Goal: Task Accomplishment & Management: Use online tool/utility

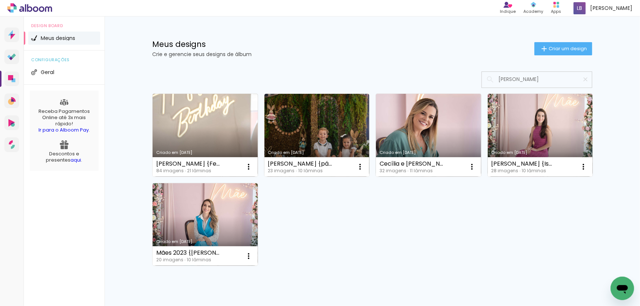
click at [547, 200] on div "Criado em 16/08/23 Miguel Danquimaia {Festa 4 anos} 84 imagens ∙ 21 lâminas Abr…" at bounding box center [372, 179] width 447 height 179
click at [582, 77] on iron-icon at bounding box center [585, 79] width 7 height 7
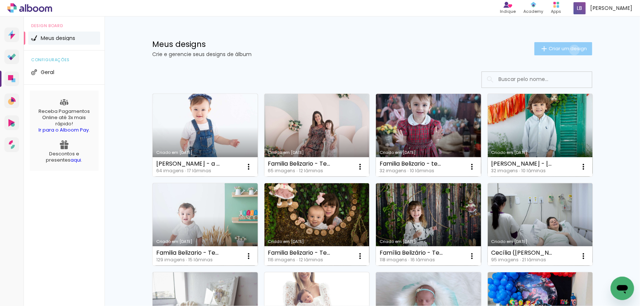
click at [571, 50] on span "Criar um design" at bounding box center [568, 48] width 38 height 5
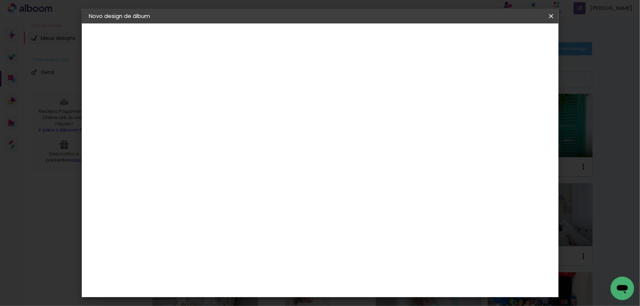
click at [209, 96] on input at bounding box center [209, 98] width 0 height 11
click at [209, 95] on input "Miguel Dnaquimaia" at bounding box center [209, 98] width 0 height 11
click at [209, 102] on input "Miguel Danquimaia" at bounding box center [209, 98] width 0 height 11
type input "[PERSON_NAME] - volume 1"
type paper-input "[PERSON_NAME] - volume 1"
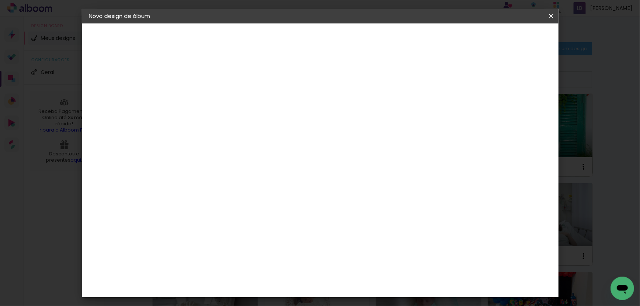
click at [284, 36] on paper-button "Avançar" at bounding box center [266, 39] width 36 height 12
click at [250, 135] on input at bounding box center [228, 139] width 74 height 9
type input "drea"
type paper-input "drea"
click at [251, 165] on div "DreambooksPro" at bounding box center [228, 166] width 48 height 6
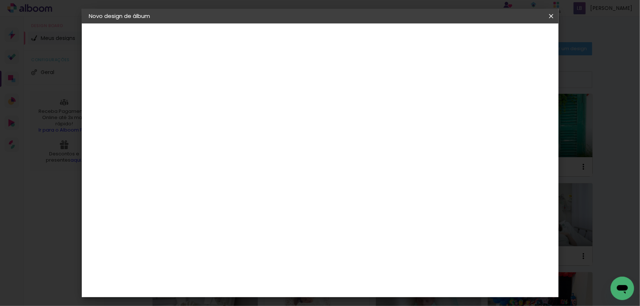
click at [0, 0] on slot "Avançar" at bounding box center [0, 0] width 0 height 0
click at [238, 122] on input "text" at bounding box center [223, 127] width 29 height 11
click at [332, 125] on paper-item "Álbum" at bounding box center [368, 121] width 147 height 15
type input "Álbum"
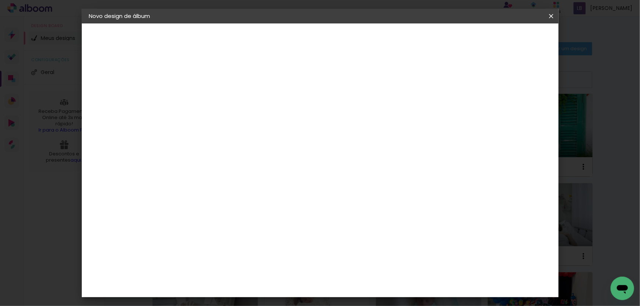
click at [259, 245] on span "25 × 25" at bounding box center [242, 252] width 34 height 15
click at [0, 0] on slot "Avançar" at bounding box center [0, 0] width 0 height 0
click at [0, 0] on slot "Mostrar sangria" at bounding box center [0, 0] width 0 height 0
type paper-checkbox "on"
click at [506, 41] on span "Iniciar design" at bounding box center [488, 38] width 33 height 5
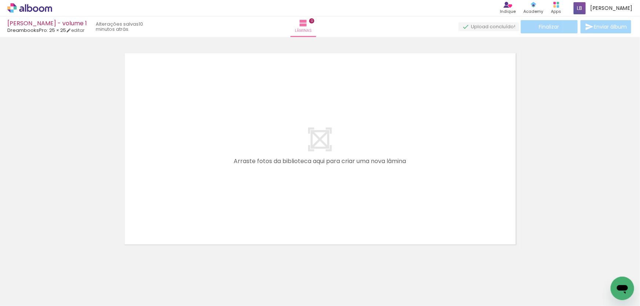
scroll to position [9, 0]
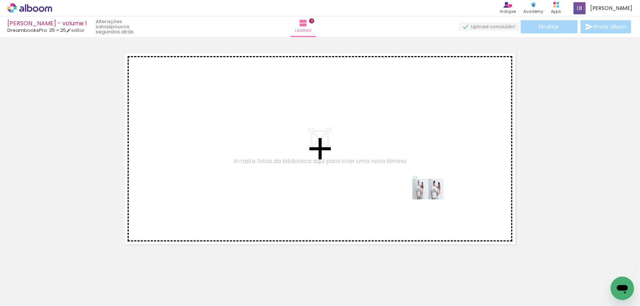
drag, startPoint x: 81, startPoint y: 290, endPoint x: 434, endPoint y: 195, distance: 364.9
click at [434, 195] on quentale-workspace at bounding box center [320, 153] width 640 height 306
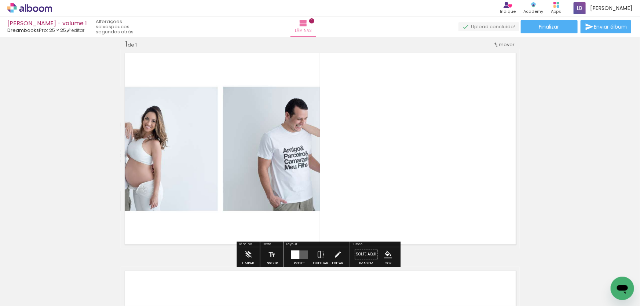
click at [302, 254] on quentale-layouter at bounding box center [299, 255] width 17 height 8
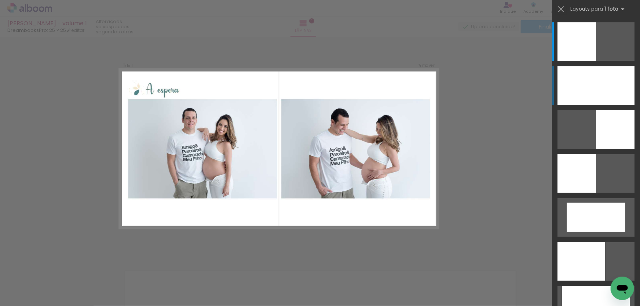
click at [573, 79] on div at bounding box center [596, 85] width 77 height 39
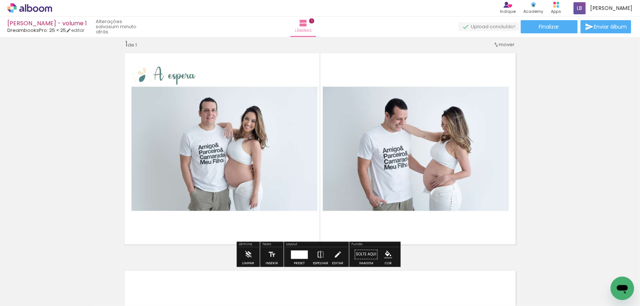
scroll to position [176, 0]
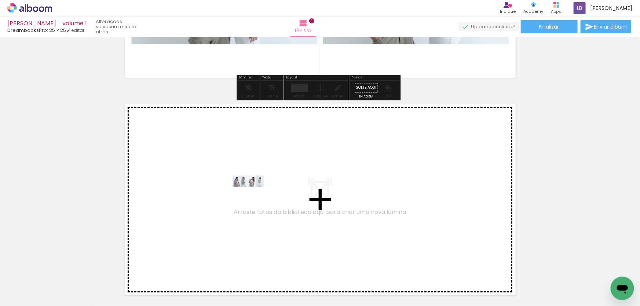
drag, startPoint x: 121, startPoint y: 289, endPoint x: 254, endPoint y: 195, distance: 162.9
click at [254, 195] on quentale-workspace at bounding box center [320, 153] width 640 height 306
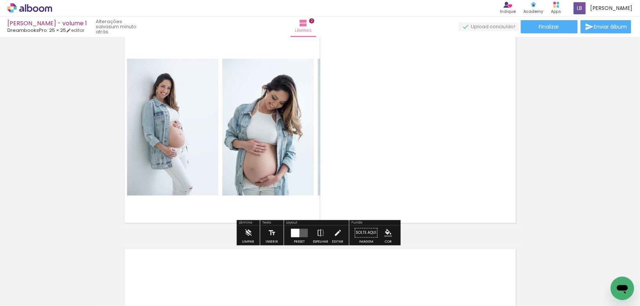
scroll to position [260, 0]
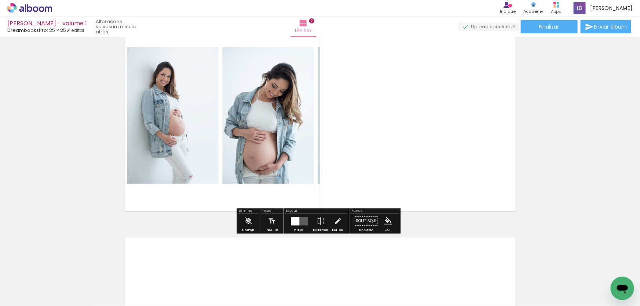
click at [293, 222] on div at bounding box center [295, 221] width 8 height 8
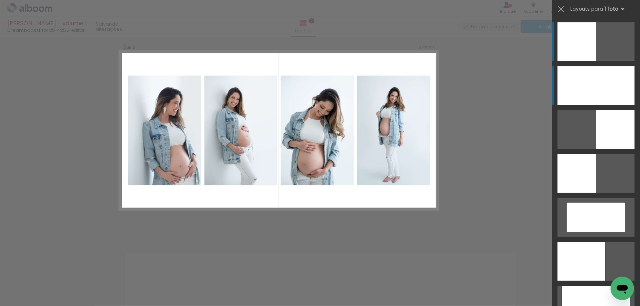
scroll to position [227, 0]
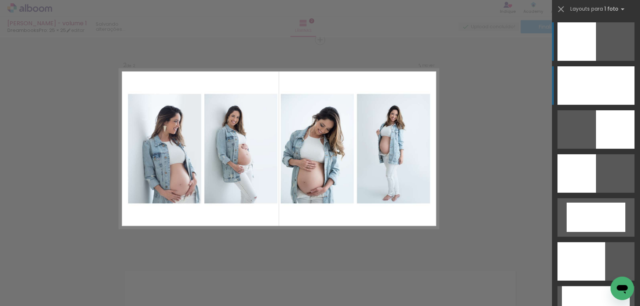
click at [572, 84] on div at bounding box center [596, 85] width 77 height 39
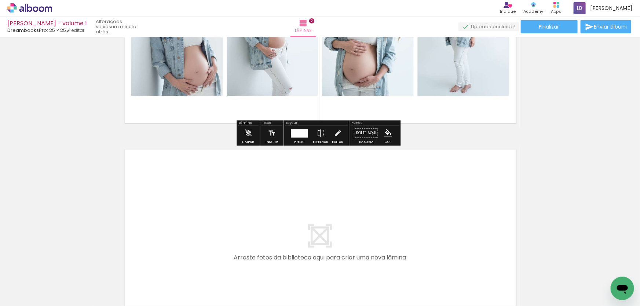
scroll to position [367, 0]
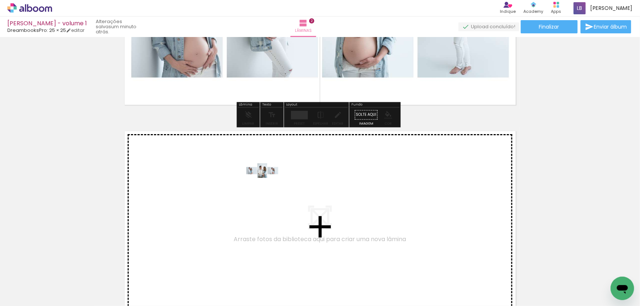
drag, startPoint x: 154, startPoint y: 286, endPoint x: 268, endPoint y: 185, distance: 152.8
click at [268, 185] on quentale-workspace at bounding box center [320, 153] width 640 height 306
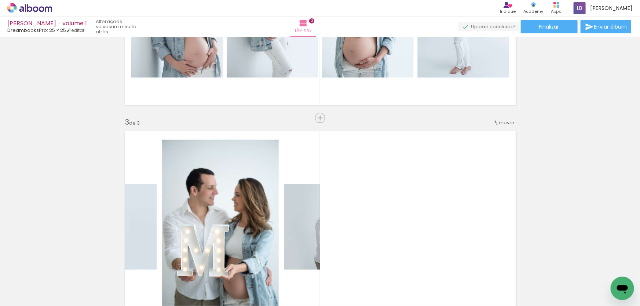
scroll to position [445, 0]
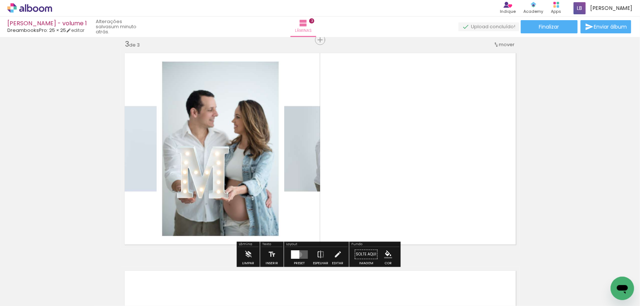
click at [298, 255] on quentale-layouter at bounding box center [299, 255] width 17 height 8
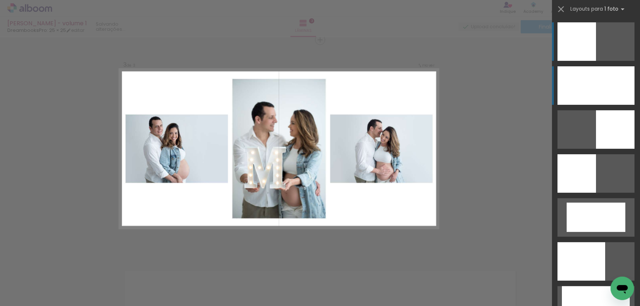
click at [584, 87] on div at bounding box center [596, 85] width 77 height 39
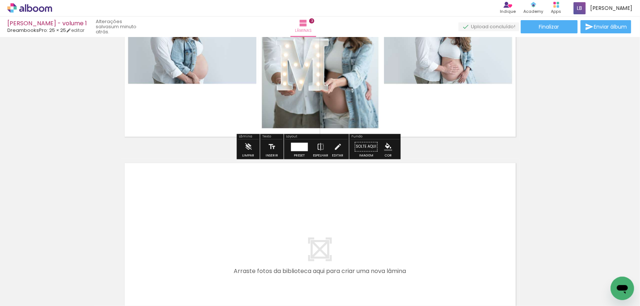
scroll to position [612, 0]
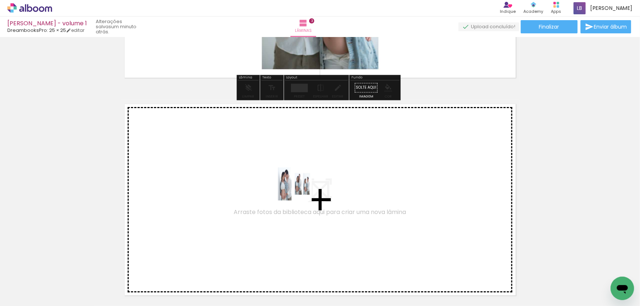
drag, startPoint x: 207, startPoint y: 291, endPoint x: 318, endPoint y: 179, distance: 157.5
click at [318, 179] on quentale-workspace at bounding box center [320, 153] width 640 height 306
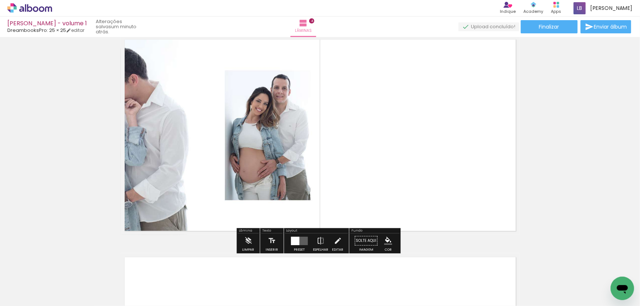
scroll to position [763, 0]
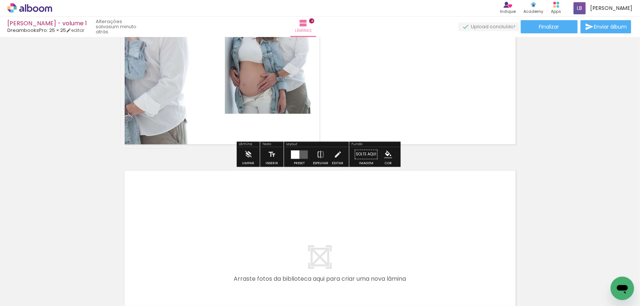
click at [308, 154] on paper-button "Preset" at bounding box center [299, 156] width 23 height 19
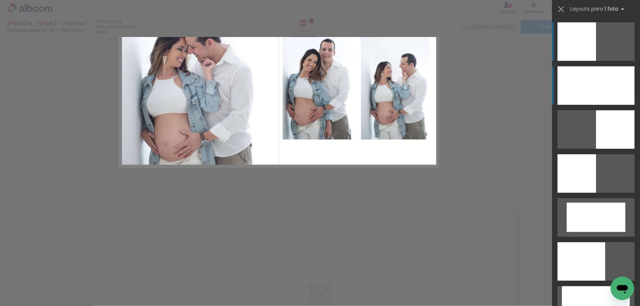
scroll to position [663, 0]
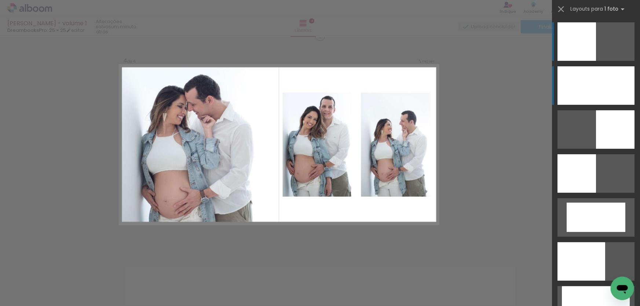
click at [598, 91] on div at bounding box center [596, 85] width 77 height 39
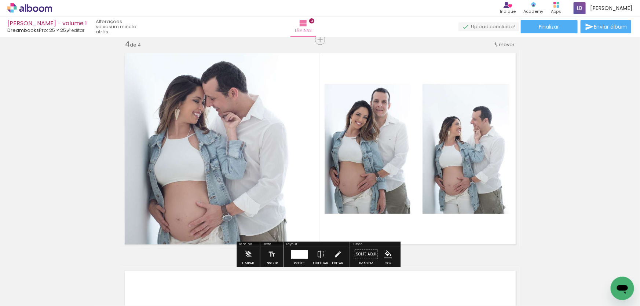
scroll to position [796, 0]
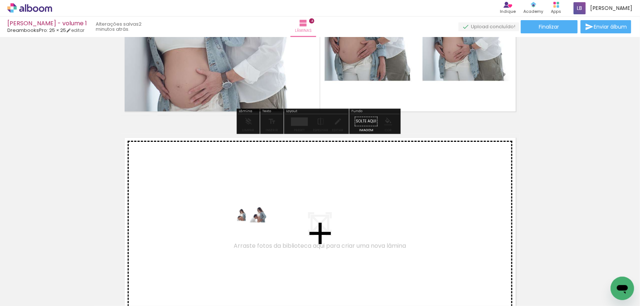
drag, startPoint x: 241, startPoint y: 284, endPoint x: 256, endPoint y: 228, distance: 57.2
click at [256, 228] on quentale-workspace at bounding box center [320, 153] width 640 height 306
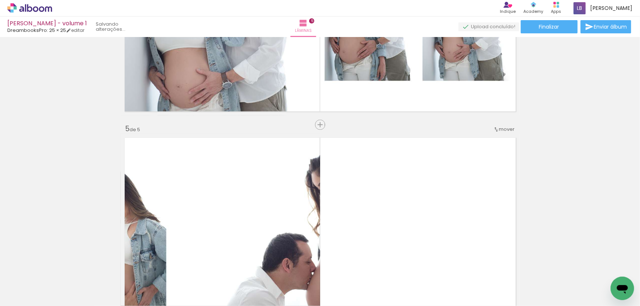
scroll to position [880, 0]
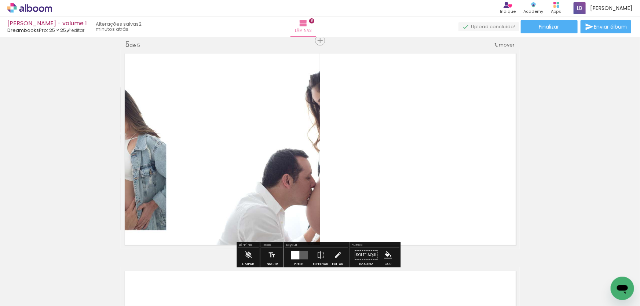
click at [295, 253] on div at bounding box center [295, 255] width 8 height 8
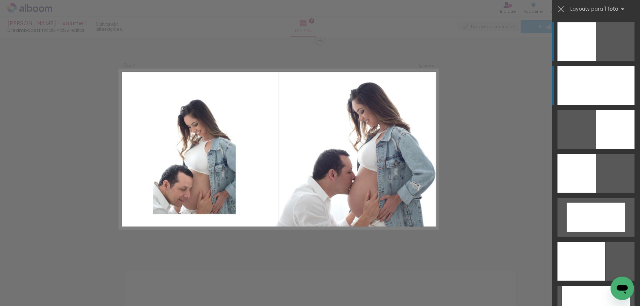
click at [585, 78] on div at bounding box center [596, 85] width 77 height 39
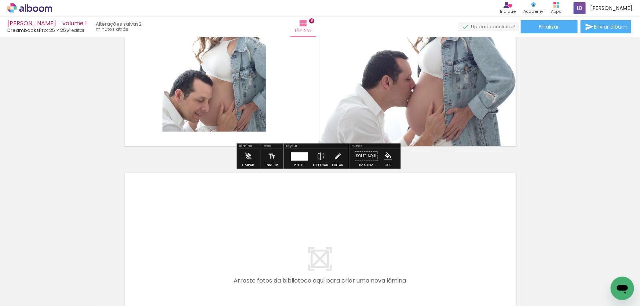
scroll to position [981, 0]
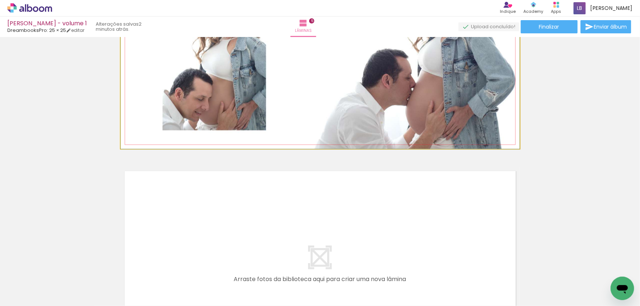
drag, startPoint x: 313, startPoint y: 103, endPoint x: 329, endPoint y: 80, distance: 27.9
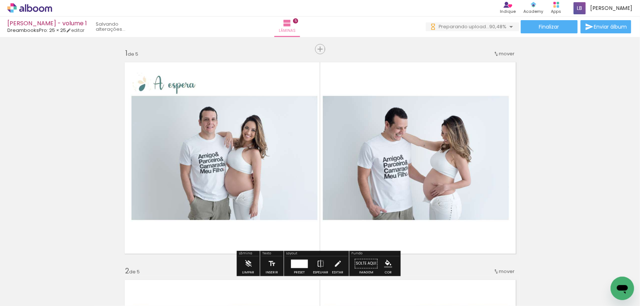
scroll to position [66, 0]
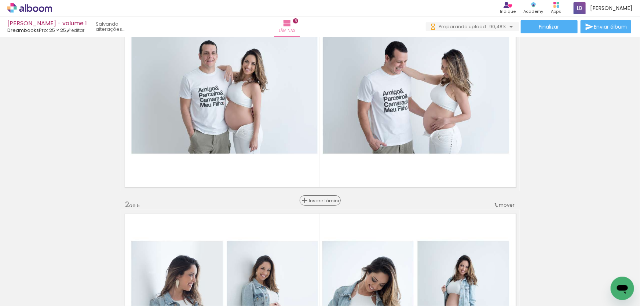
click at [321, 201] on span "Inserir lâmina" at bounding box center [323, 200] width 29 height 5
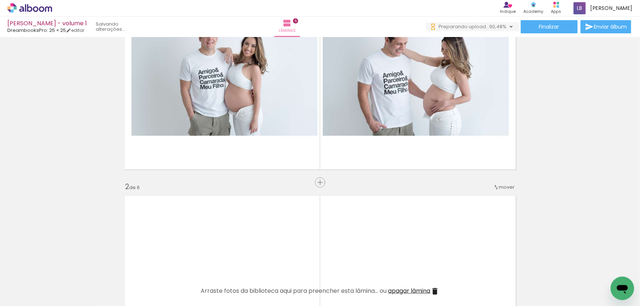
scroll to position [133, 0]
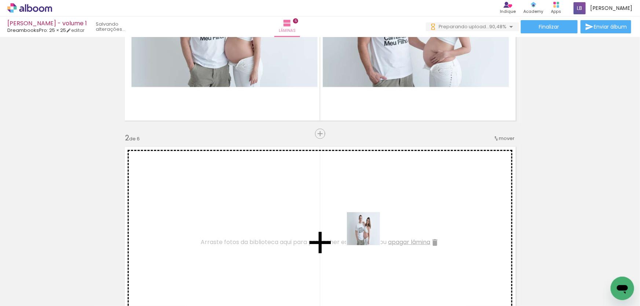
drag, startPoint x: 581, startPoint y: 280, endPoint x: 369, endPoint y: 234, distance: 216.8
click at [369, 234] on quentale-workspace at bounding box center [320, 153] width 640 height 306
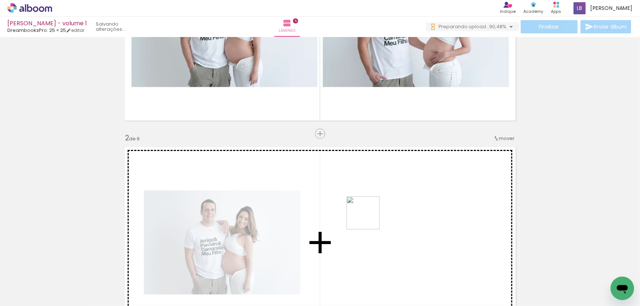
drag, startPoint x: 609, startPoint y: 281, endPoint x: 368, endPoint y: 218, distance: 249.0
click at [368, 218] on quentale-workspace at bounding box center [320, 153] width 640 height 306
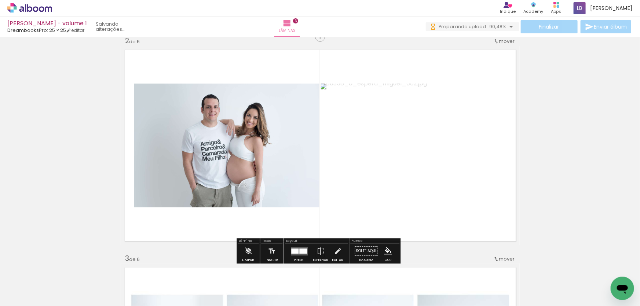
scroll to position [233, 0]
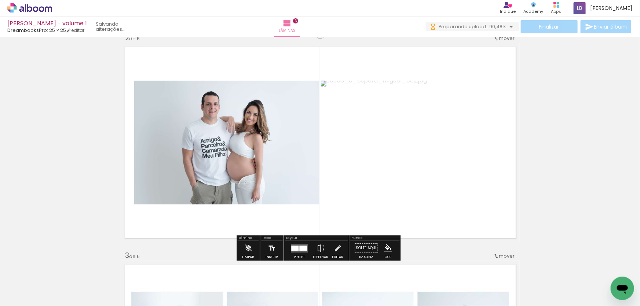
click at [269, 248] on iron-icon at bounding box center [272, 248] width 8 height 15
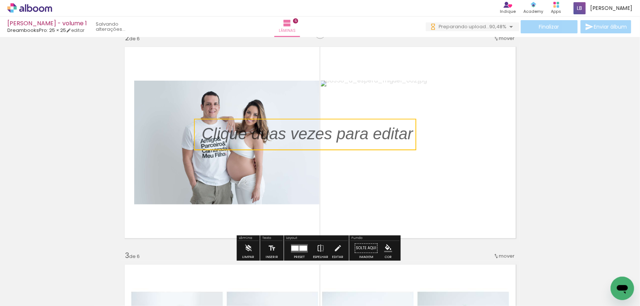
click at [337, 128] on quentale-selection at bounding box center [305, 135] width 222 height 32
type input "Sans Serif"
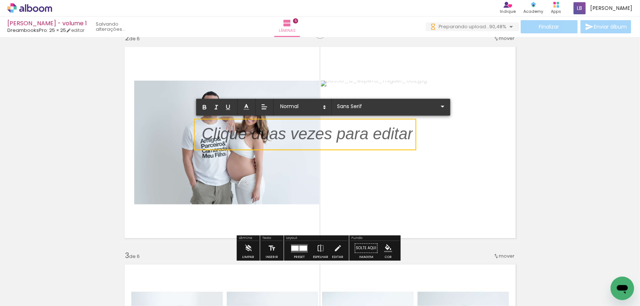
click at [337, 128] on p at bounding box center [307, 139] width 211 height 23
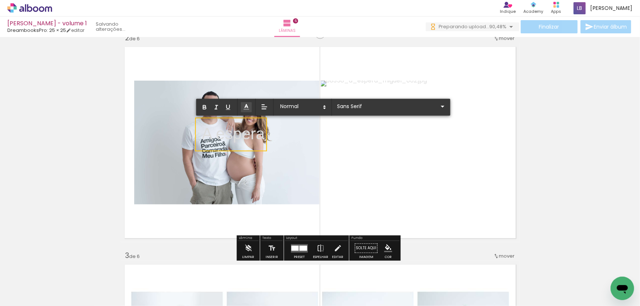
click at [248, 109] on icon at bounding box center [246, 106] width 7 height 7
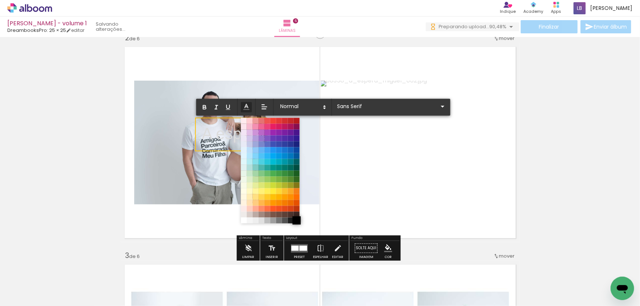
click at [296, 220] on span at bounding box center [297, 221] width 8 height 8
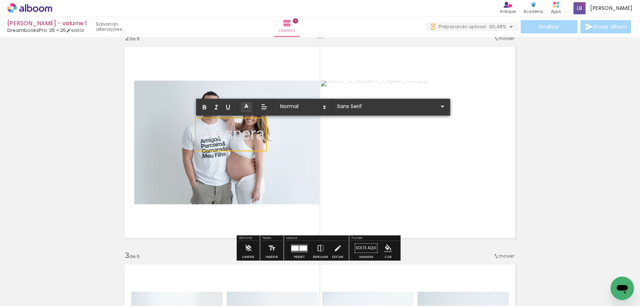
drag, startPoint x: 246, startPoint y: 132, endPoint x: 231, endPoint y: 118, distance: 21.0
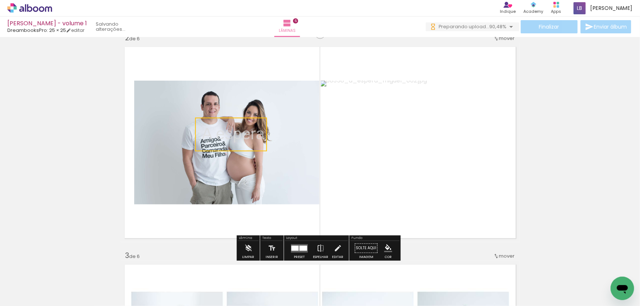
click at [255, 133] on quentale-selection at bounding box center [231, 135] width 72 height 34
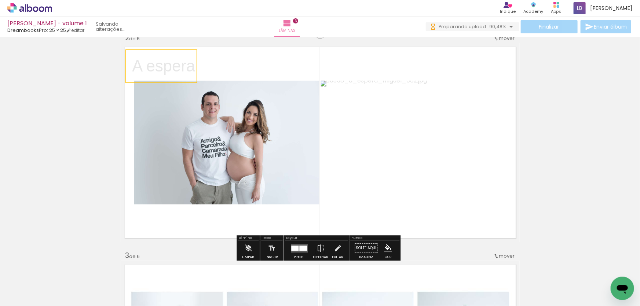
drag, startPoint x: 257, startPoint y: 150, endPoint x: 187, endPoint y: 82, distance: 97.8
click at [187, 82] on quentale-selection at bounding box center [161, 67] width 72 height 34
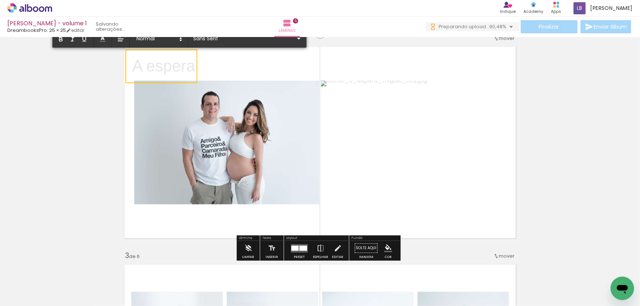
click at [182, 67] on p "A espera ﻿" at bounding box center [163, 66] width 63 height 23
click at [182, 67] on p "A espera" at bounding box center [163, 66] width 63 height 23
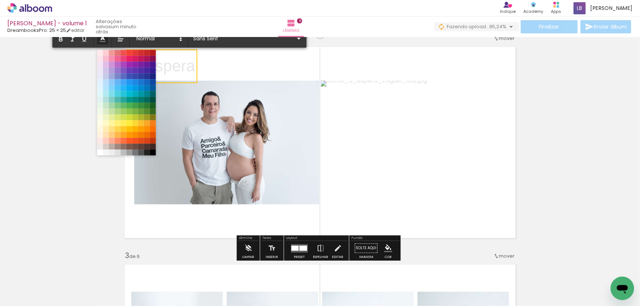
click at [103, 40] on icon at bounding box center [103, 39] width 8 height 8
click at [153, 151] on span at bounding box center [153, 153] width 8 height 8
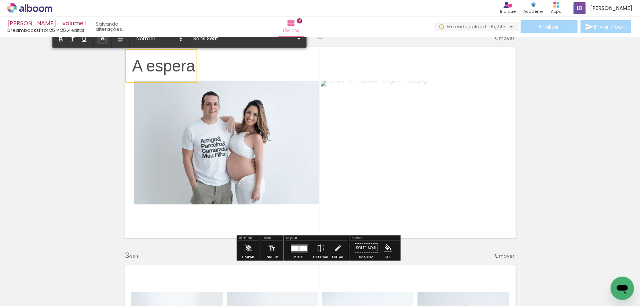
click at [232, 64] on quentale-layouter at bounding box center [320, 143] width 399 height 200
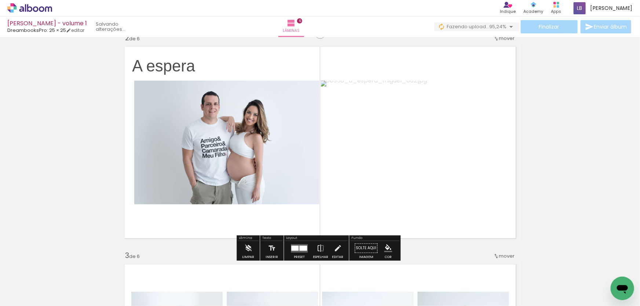
scroll to position [0, 285]
click at [184, 65] on span "A espera" at bounding box center [163, 66] width 63 height 18
drag, startPoint x: 198, startPoint y: 51, endPoint x: 203, endPoint y: 52, distance: 5.5
click at [203, 52] on quentale-selection at bounding box center [167, 67] width 74 height 32
click at [193, 63] on quentale-selection at bounding box center [167, 67] width 74 height 32
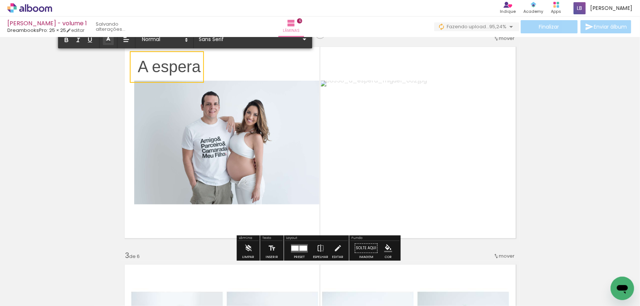
click at [193, 63] on span "A espera" at bounding box center [169, 67] width 63 height 18
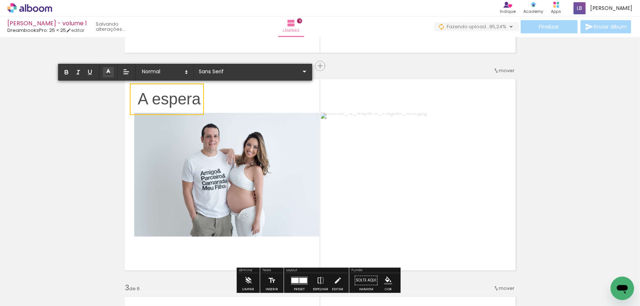
scroll to position [200, 0]
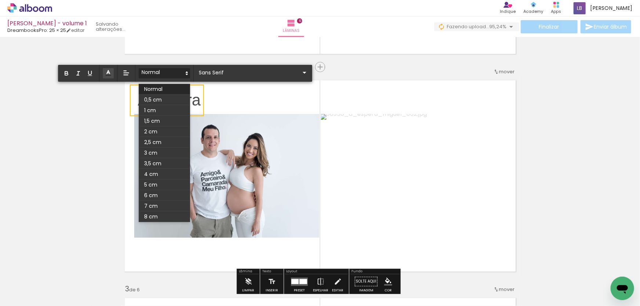
click at [163, 72] on span at bounding box center [164, 73] width 51 height 10
click at [157, 114] on span at bounding box center [164, 110] width 51 height 11
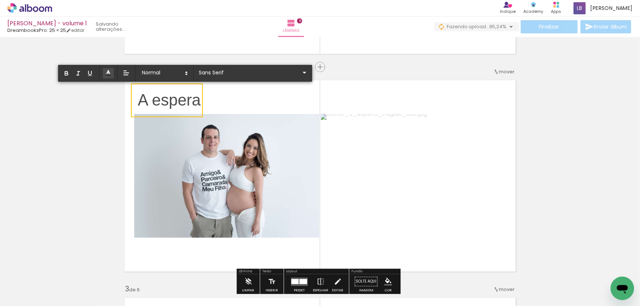
click at [147, 100] on span "A espera" at bounding box center [169, 100] width 63 height 18
click at [151, 73] on span at bounding box center [164, 73] width 51 height 10
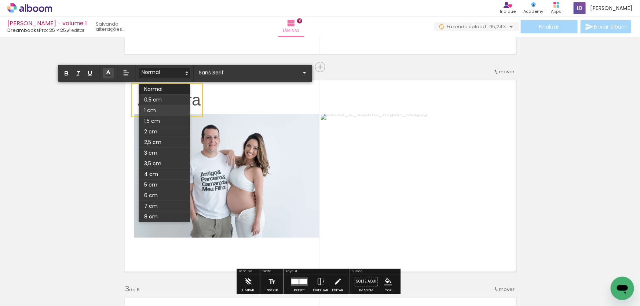
click at [152, 105] on span at bounding box center [164, 110] width 51 height 11
click at [149, 74] on span at bounding box center [164, 73] width 51 height 10
click at [153, 98] on span at bounding box center [164, 100] width 51 height 11
click at [153, 78] on span at bounding box center [164, 73] width 51 height 10
click at [156, 107] on span at bounding box center [164, 110] width 51 height 11
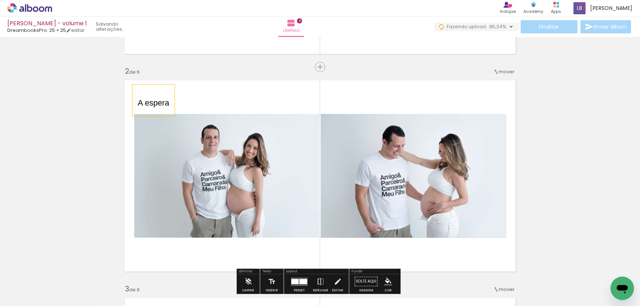
click at [161, 102] on span "A espera" at bounding box center [154, 102] width 32 height 9
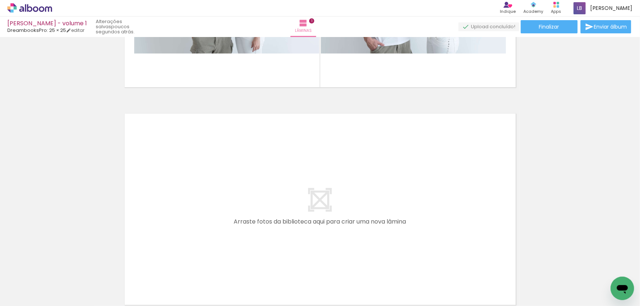
scroll to position [0, 190]
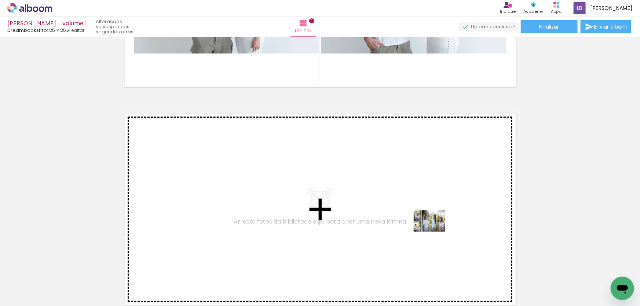
drag, startPoint x: 502, startPoint y: 287, endPoint x: 434, endPoint y: 226, distance: 91.5
click at [434, 226] on quentale-workspace at bounding box center [320, 153] width 640 height 306
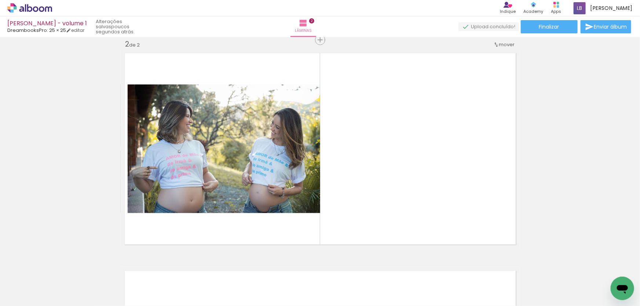
scroll to position [0, 260]
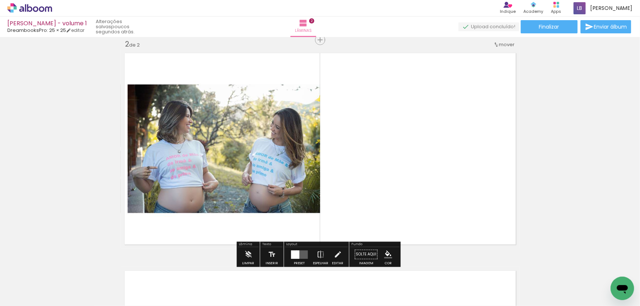
click at [295, 251] on div at bounding box center [295, 255] width 8 height 8
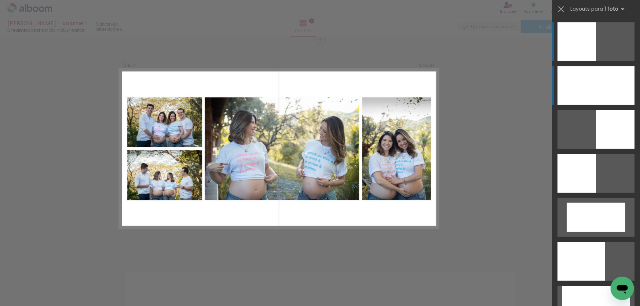
click at [608, 73] on div at bounding box center [596, 85] width 77 height 39
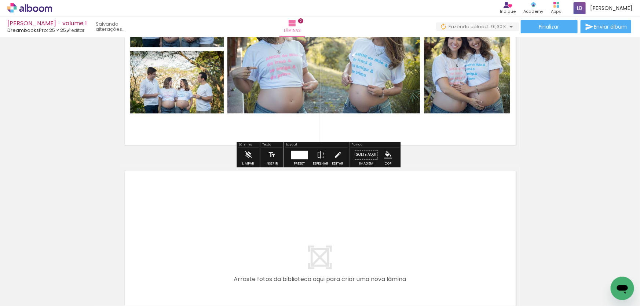
scroll to position [0, 367]
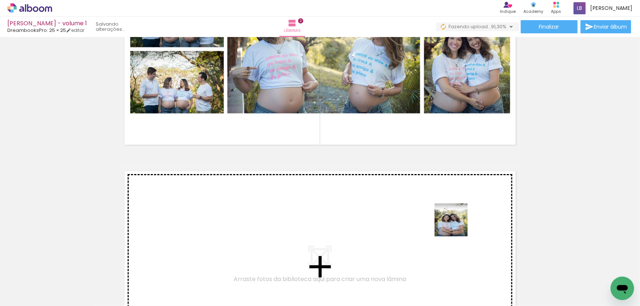
drag, startPoint x: 573, startPoint y: 276, endPoint x: 454, endPoint y: 225, distance: 130.2
click at [454, 225] on quentale-workspace at bounding box center [320, 153] width 640 height 306
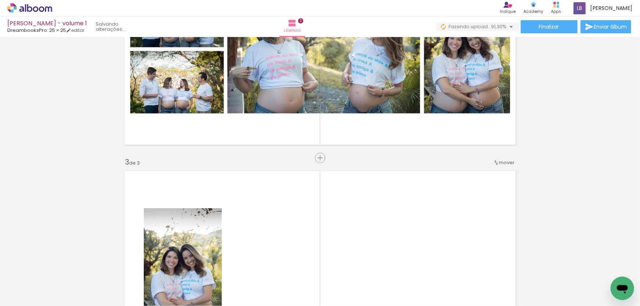
scroll to position [445, 0]
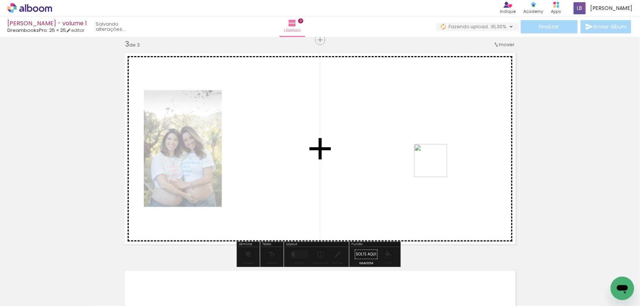
drag, startPoint x: 606, startPoint y: 279, endPoint x: 436, endPoint y: 166, distance: 203.7
click at [436, 166] on quentale-workspace at bounding box center [320, 153] width 640 height 306
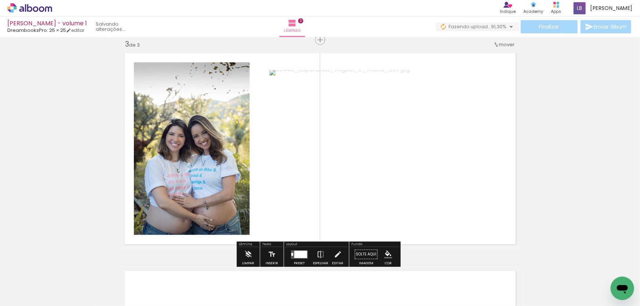
click at [294, 251] on div at bounding box center [300, 254] width 13 height 7
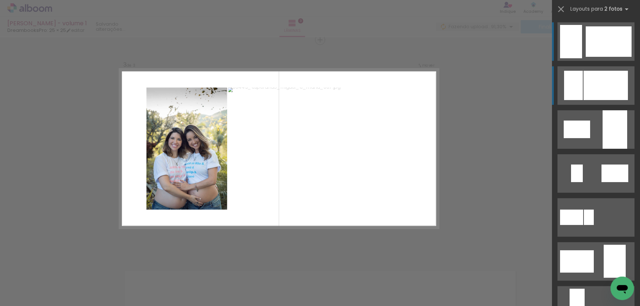
click at [602, 74] on div at bounding box center [606, 85] width 44 height 29
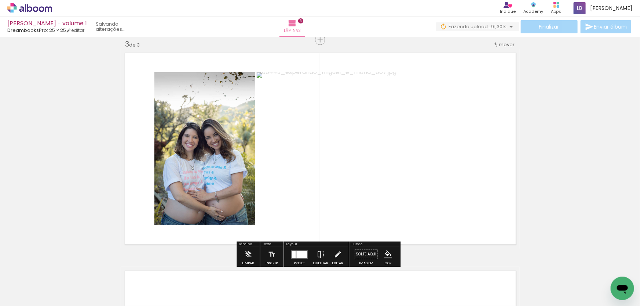
click at [318, 251] on iron-icon at bounding box center [321, 255] width 8 height 15
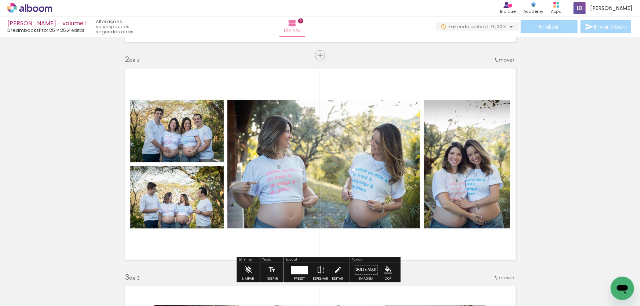
scroll to position [245, 0]
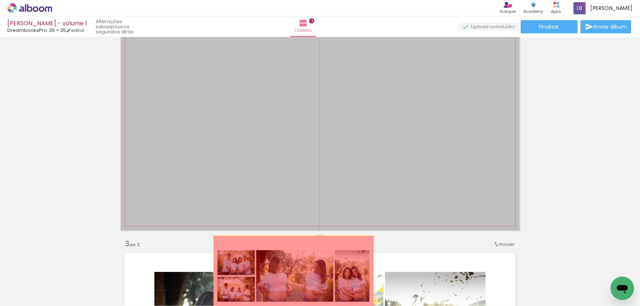
drag, startPoint x: 400, startPoint y: 128, endPoint x: 290, endPoint y: 277, distance: 184.4
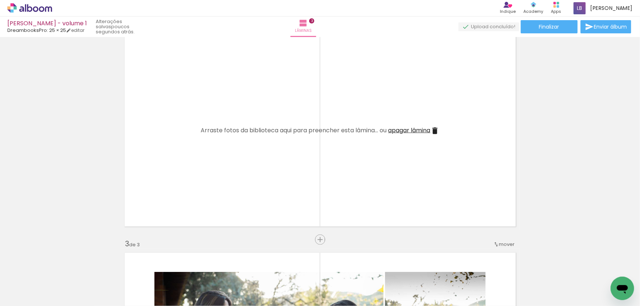
click at [411, 132] on span "apagar lâmina" at bounding box center [409, 130] width 42 height 8
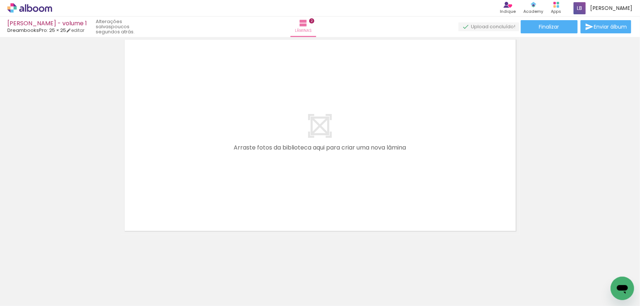
scroll to position [0, 0]
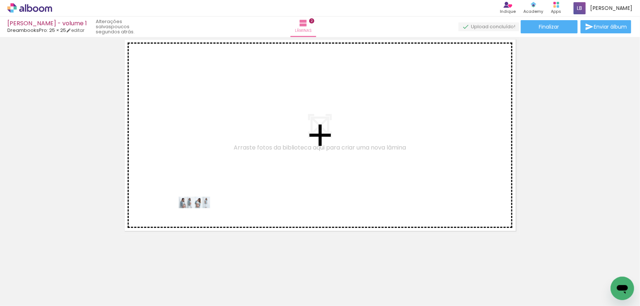
drag, startPoint x: 109, startPoint y: 282, endPoint x: 200, endPoint y: 216, distance: 112.0
click at [200, 216] on quentale-workspace at bounding box center [320, 153] width 640 height 306
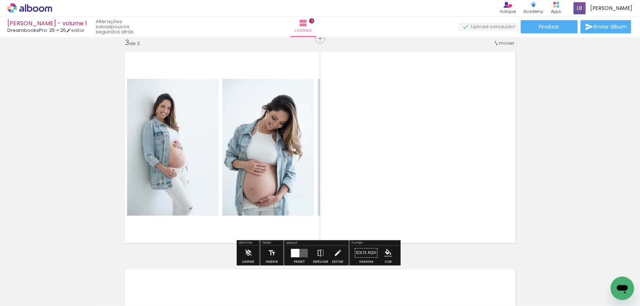
scroll to position [445, 0]
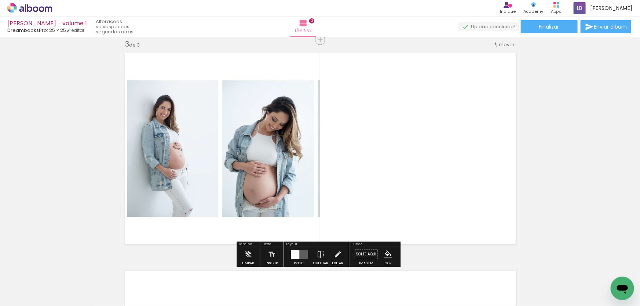
click at [294, 257] on div at bounding box center [295, 255] width 8 height 8
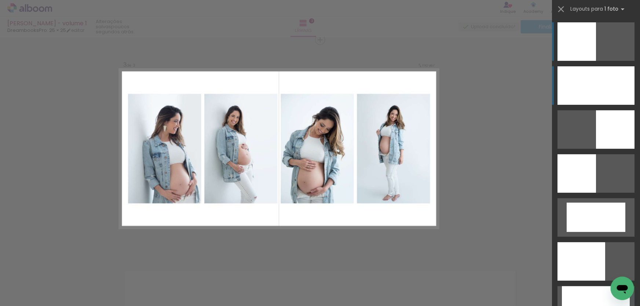
click at [602, 89] on div at bounding box center [596, 85] width 77 height 39
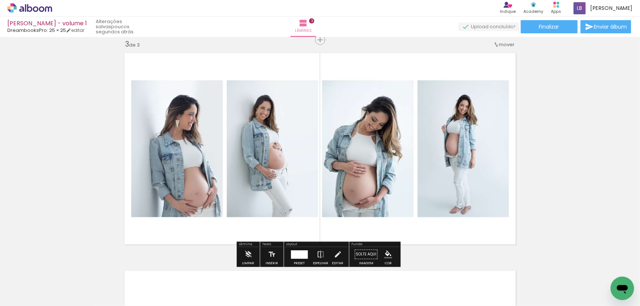
scroll to position [612, 0]
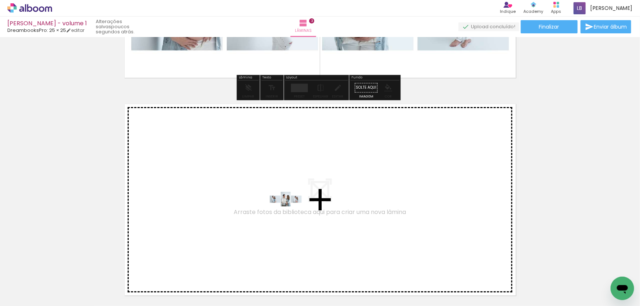
drag, startPoint x: 162, startPoint y: 285, endPoint x: 291, endPoint y: 213, distance: 147.8
click at [291, 213] on quentale-workspace at bounding box center [320, 153] width 640 height 306
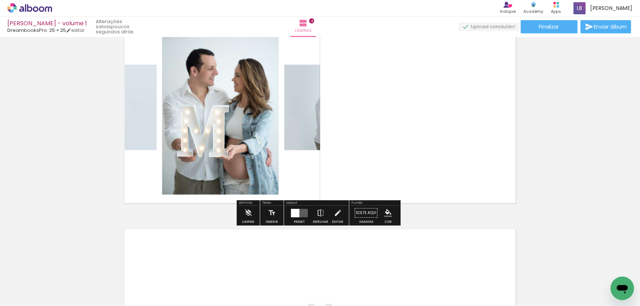
scroll to position [745, 0]
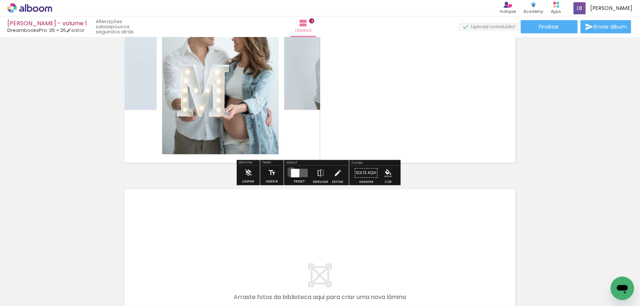
click at [291, 172] on div at bounding box center [295, 173] width 8 height 8
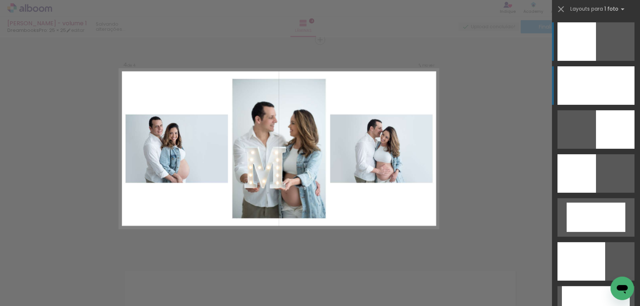
scroll to position [663, 0]
click at [606, 80] on div at bounding box center [596, 85] width 77 height 39
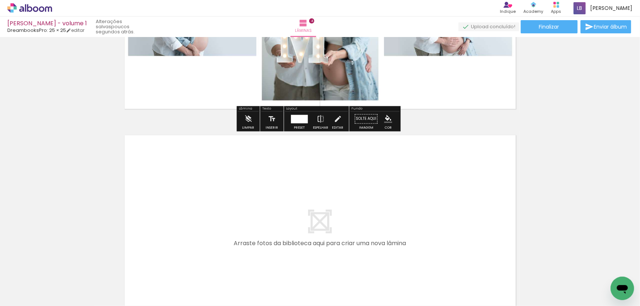
scroll to position [863, 0]
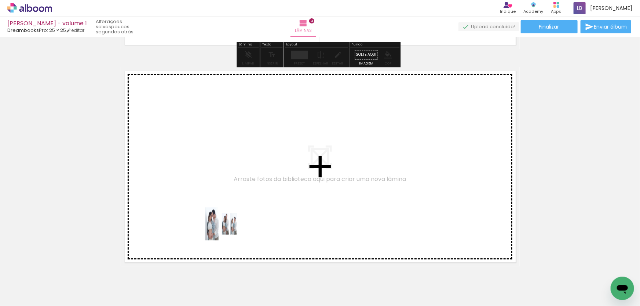
drag, startPoint x: 194, startPoint y: 283, endPoint x: 227, endPoint y: 230, distance: 62.6
click at [227, 230] on quentale-workspace at bounding box center [320, 153] width 640 height 306
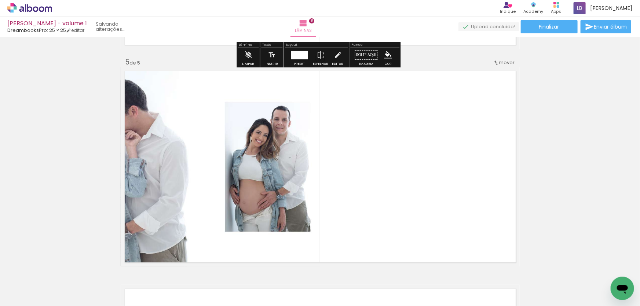
scroll to position [880, 0]
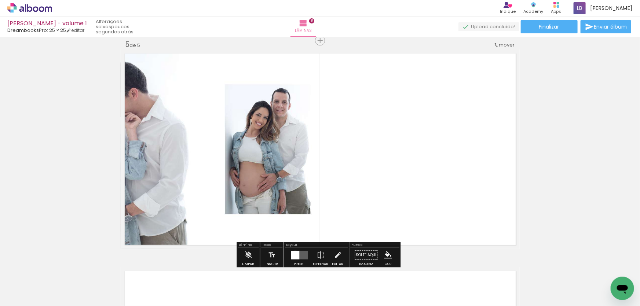
click at [293, 254] on div at bounding box center [295, 255] width 8 height 8
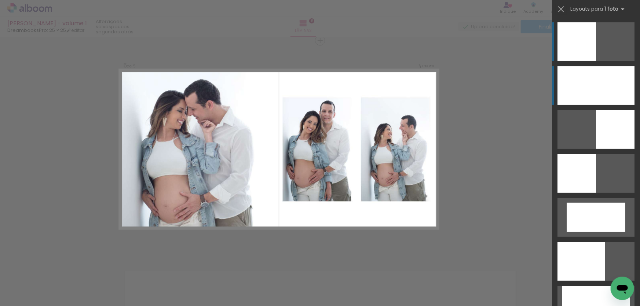
click at [598, 90] on div at bounding box center [596, 85] width 77 height 39
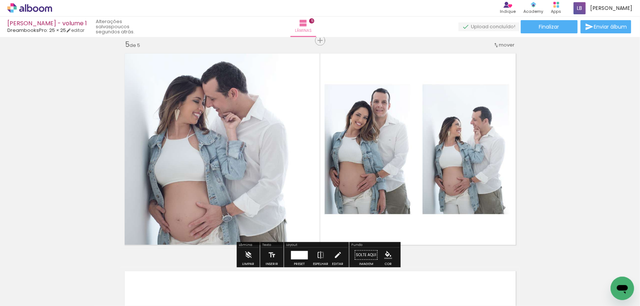
scroll to position [1112, 0]
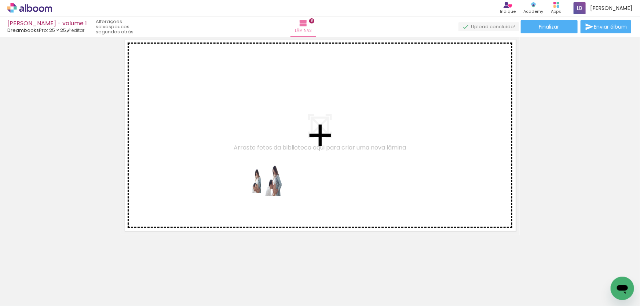
drag, startPoint x: 235, startPoint y: 280, endPoint x: 271, endPoint y: 185, distance: 101.7
click at [271, 185] on quentale-workspace at bounding box center [320, 153] width 640 height 306
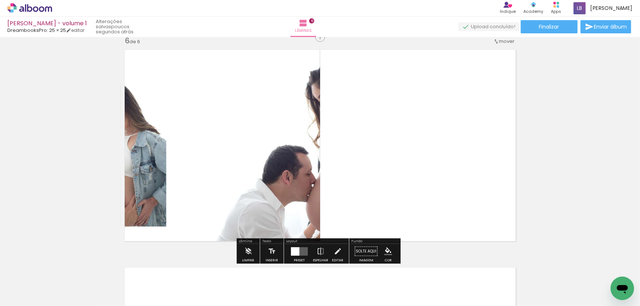
scroll to position [1099, 0]
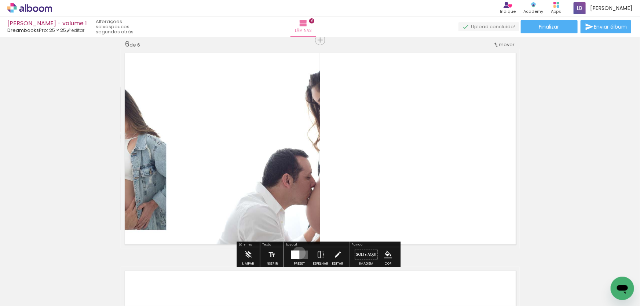
click at [298, 253] on quentale-layouter at bounding box center [299, 255] width 17 height 8
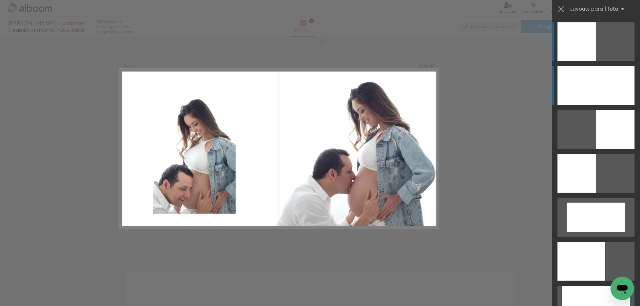
click at [575, 87] on div at bounding box center [596, 85] width 77 height 39
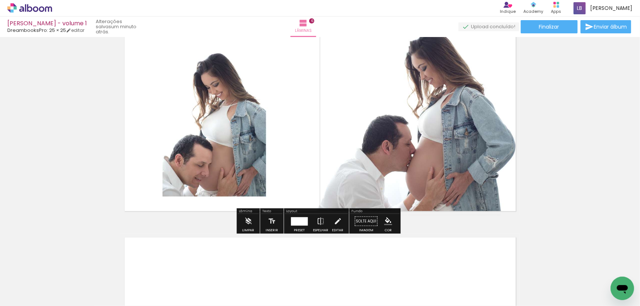
scroll to position [1232, 0]
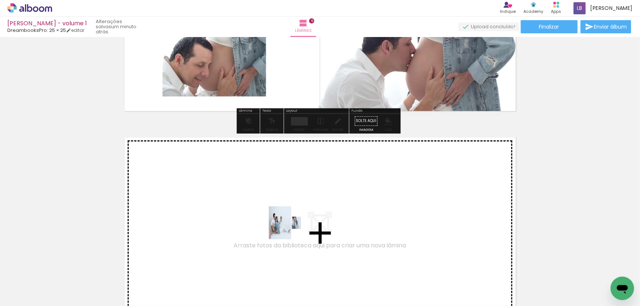
drag, startPoint x: 280, startPoint y: 280, endPoint x: 291, endPoint y: 229, distance: 52.5
click at [291, 229] on quentale-workspace at bounding box center [320, 153] width 640 height 306
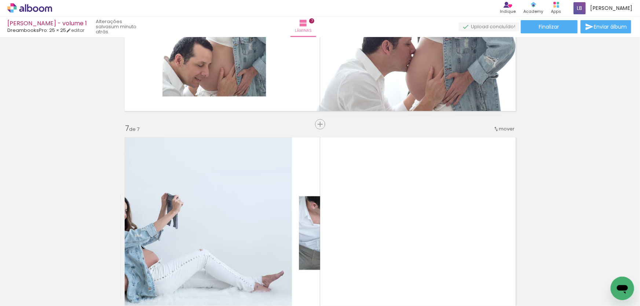
scroll to position [1317, 0]
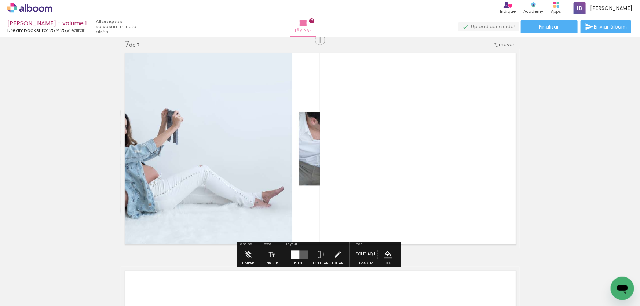
click at [295, 257] on div at bounding box center [295, 255] width 8 height 8
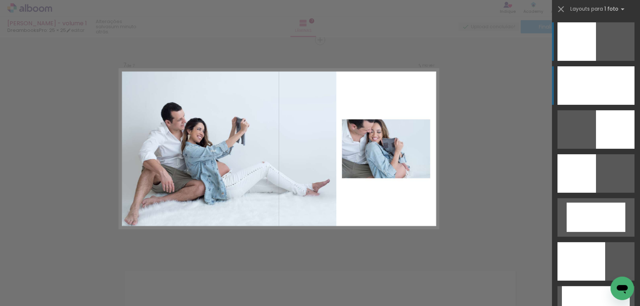
click at [568, 74] on div at bounding box center [596, 85] width 77 height 39
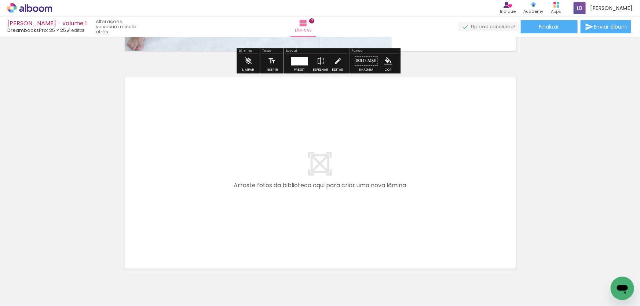
scroll to position [1548, 0]
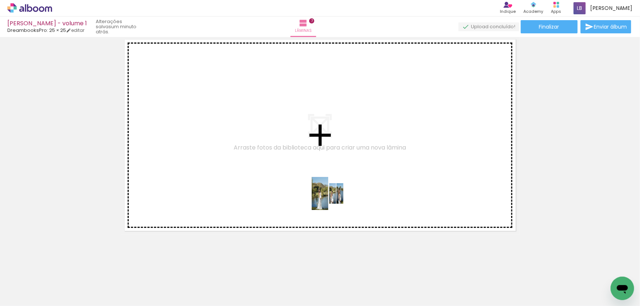
drag, startPoint x: 333, startPoint y: 286, endPoint x: 334, endPoint y: 199, distance: 86.9
click at [334, 199] on quentale-workspace at bounding box center [320, 153] width 640 height 306
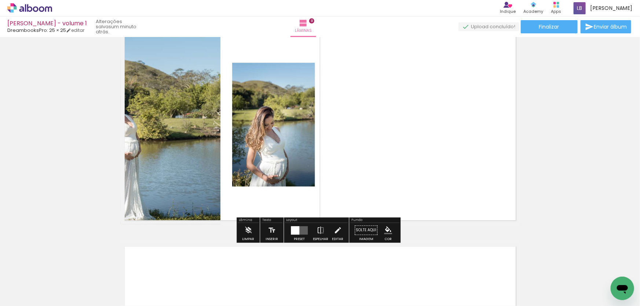
scroll to position [1601, 0]
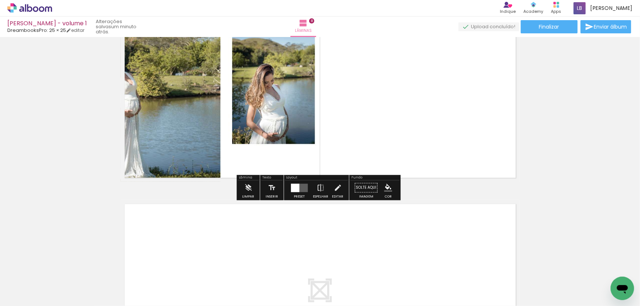
click at [298, 178] on div "Layout" at bounding box center [316, 178] width 63 height 4
click at [300, 189] on quentale-layouter at bounding box center [299, 188] width 17 height 8
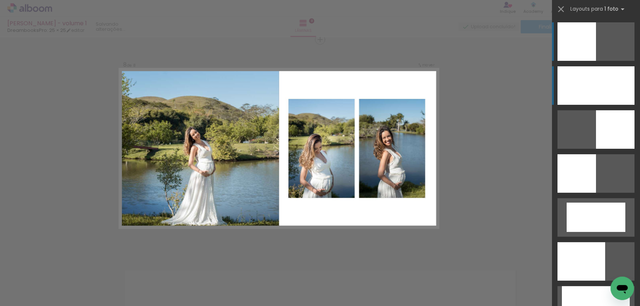
click at [580, 84] on div at bounding box center [596, 85] width 77 height 39
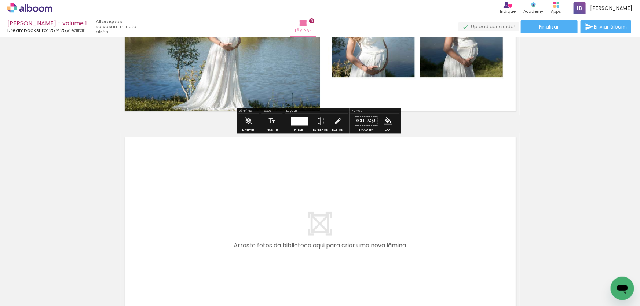
scroll to position [1766, 0]
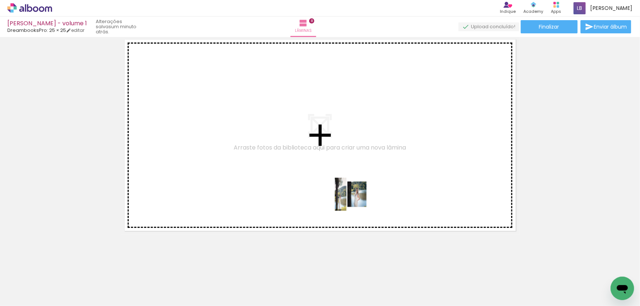
drag, startPoint x: 368, startPoint y: 279, endPoint x: 357, endPoint y: 200, distance: 79.6
click at [357, 200] on quentale-workspace at bounding box center [320, 153] width 640 height 306
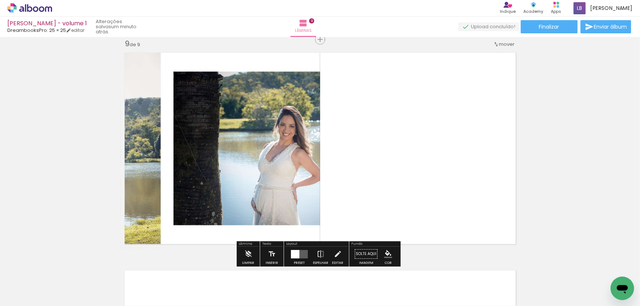
scroll to position [1752, 0]
click at [302, 252] on quentale-layouter at bounding box center [299, 255] width 17 height 8
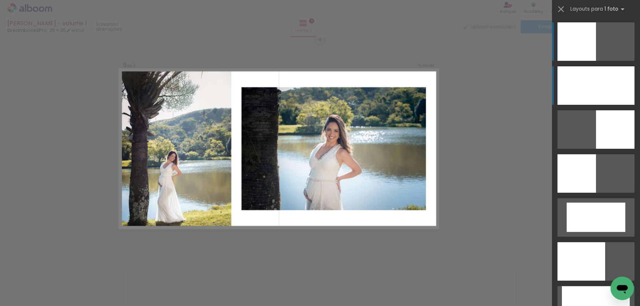
click at [598, 90] on div at bounding box center [596, 85] width 77 height 39
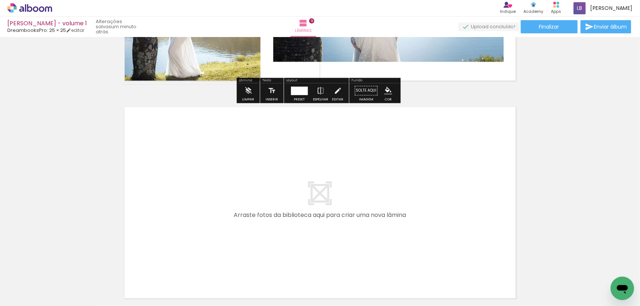
scroll to position [1919, 0]
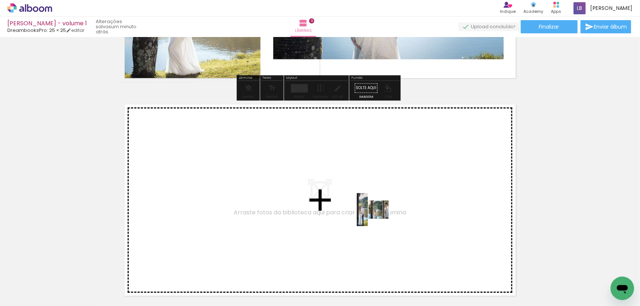
drag, startPoint x: 400, startPoint y: 277, endPoint x: 379, endPoint y: 215, distance: 64.7
click at [379, 215] on quentale-workspace at bounding box center [320, 153] width 640 height 306
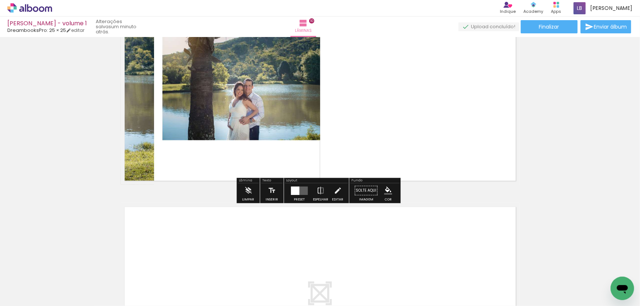
scroll to position [2037, 0]
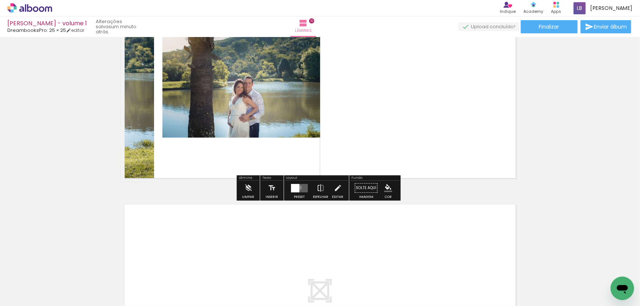
click at [298, 187] on quentale-layouter at bounding box center [299, 188] width 17 height 8
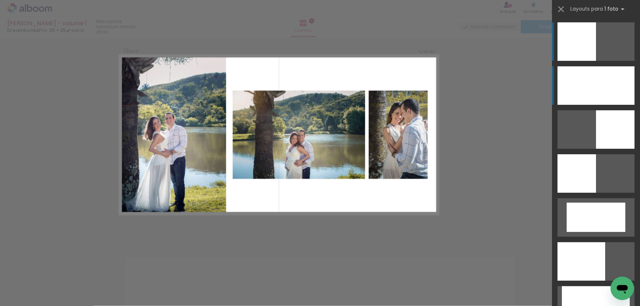
scroll to position [1970, 0]
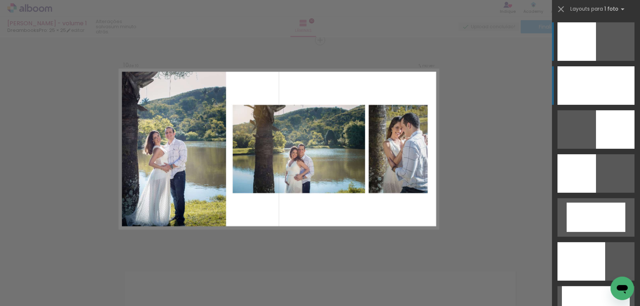
click at [606, 81] on div at bounding box center [596, 85] width 77 height 39
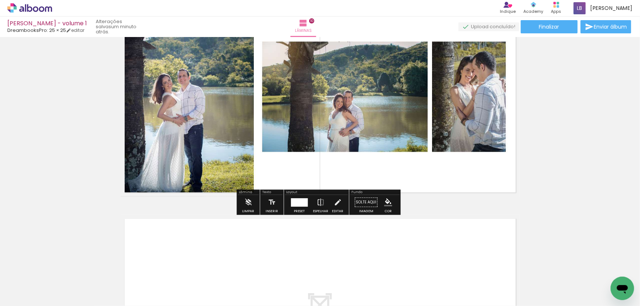
scroll to position [2103, 0]
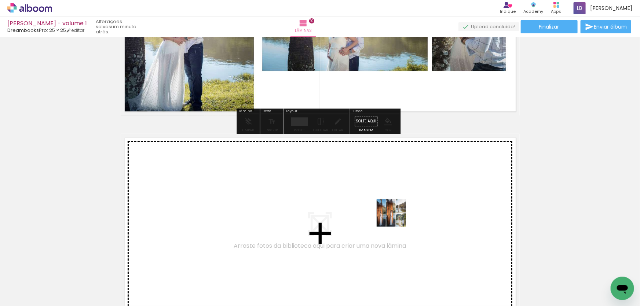
drag, startPoint x: 440, startPoint y: 279, endPoint x: 393, endPoint y: 213, distance: 81.1
click at [393, 213] on quentale-workspace at bounding box center [320, 153] width 640 height 306
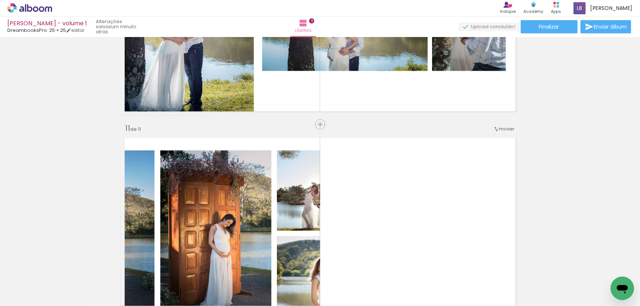
scroll to position [2188, 0]
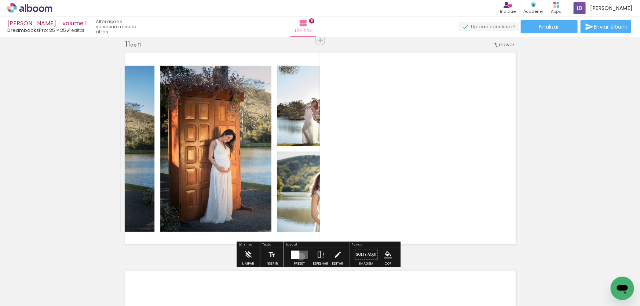
click at [299, 256] on quentale-layouter at bounding box center [299, 255] width 17 height 8
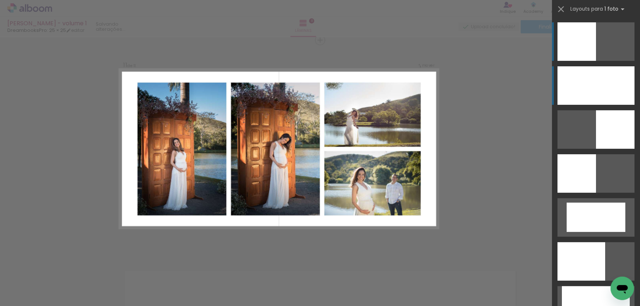
click at [584, 82] on div at bounding box center [596, 85] width 77 height 39
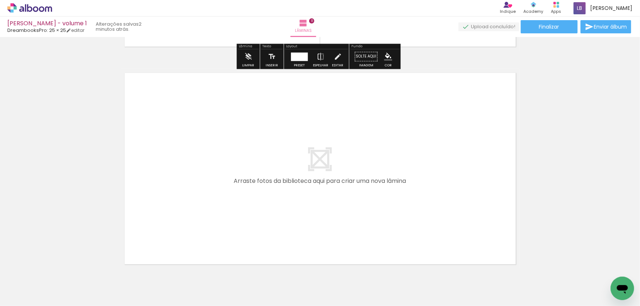
scroll to position [2388, 0]
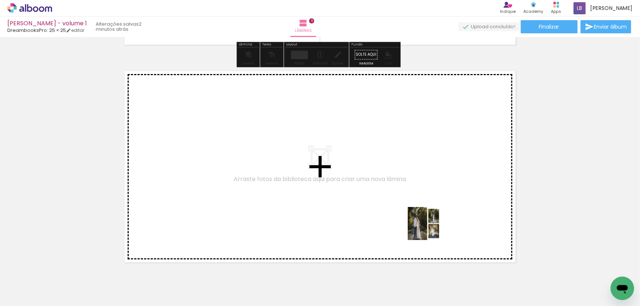
drag, startPoint x: 492, startPoint y: 283, endPoint x: 317, endPoint y: 271, distance: 175.0
click at [429, 228] on quentale-workspace at bounding box center [320, 153] width 640 height 306
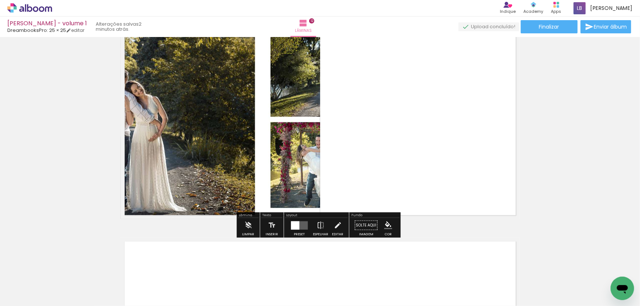
scroll to position [2440, 0]
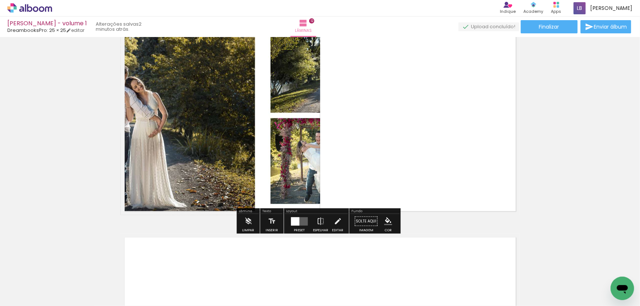
click at [306, 218] on quentale-layouter at bounding box center [299, 221] width 17 height 8
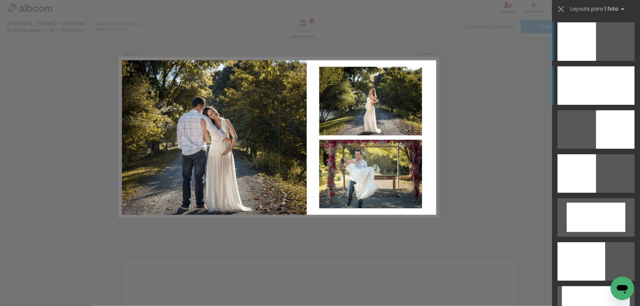
scroll to position [2406, 0]
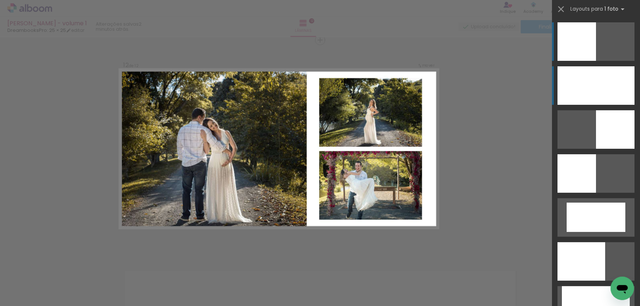
click at [621, 79] on div at bounding box center [596, 85] width 77 height 39
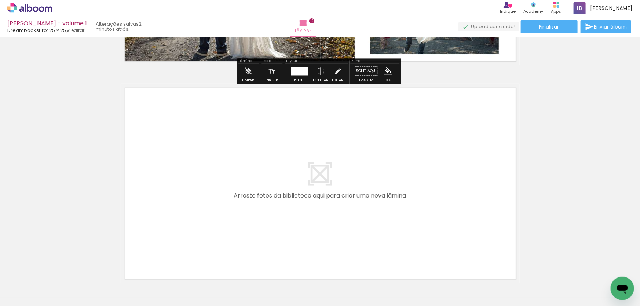
scroll to position [2606, 0]
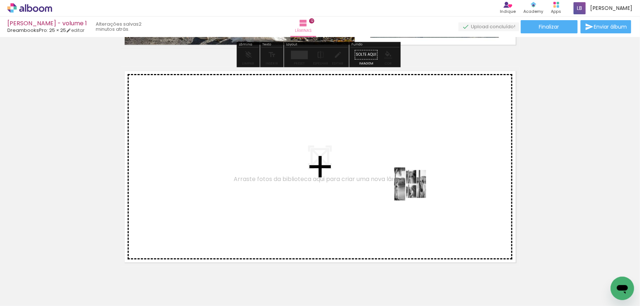
drag, startPoint x: 522, startPoint y: 284, endPoint x: 409, endPoint y: 185, distance: 150.0
click at [409, 185] on quentale-workspace at bounding box center [320, 153] width 640 height 306
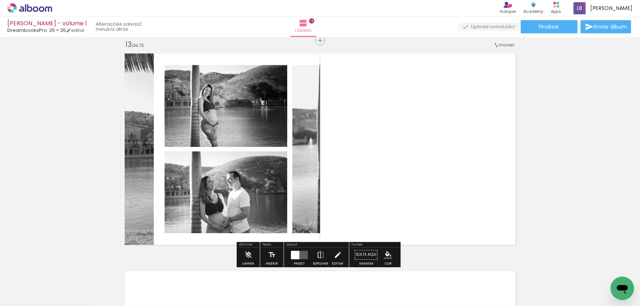
scroll to position [2657, 0]
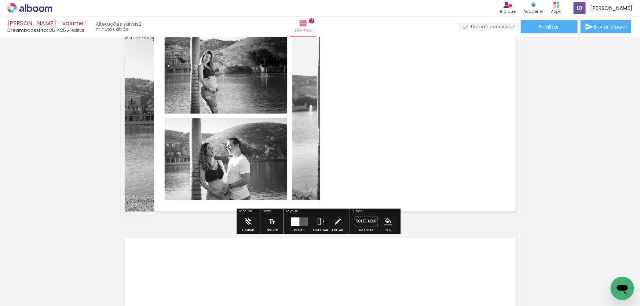
click at [296, 219] on div at bounding box center [295, 222] width 8 height 8
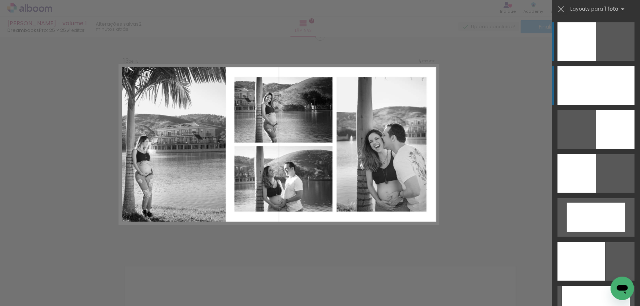
click at [588, 81] on div at bounding box center [596, 85] width 77 height 39
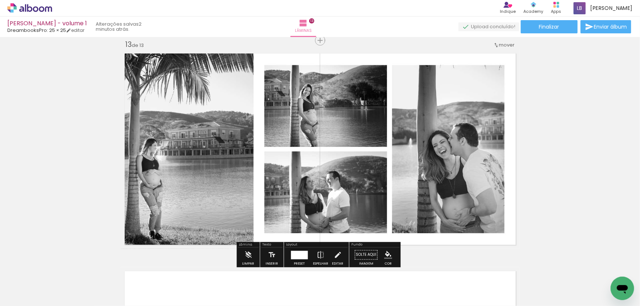
scroll to position [2724, 0]
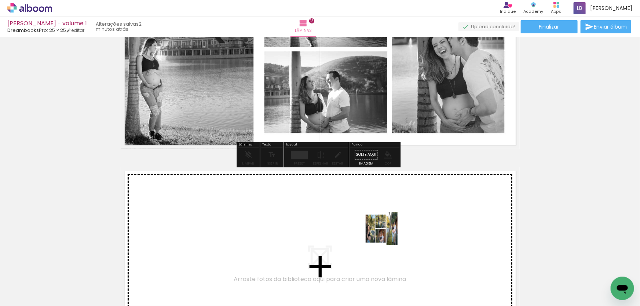
drag, startPoint x: 564, startPoint y: 282, endPoint x: 387, endPoint y: 234, distance: 183.5
click at [387, 234] on quentale-workspace at bounding box center [320, 153] width 640 height 306
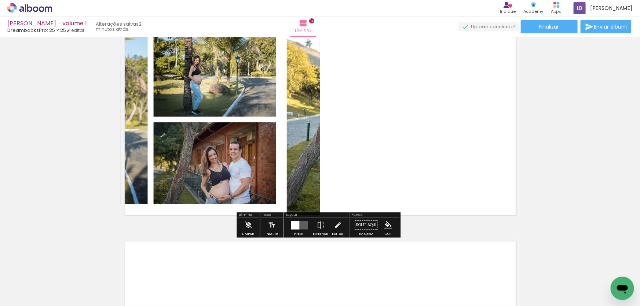
scroll to position [2909, 0]
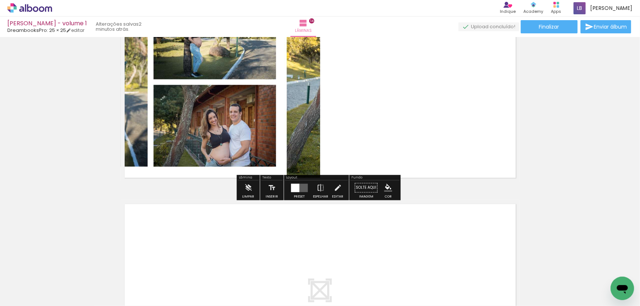
click at [295, 187] on div at bounding box center [295, 188] width 8 height 8
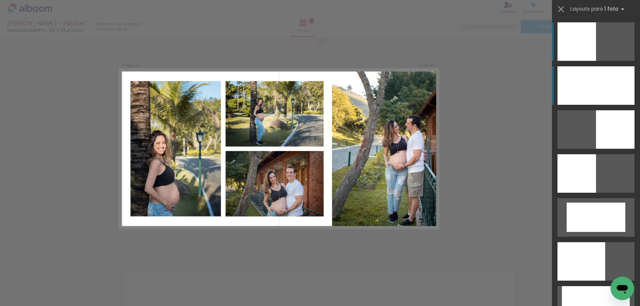
click at [576, 90] on div at bounding box center [596, 85] width 77 height 39
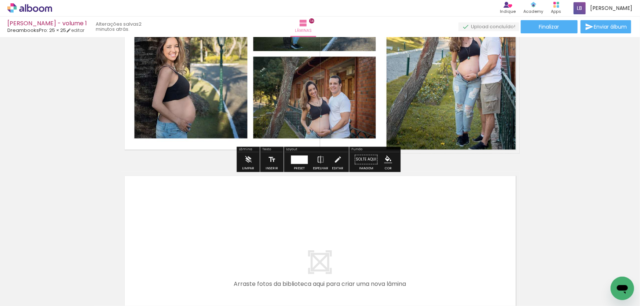
scroll to position [2975, 0]
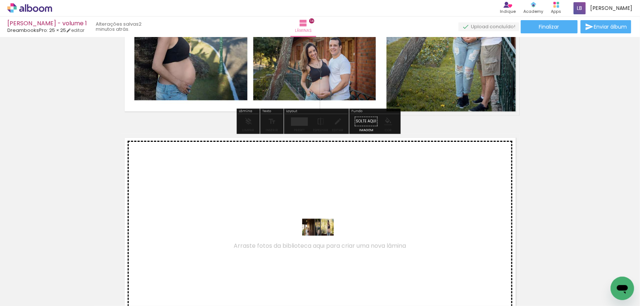
click at [324, 233] on quentale-workspace at bounding box center [320, 153] width 640 height 306
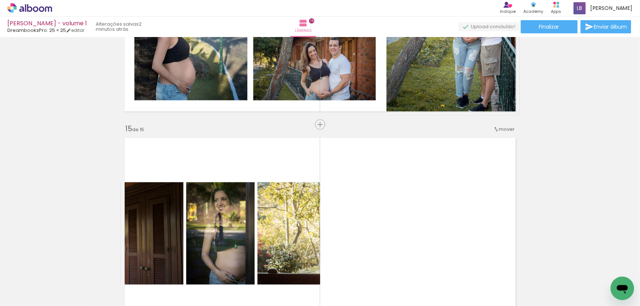
scroll to position [3059, 0]
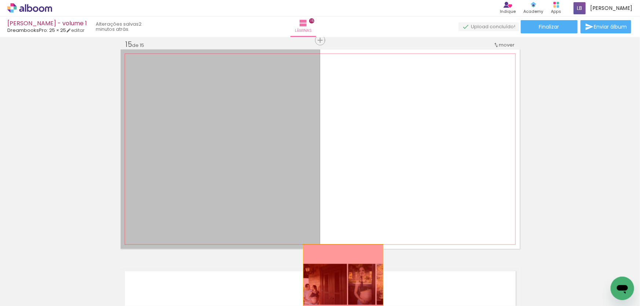
drag, startPoint x: 274, startPoint y: 165, endPoint x: 340, endPoint y: 284, distance: 135.8
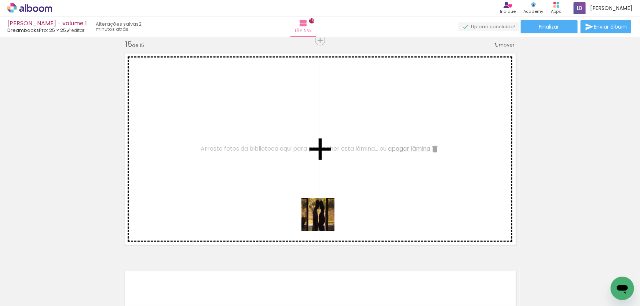
drag, startPoint x: 303, startPoint y: 289, endPoint x: 324, endPoint y: 220, distance: 71.6
click at [324, 220] on quentale-workspace at bounding box center [320, 153] width 640 height 306
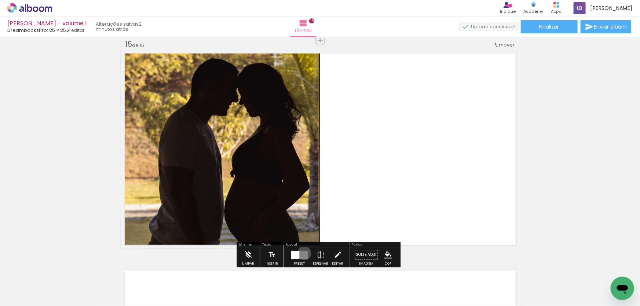
click at [303, 253] on quentale-layouter at bounding box center [299, 255] width 17 height 8
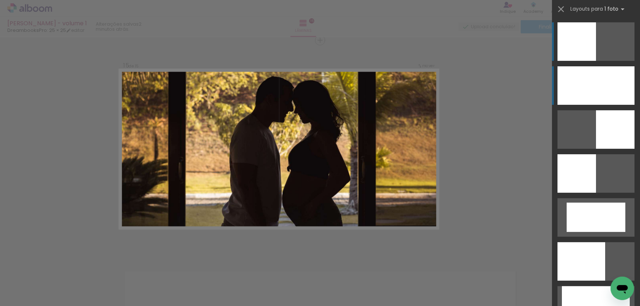
click at [606, 92] on div at bounding box center [596, 85] width 77 height 39
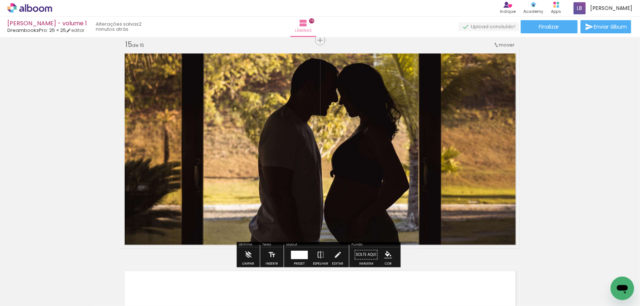
click at [299, 255] on div at bounding box center [299, 255] width 17 height 8
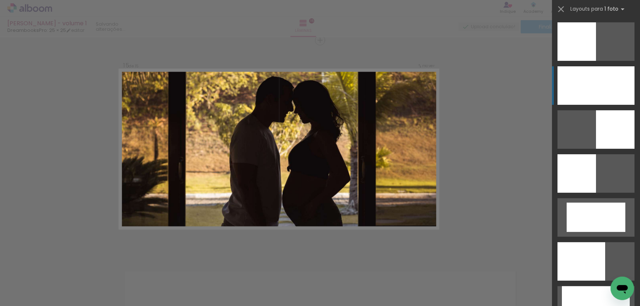
scroll to position [44, 0]
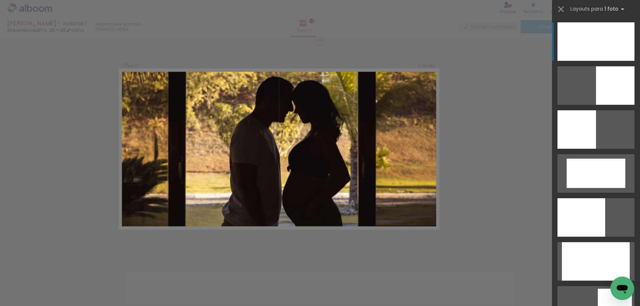
click at [605, 44] on div at bounding box center [596, 41] width 77 height 39
click at [604, 44] on div at bounding box center [596, 41] width 77 height 39
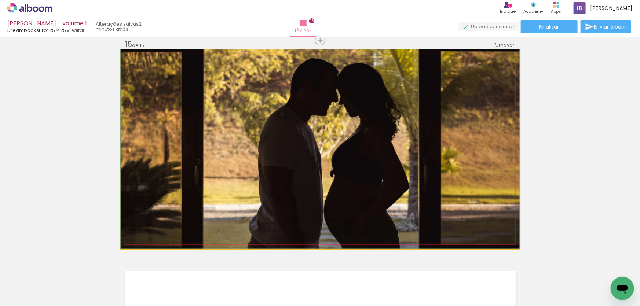
drag, startPoint x: 411, startPoint y: 165, endPoint x: 373, endPoint y: 140, distance: 44.8
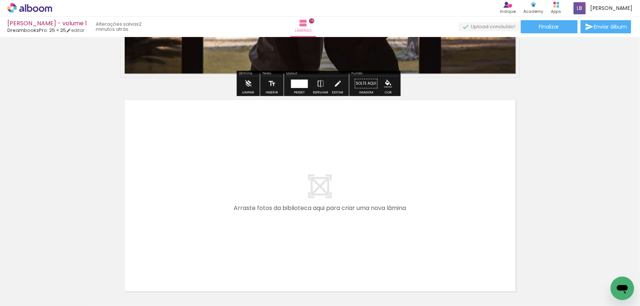
scroll to position [3260, 0]
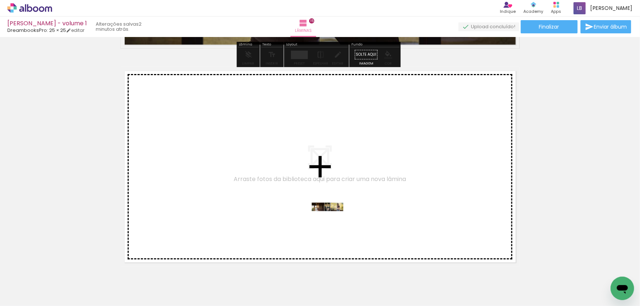
drag, startPoint x: 343, startPoint y: 290, endPoint x: 333, endPoint y: 221, distance: 69.6
click at [333, 221] on quentale-workspace at bounding box center [320, 153] width 640 height 306
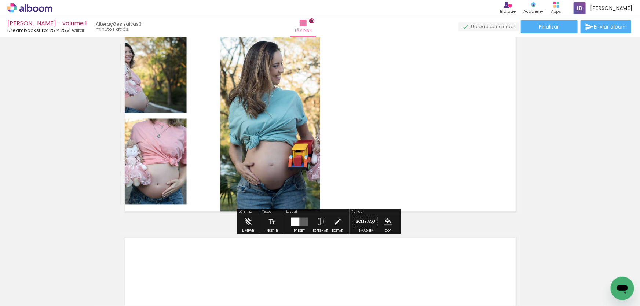
click at [298, 215] on div at bounding box center [299, 221] width 20 height 15
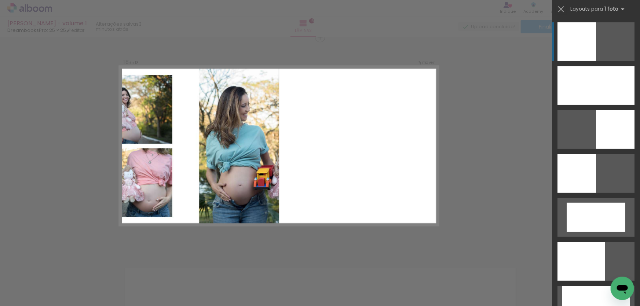
scroll to position [3713, 0]
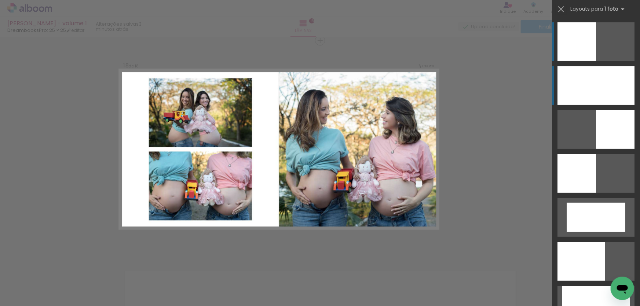
click at [571, 85] on div at bounding box center [596, 85] width 77 height 39
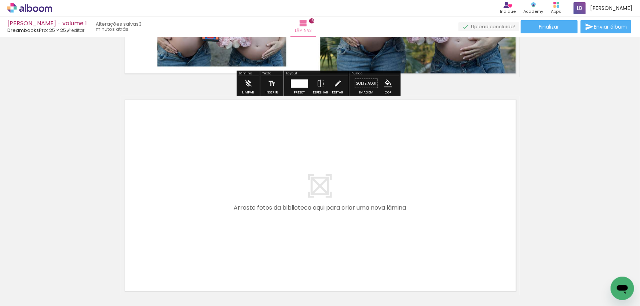
scroll to position [3913, 0]
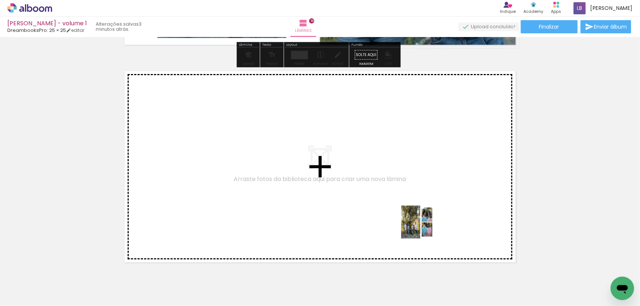
drag, startPoint x: 461, startPoint y: 285, endPoint x: 422, endPoint y: 227, distance: 69.4
click at [422, 227] on quentale-workspace at bounding box center [320, 153] width 640 height 306
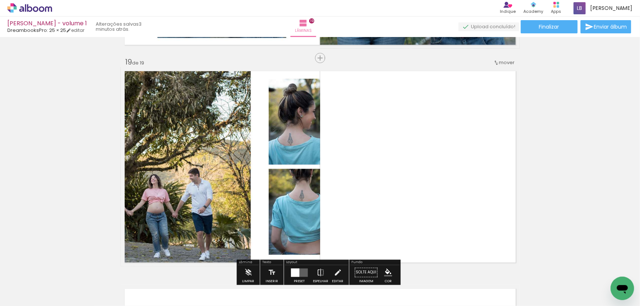
scroll to position [3931, 0]
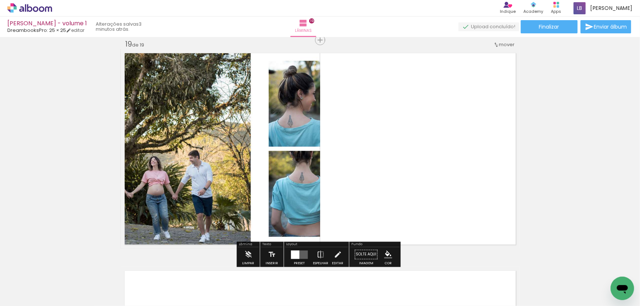
click at [302, 256] on quentale-layouter at bounding box center [299, 255] width 17 height 8
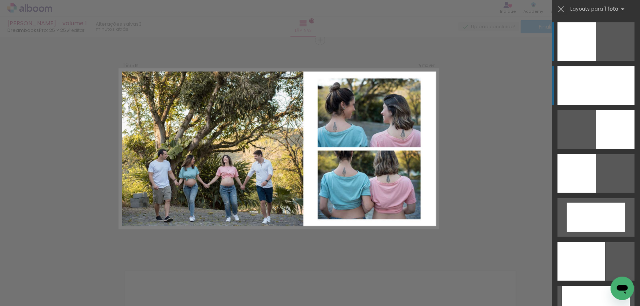
click at [602, 77] on div at bounding box center [596, 85] width 77 height 39
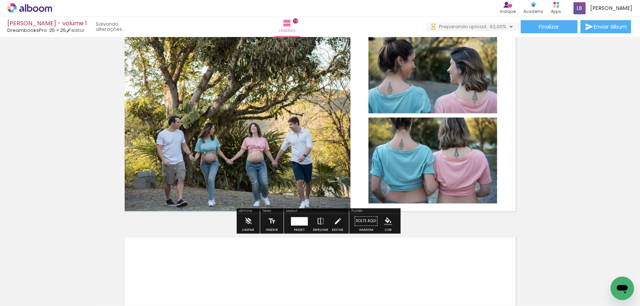
scroll to position [4032, 0]
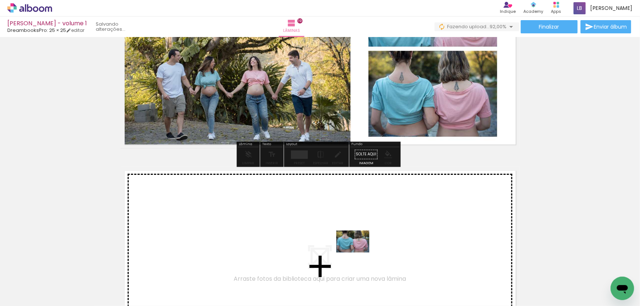
drag, startPoint x: 572, startPoint y: 284, endPoint x: 602, endPoint y: 282, distance: 30.2
click at [358, 252] on quentale-workspace at bounding box center [320, 153] width 640 height 306
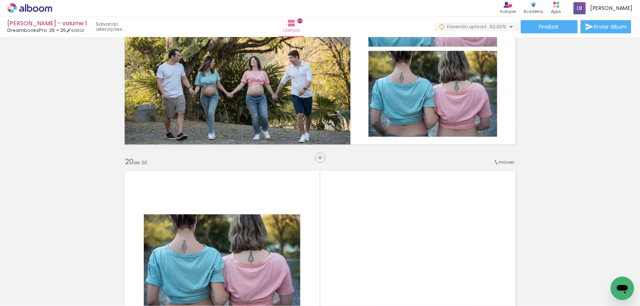
scroll to position [4149, 0]
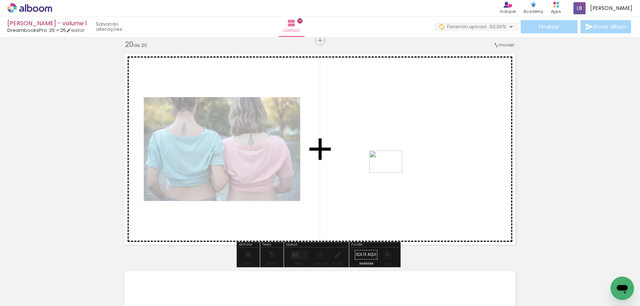
drag, startPoint x: 607, startPoint y: 285, endPoint x: 390, endPoint y: 172, distance: 244.3
click at [390, 172] on quentale-workspace at bounding box center [320, 153] width 640 height 306
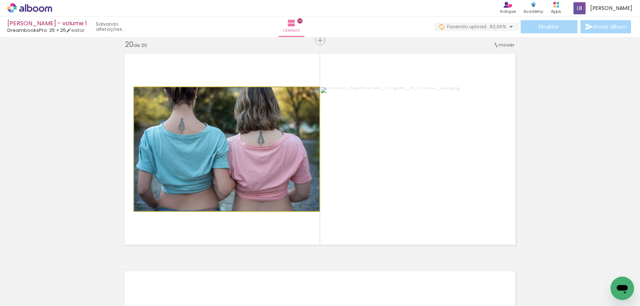
drag, startPoint x: 259, startPoint y: 138, endPoint x: 259, endPoint y: 147, distance: 9.9
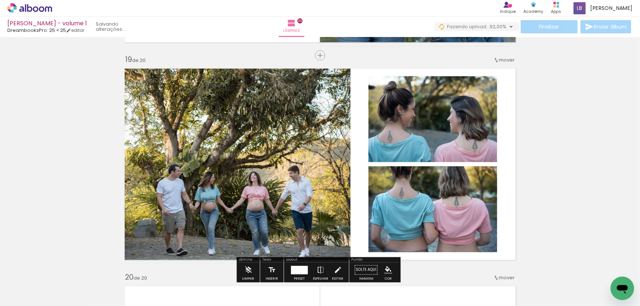
scroll to position [3916, 0]
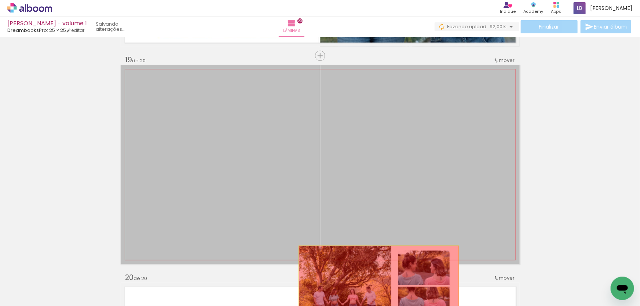
drag, startPoint x: 365, startPoint y: 122, endPoint x: 377, endPoint y: 286, distance: 164.4
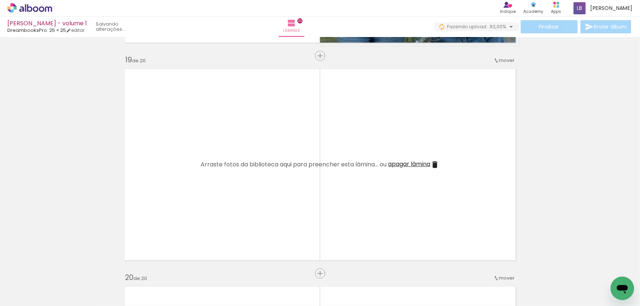
click at [399, 160] on span "apagar lâmina" at bounding box center [409, 164] width 42 height 8
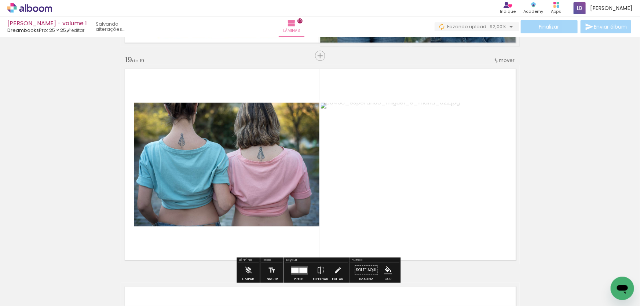
scroll to position [3949, 0]
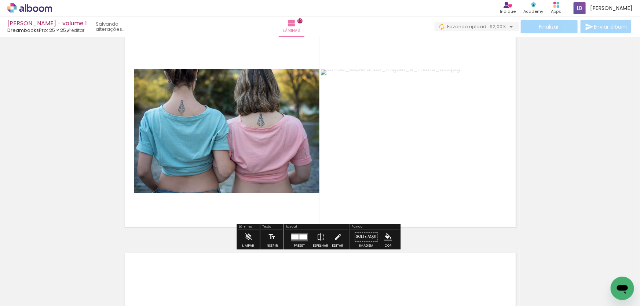
click at [301, 237] on div at bounding box center [303, 236] width 8 height 5
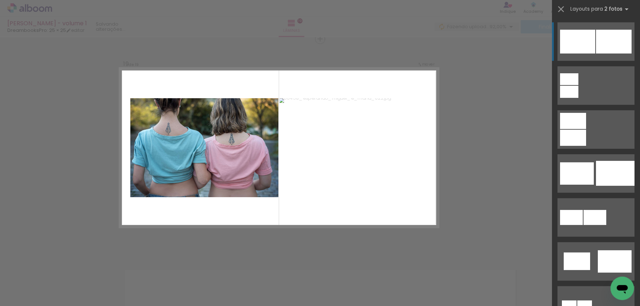
scroll to position [3931, 0]
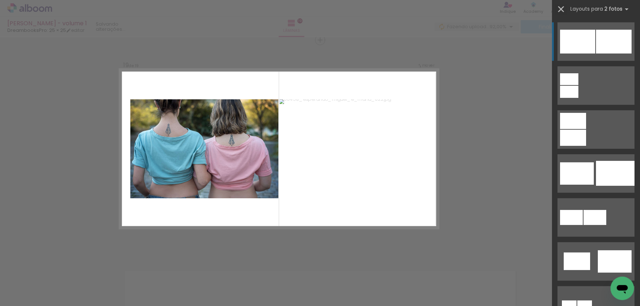
click at [562, 13] on iron-icon at bounding box center [561, 9] width 10 height 10
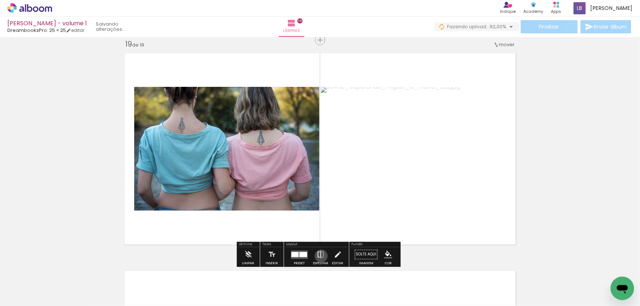
click at [320, 256] on iron-icon at bounding box center [321, 254] width 8 height 15
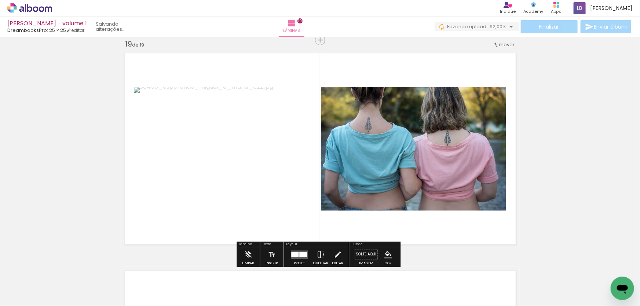
click at [320, 256] on iron-icon at bounding box center [321, 254] width 8 height 15
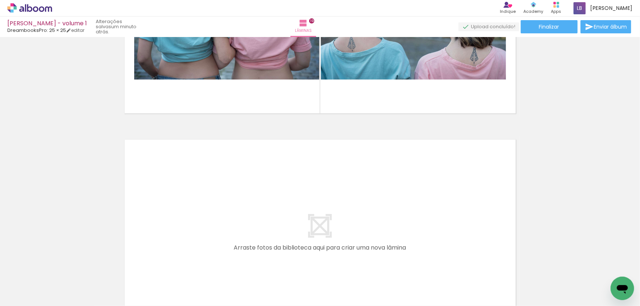
scroll to position [4130, 0]
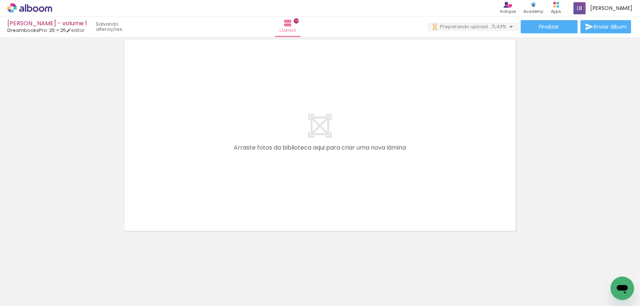
scroll to position [0, 819]
drag, startPoint x: 456, startPoint y: 299, endPoint x: 464, endPoint y: 298, distance: 8.1
click at [464, 298] on quentale-thumb at bounding box center [446, 281] width 41 height 42
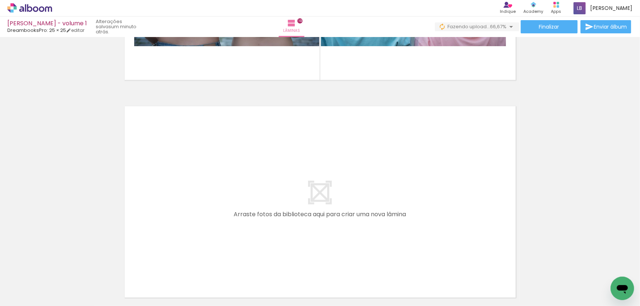
scroll to position [0, 838]
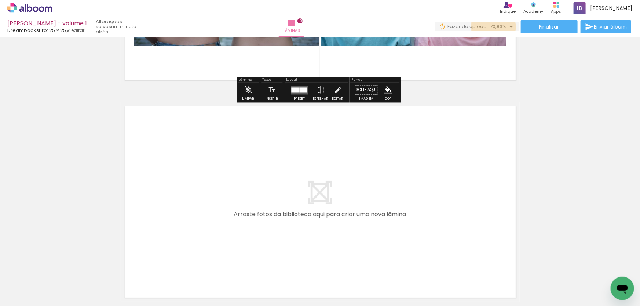
click at [492, 27] on span "70,83%" at bounding box center [498, 26] width 17 height 7
click at [507, 23] on iron-icon at bounding box center [511, 26] width 9 height 9
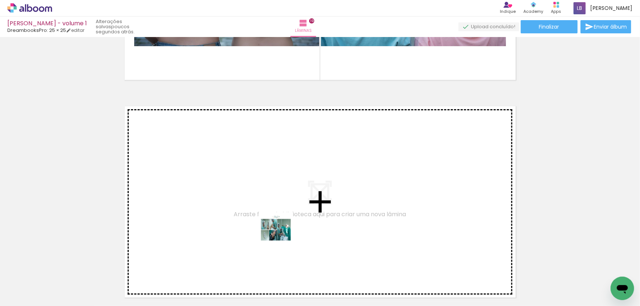
drag, startPoint x: 259, startPoint y: 282, endPoint x: 282, endPoint y: 235, distance: 52.2
click at [282, 235] on quentale-workspace at bounding box center [320, 153] width 640 height 306
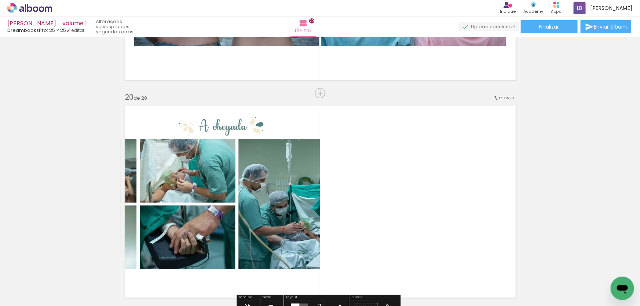
scroll to position [4182, 0]
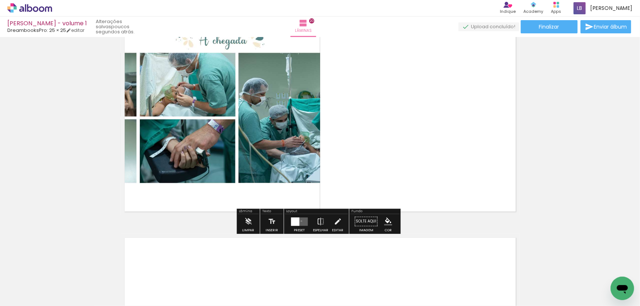
click at [300, 221] on quentale-layouter at bounding box center [299, 222] width 17 height 8
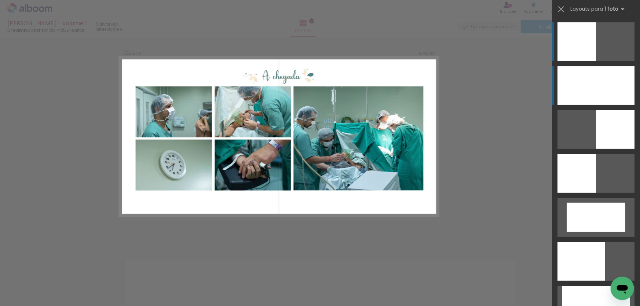
scroll to position [4149, 0]
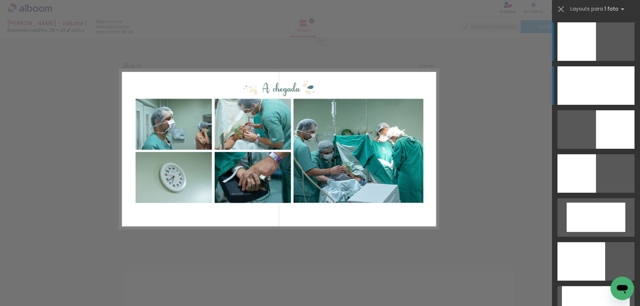
click at [602, 74] on div at bounding box center [596, 85] width 77 height 39
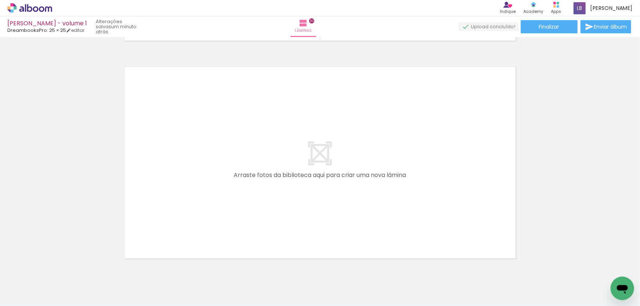
scroll to position [4369, 0]
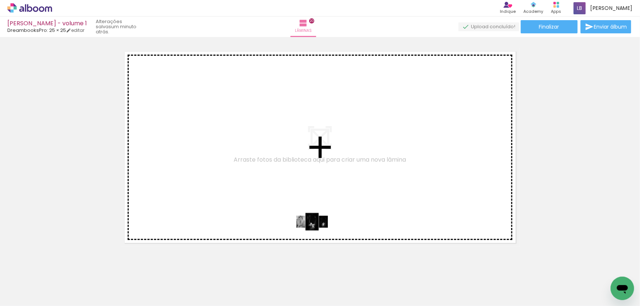
drag, startPoint x: 314, startPoint y: 287, endPoint x: 318, endPoint y: 227, distance: 59.2
click at [318, 227] on quentale-workspace at bounding box center [320, 153] width 640 height 306
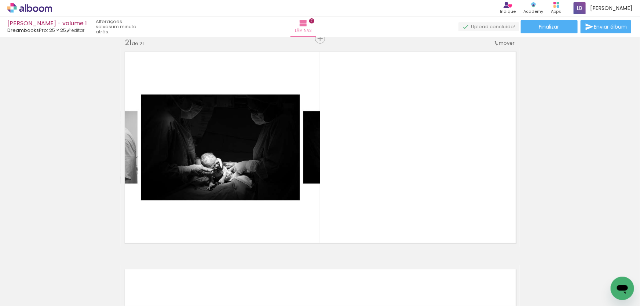
scroll to position [4367, 0]
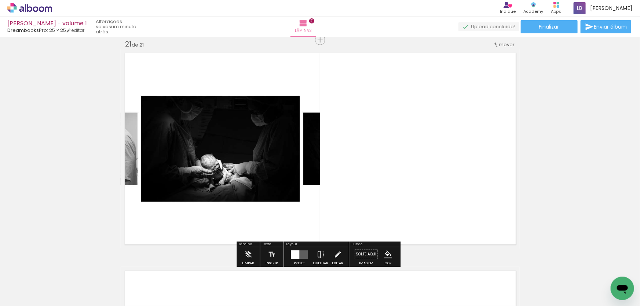
click at [297, 252] on div at bounding box center [295, 255] width 8 height 8
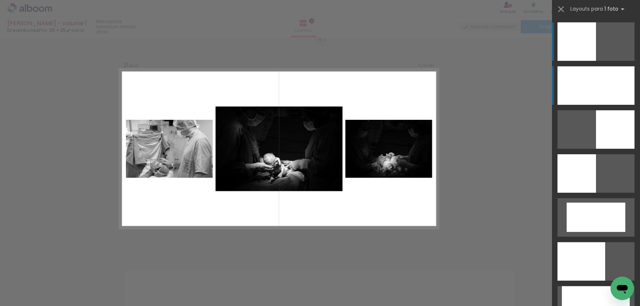
click at [590, 76] on div at bounding box center [596, 85] width 77 height 39
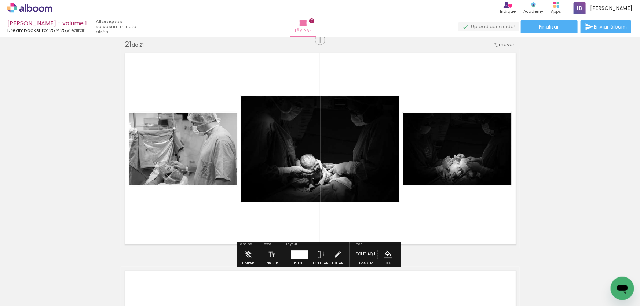
scroll to position [4599, 0]
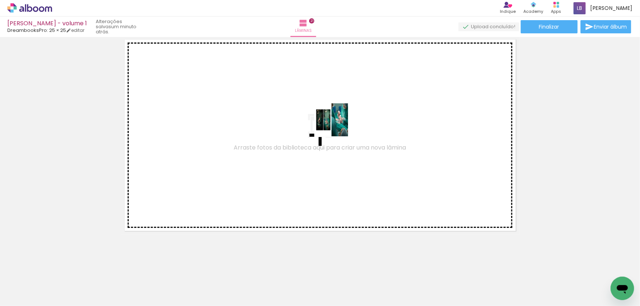
drag, startPoint x: 350, startPoint y: 279, endPoint x: 337, endPoint y: 125, distance: 153.8
click at [337, 125] on quentale-workspace at bounding box center [320, 153] width 640 height 306
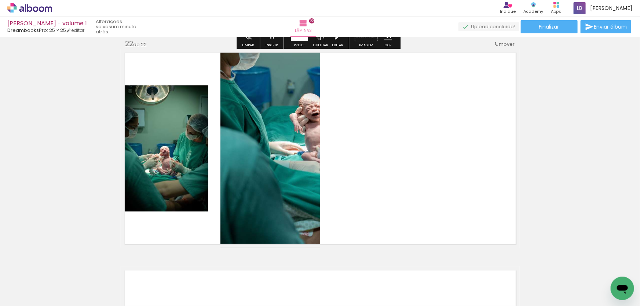
scroll to position [4585, 0]
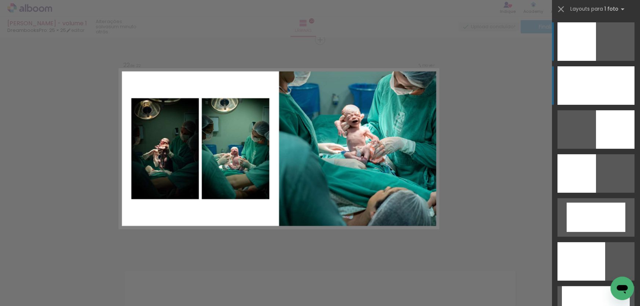
click at [572, 85] on div at bounding box center [596, 85] width 77 height 39
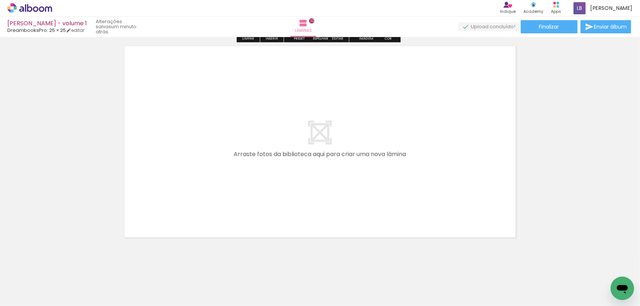
scroll to position [4817, 0]
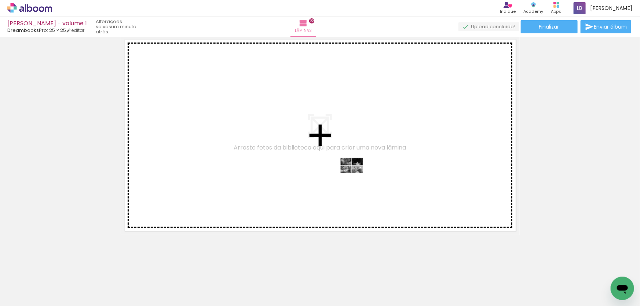
drag, startPoint x: 386, startPoint y: 290, endPoint x: 357, endPoint y: 179, distance: 114.0
click at [357, 179] on quentale-workspace at bounding box center [320, 153] width 640 height 306
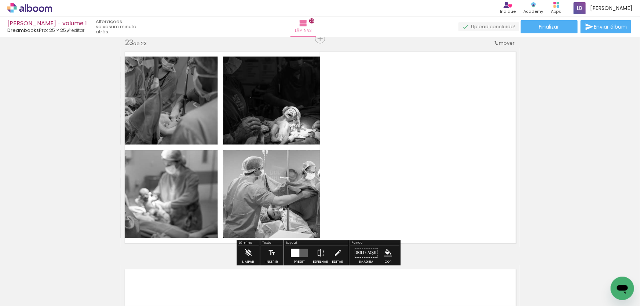
scroll to position [4803, 0]
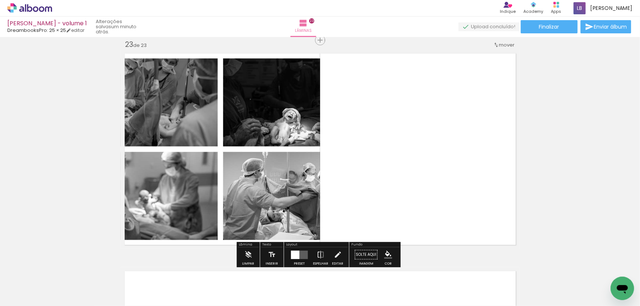
click at [297, 246] on div "Layout" at bounding box center [316, 245] width 63 height 4
click at [300, 259] on quentale-layouter at bounding box center [299, 255] width 17 height 8
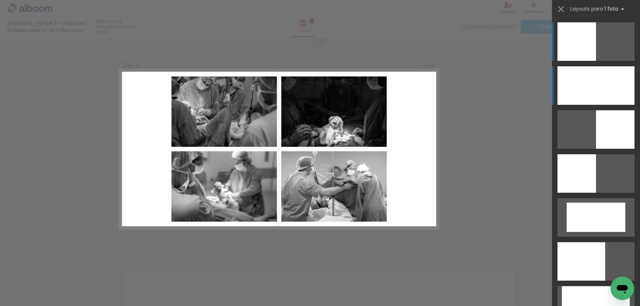
click at [613, 83] on div at bounding box center [596, 85] width 77 height 39
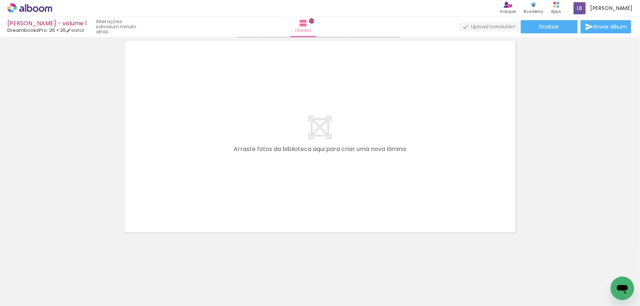
scroll to position [5035, 0]
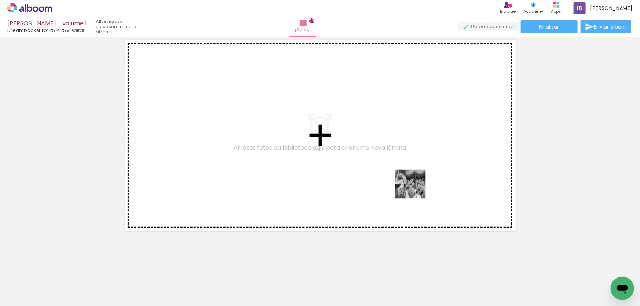
drag, startPoint x: 429, startPoint y: 278, endPoint x: 416, endPoint y: 190, distance: 89.0
click at [416, 190] on quentale-workspace at bounding box center [320, 153] width 640 height 306
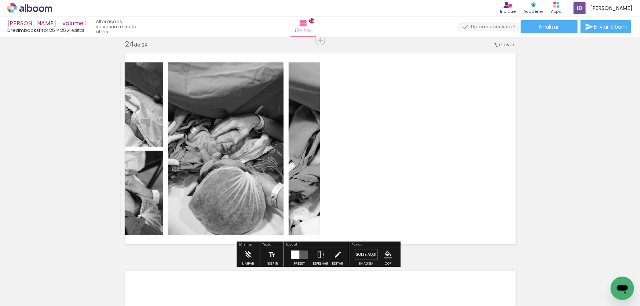
scroll to position [5021, 0]
click at [298, 246] on div "Layout" at bounding box center [316, 245] width 63 height 4
click at [292, 253] on div at bounding box center [295, 255] width 8 height 8
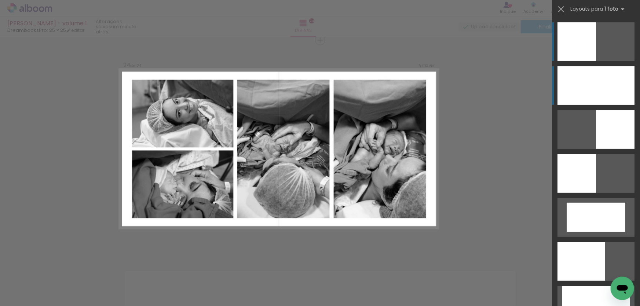
click at [561, 85] on div at bounding box center [596, 85] width 77 height 39
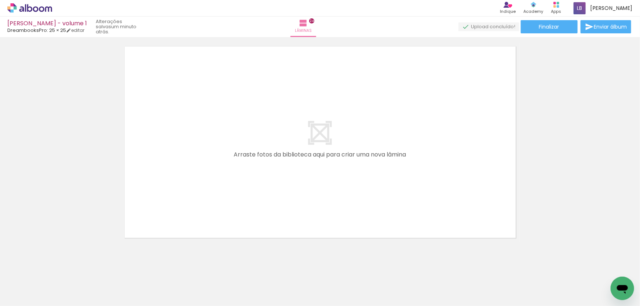
scroll to position [5252, 0]
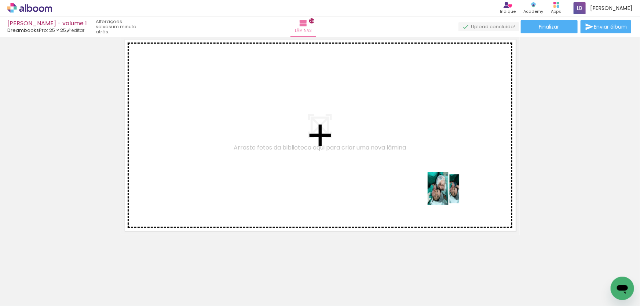
drag, startPoint x: 480, startPoint y: 288, endPoint x: 436, endPoint y: 202, distance: 97.3
click at [449, 194] on quentale-workspace at bounding box center [320, 153] width 640 height 306
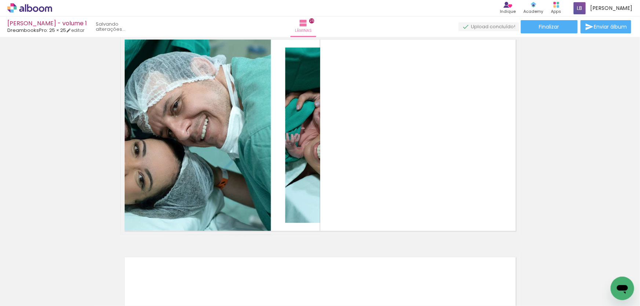
scroll to position [5239, 0]
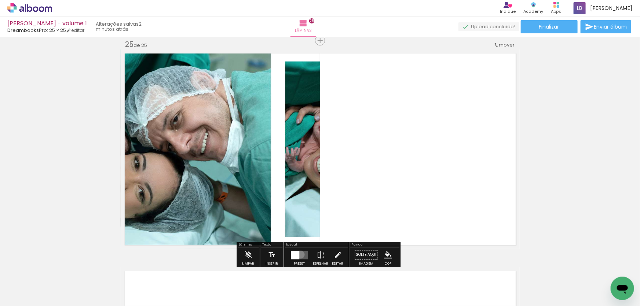
click at [299, 254] on quentale-layouter at bounding box center [299, 255] width 17 height 8
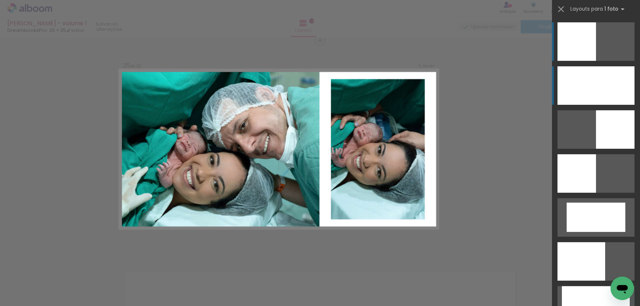
click at [606, 88] on div at bounding box center [596, 85] width 77 height 39
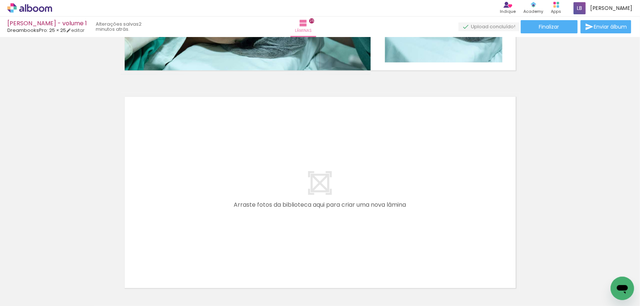
scroll to position [5439, 0]
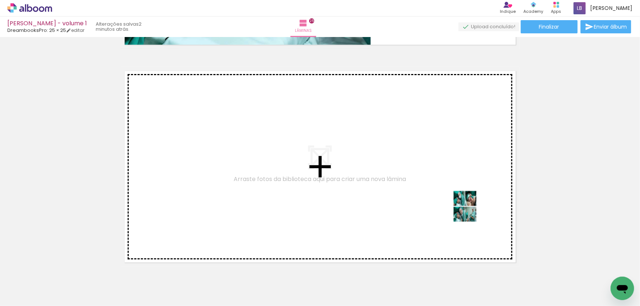
drag, startPoint x: 510, startPoint y: 275, endPoint x: 471, endPoint y: 212, distance: 74.8
click at [471, 212] on quentale-workspace at bounding box center [320, 153] width 640 height 306
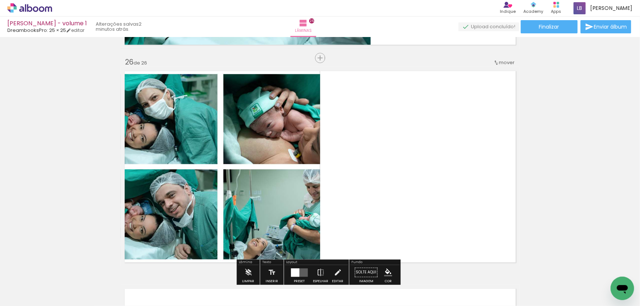
scroll to position [5457, 0]
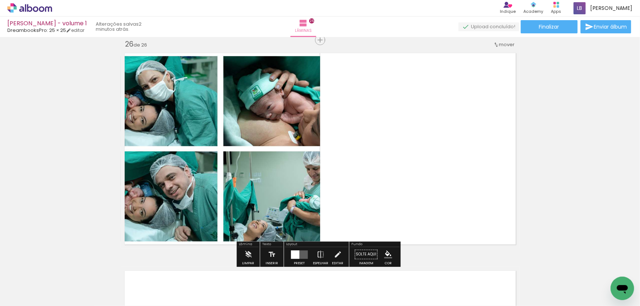
click at [295, 258] on div at bounding box center [295, 255] width 8 height 8
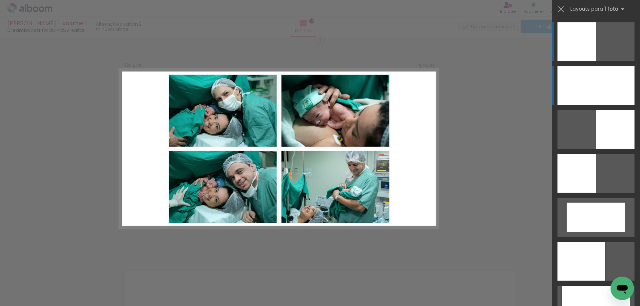
click at [595, 87] on div at bounding box center [596, 85] width 77 height 39
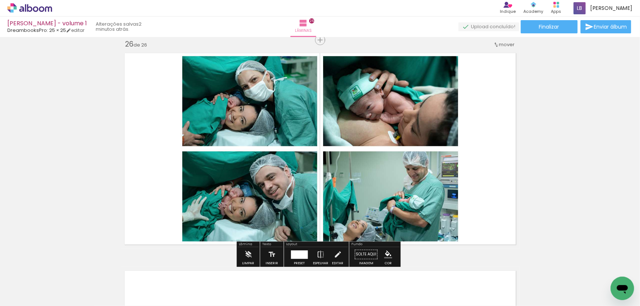
scroll to position [5624, 0]
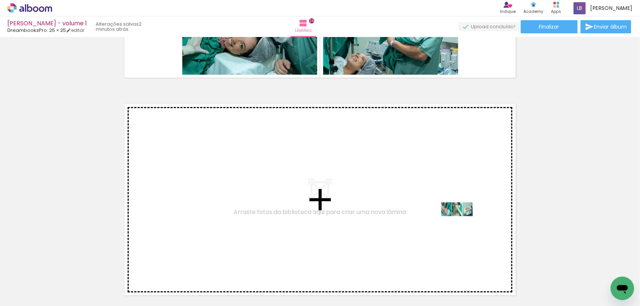
drag, startPoint x: 557, startPoint y: 280, endPoint x: 453, endPoint y: 212, distance: 123.6
click at [453, 212] on quentale-workspace at bounding box center [320, 153] width 640 height 306
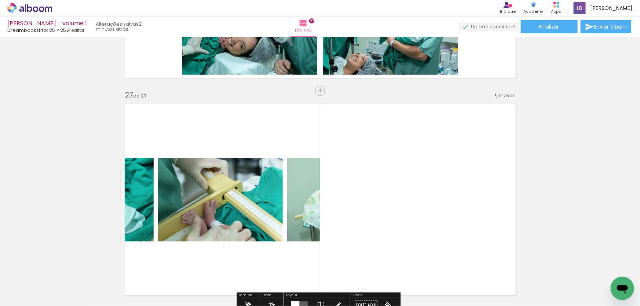
scroll to position [5675, 0]
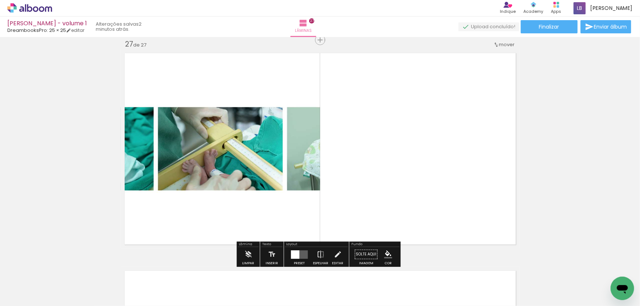
click at [302, 253] on quentale-layouter at bounding box center [299, 255] width 17 height 8
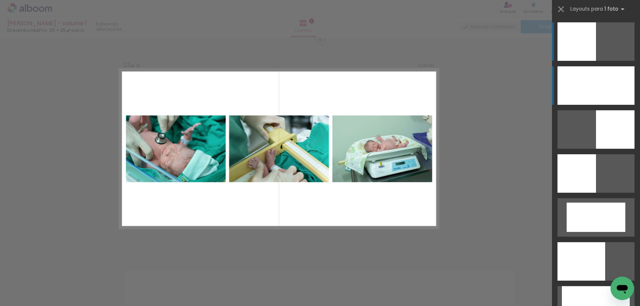
click at [559, 85] on div at bounding box center [596, 85] width 77 height 39
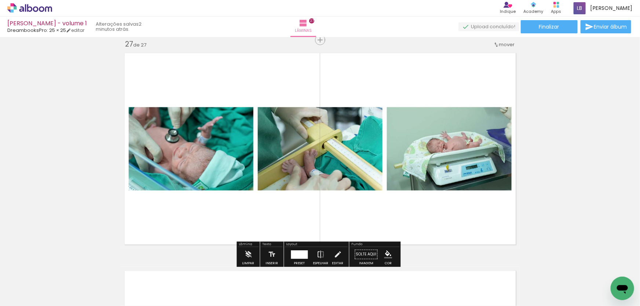
scroll to position [5841, 0]
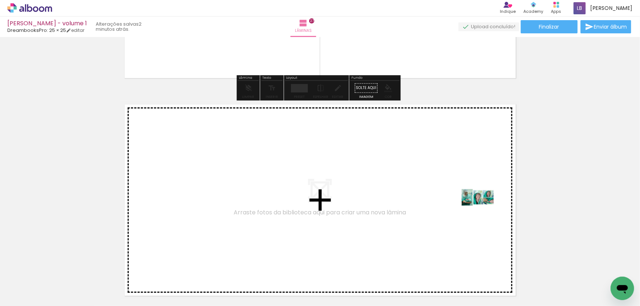
drag, startPoint x: 601, startPoint y: 282, endPoint x: 484, endPoint y: 211, distance: 137.3
click at [484, 211] on quentale-workspace at bounding box center [320, 153] width 640 height 306
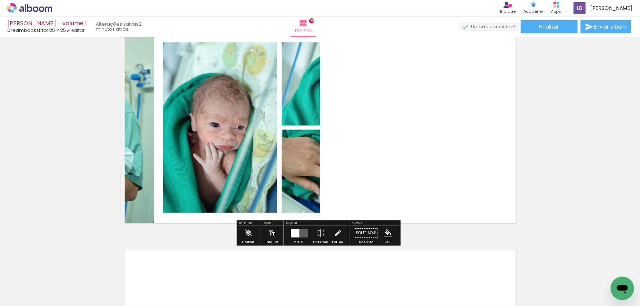
scroll to position [5926, 0]
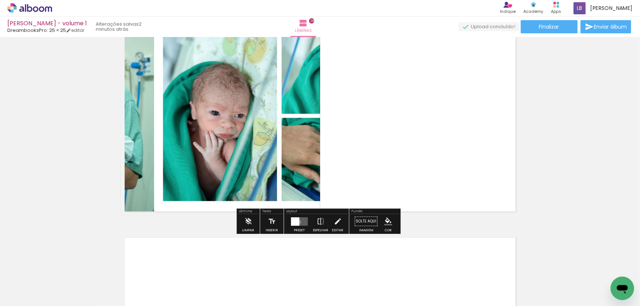
click at [297, 222] on div at bounding box center [295, 222] width 8 height 8
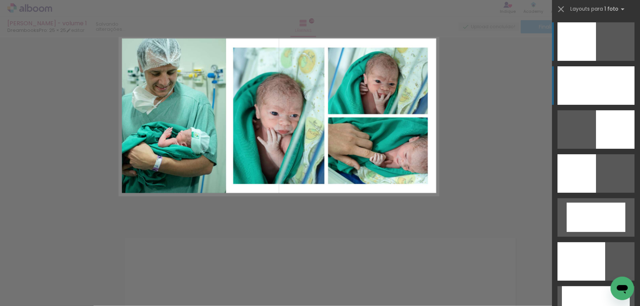
scroll to position [5892, 0]
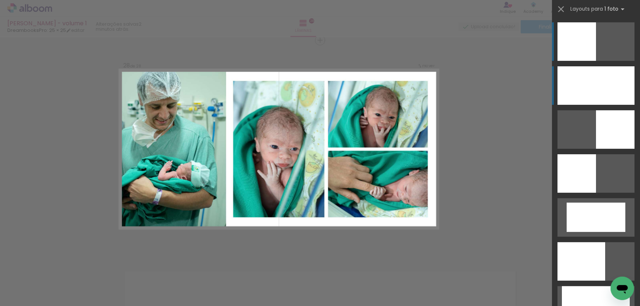
click at [621, 80] on div at bounding box center [596, 85] width 77 height 39
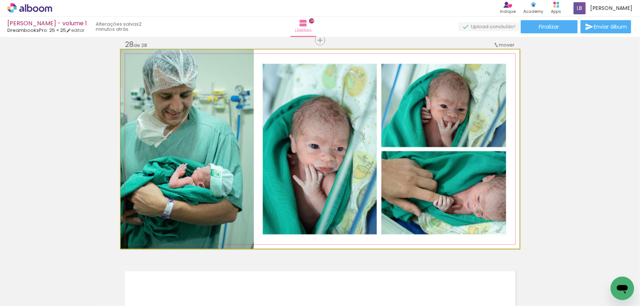
drag, startPoint x: 333, startPoint y: 172, endPoint x: 317, endPoint y: 173, distance: 15.4
drag, startPoint x: 327, startPoint y: 160, endPoint x: 305, endPoint y: 156, distance: 22.4
drag, startPoint x: 227, startPoint y: 106, endPoint x: 215, endPoint y: 121, distance: 19.3
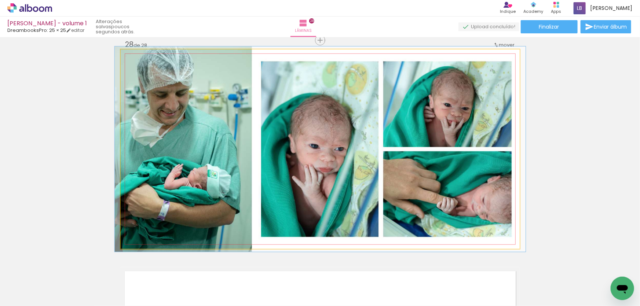
drag, startPoint x: 136, startPoint y: 56, endPoint x: 136, endPoint y: 68, distance: 11.4
click at [136, 68] on quentale-photo at bounding box center [320, 150] width 399 height 200
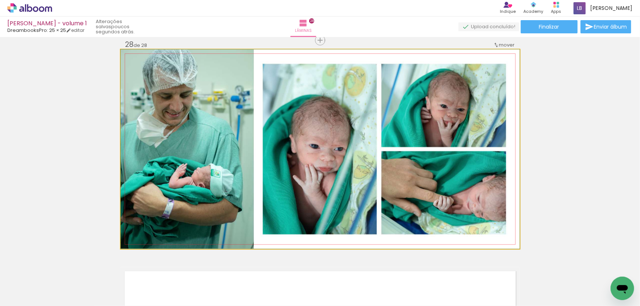
drag, startPoint x: 137, startPoint y: 57, endPoint x: 125, endPoint y: 61, distance: 12.6
click at [125, 61] on div at bounding box center [148, 57] width 51 height 11
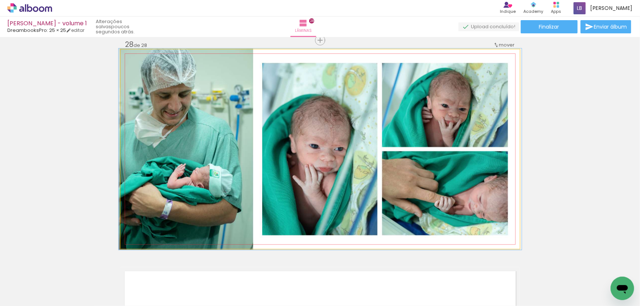
drag, startPoint x: 135, startPoint y: 59, endPoint x: 135, endPoint y: 66, distance: 7.7
type paper-slider "101"
click at [135, 66] on quentale-photo at bounding box center [320, 150] width 399 height 200
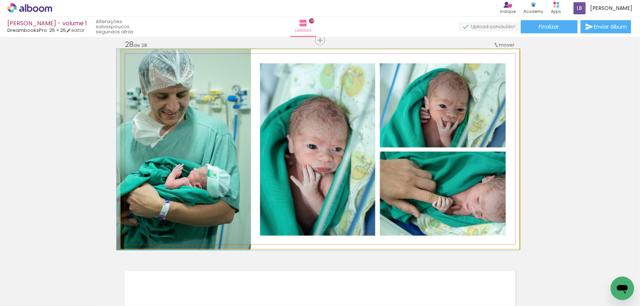
drag, startPoint x: 227, startPoint y: 106, endPoint x: 215, endPoint y: 106, distance: 11.7
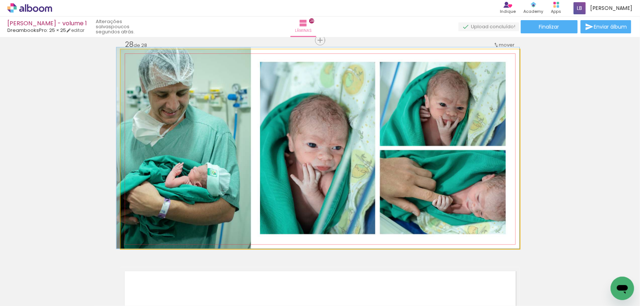
drag, startPoint x: 215, startPoint y: 106, endPoint x: 211, endPoint y: 98, distance: 9.0
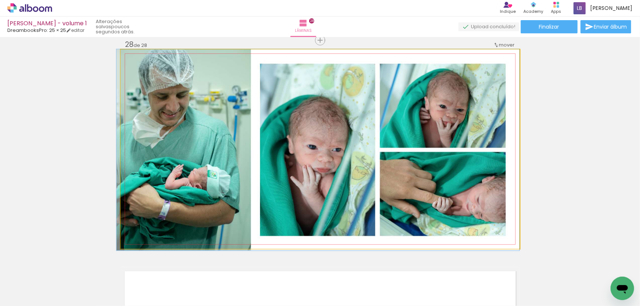
drag, startPoint x: 225, startPoint y: 107, endPoint x: 224, endPoint y: 127, distance: 19.8
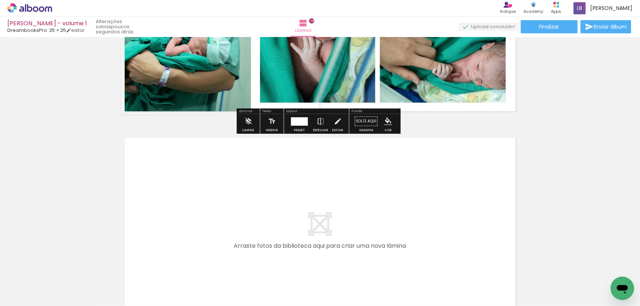
scroll to position [0, 1137]
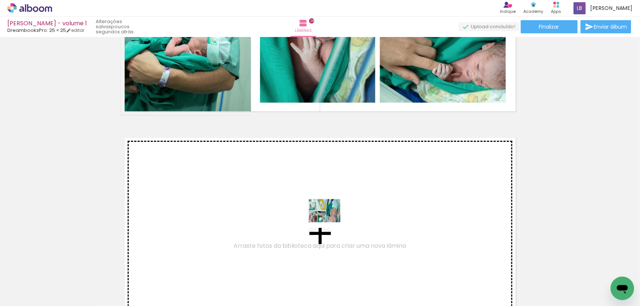
drag, startPoint x: 322, startPoint y: 282, endPoint x: 330, endPoint y: 216, distance: 65.8
click at [330, 216] on quentale-workspace at bounding box center [320, 153] width 640 height 306
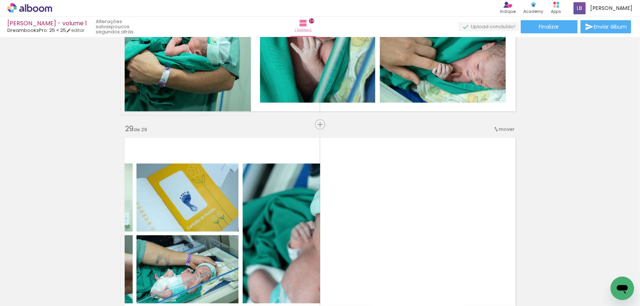
scroll to position [6111, 0]
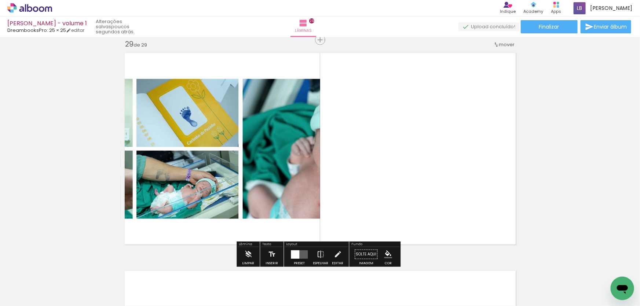
click at [303, 248] on div at bounding box center [299, 254] width 20 height 15
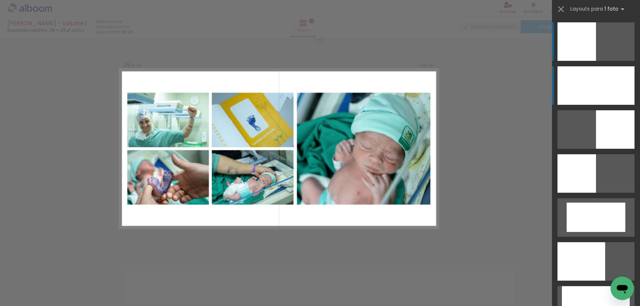
click at [616, 85] on div at bounding box center [596, 85] width 77 height 39
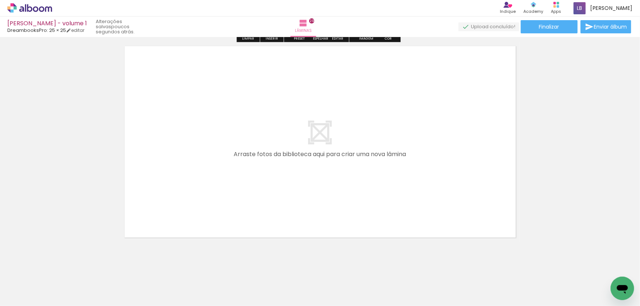
scroll to position [6342, 0]
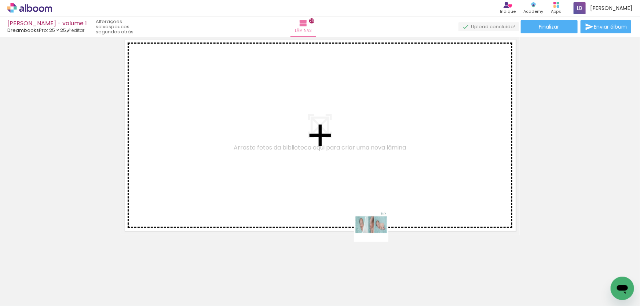
drag, startPoint x: 379, startPoint y: 285, endPoint x: 376, endPoint y: 216, distance: 69.0
click at [376, 216] on quentale-workspace at bounding box center [320, 153] width 640 height 306
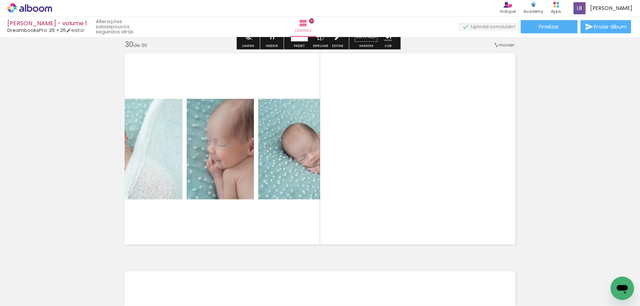
scroll to position [6328, 0]
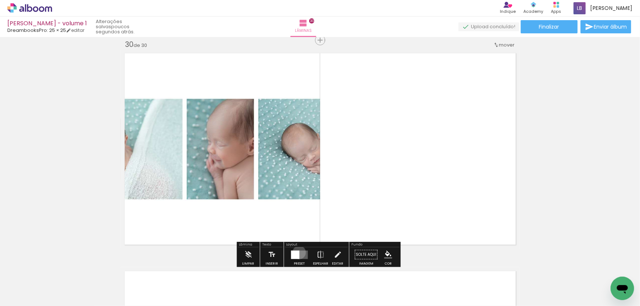
click at [298, 252] on quentale-layouter at bounding box center [299, 255] width 17 height 8
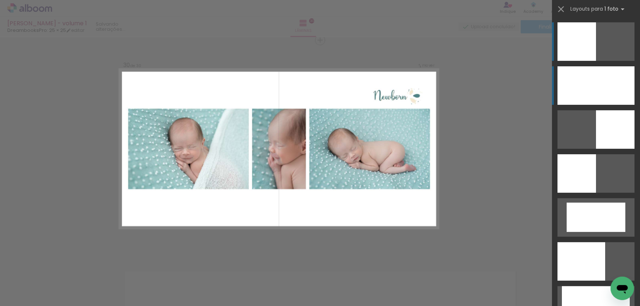
click at [614, 90] on div at bounding box center [596, 85] width 77 height 39
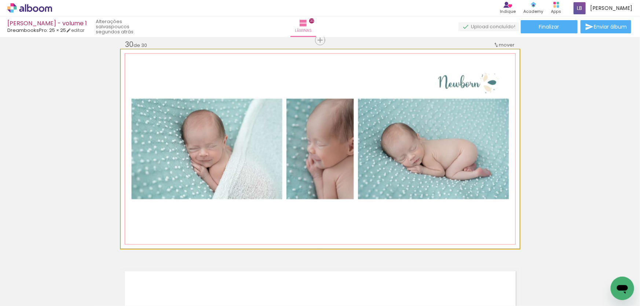
drag, startPoint x: 316, startPoint y: 165, endPoint x: 328, endPoint y: 165, distance: 12.1
drag, startPoint x: 329, startPoint y: 172, endPoint x: 305, endPoint y: 173, distance: 23.5
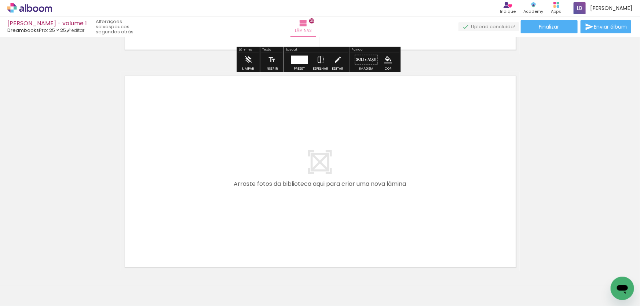
scroll to position [6528, 0]
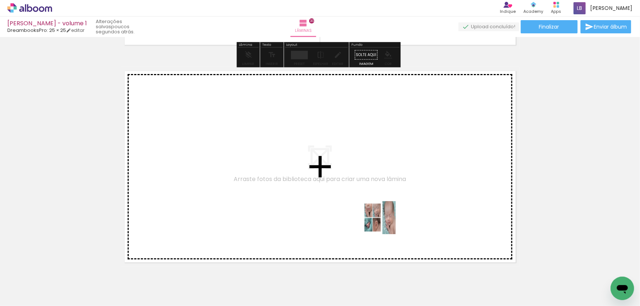
drag, startPoint x: 412, startPoint y: 287, endPoint x: 385, endPoint y: 223, distance: 69.4
click at [385, 223] on quentale-workspace at bounding box center [320, 153] width 640 height 306
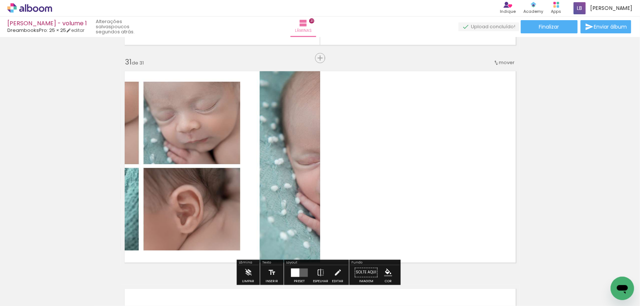
scroll to position [6546, 0]
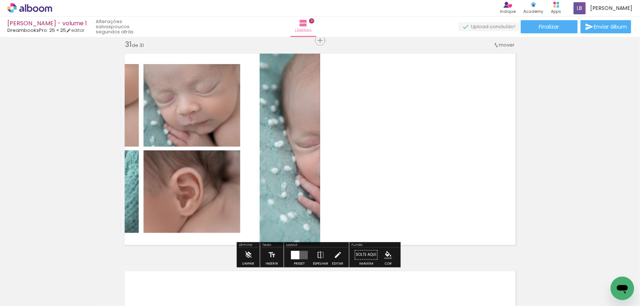
click at [301, 253] on quentale-layouter at bounding box center [299, 255] width 17 height 8
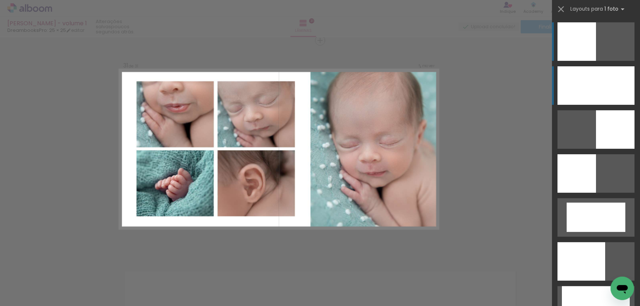
click at [600, 80] on div at bounding box center [596, 85] width 77 height 39
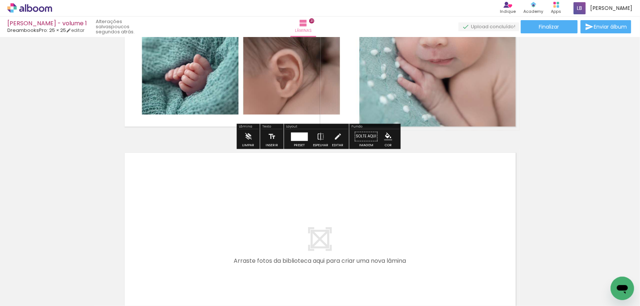
scroll to position [6713, 0]
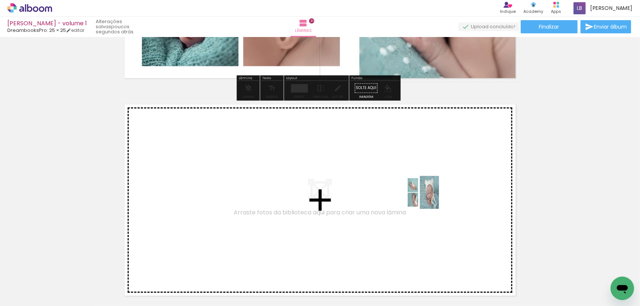
drag, startPoint x: 462, startPoint y: 276, endPoint x: 426, endPoint y: 194, distance: 89.0
click at [426, 194] on quentale-workspace at bounding box center [320, 153] width 640 height 306
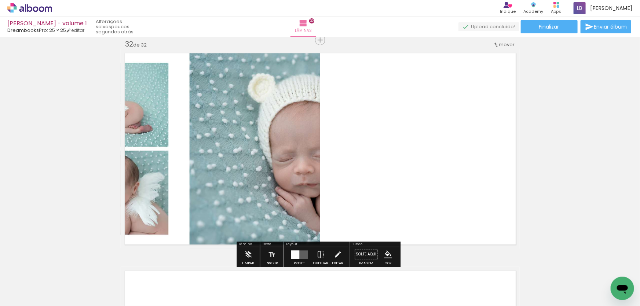
scroll to position [6831, 0]
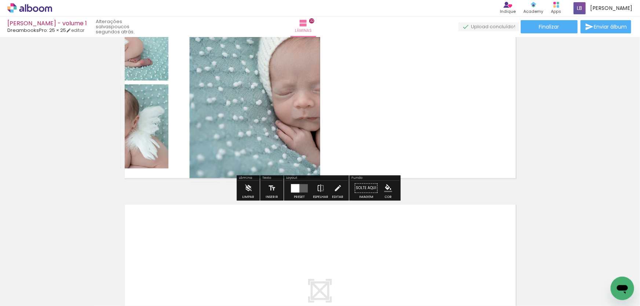
click at [293, 193] on div at bounding box center [299, 188] width 20 height 15
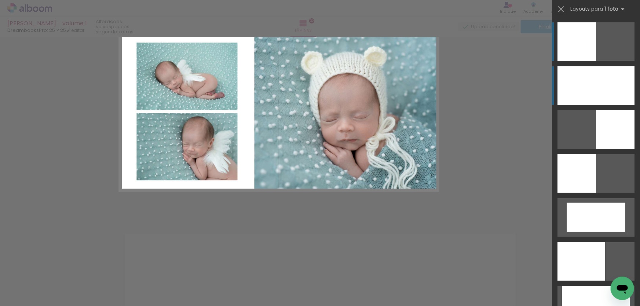
scroll to position [6764, 0]
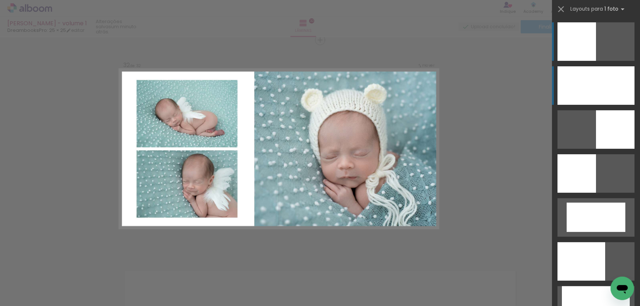
click at [580, 84] on div at bounding box center [596, 85] width 77 height 39
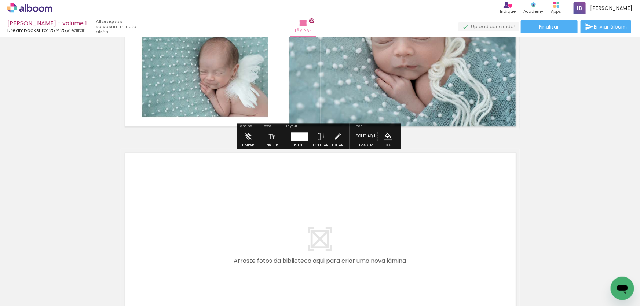
scroll to position [6897, 0]
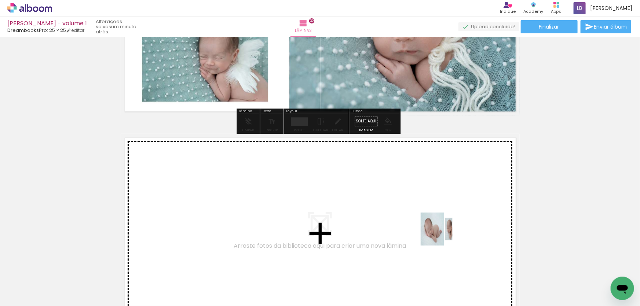
drag, startPoint x: 500, startPoint y: 278, endPoint x: 433, endPoint y: 225, distance: 85.9
click at [433, 225] on quentale-workspace at bounding box center [320, 153] width 640 height 306
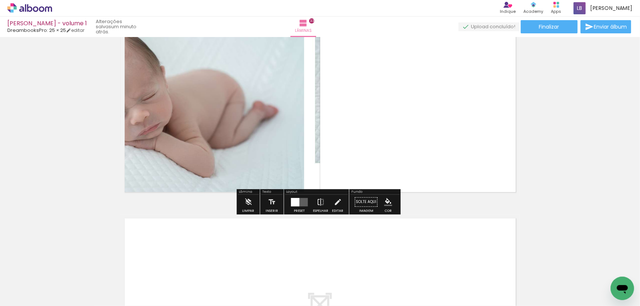
scroll to position [7036, 0]
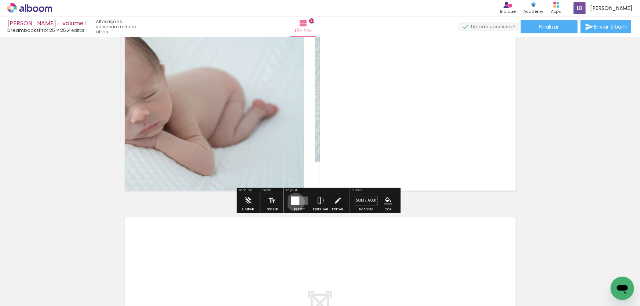
click at [294, 202] on div at bounding box center [295, 201] width 8 height 8
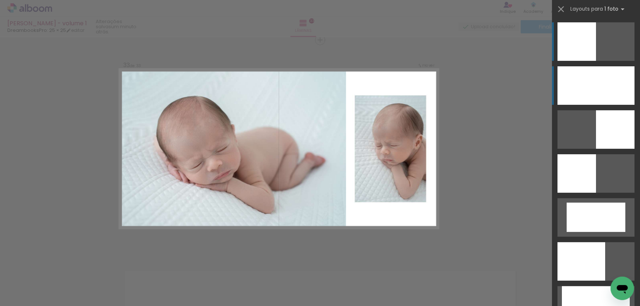
click at [606, 80] on div at bounding box center [596, 85] width 77 height 39
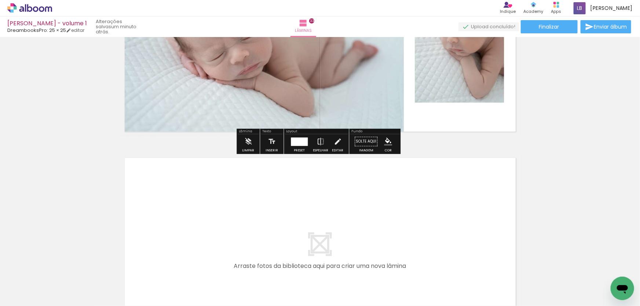
scroll to position [7149, 0]
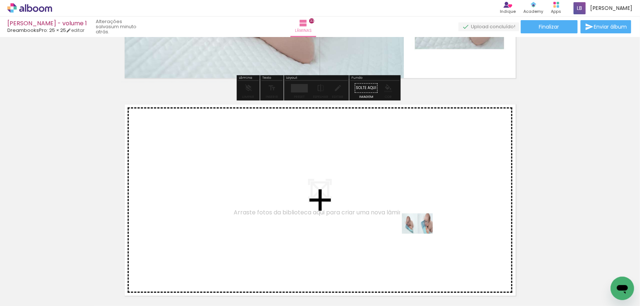
click at [422, 229] on quentale-workspace at bounding box center [320, 153] width 640 height 306
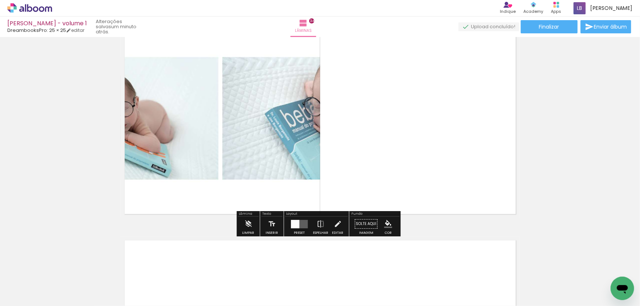
scroll to position [7267, 0]
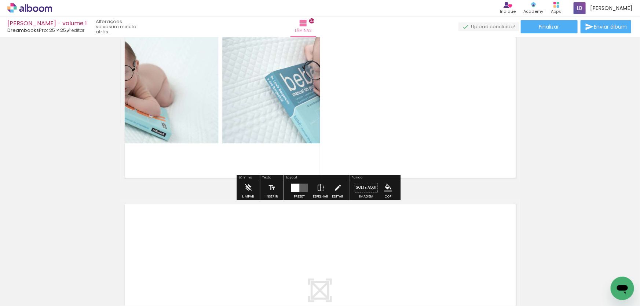
click at [293, 191] on div at bounding box center [295, 188] width 8 height 8
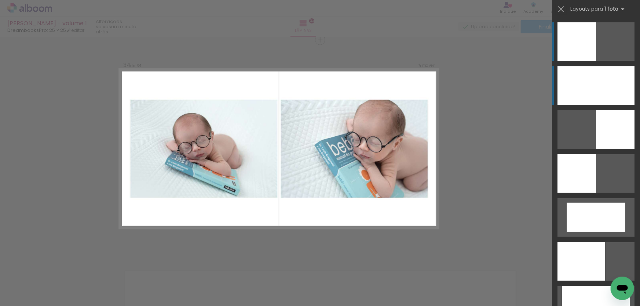
click at [577, 84] on div at bounding box center [596, 85] width 77 height 39
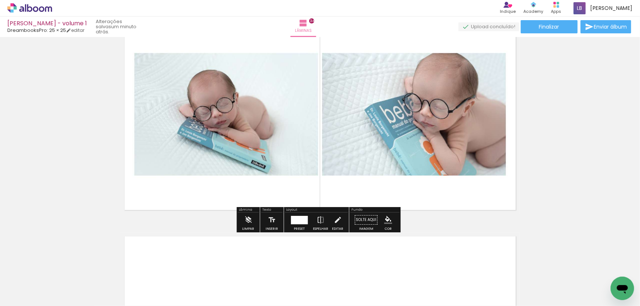
scroll to position [7333, 0]
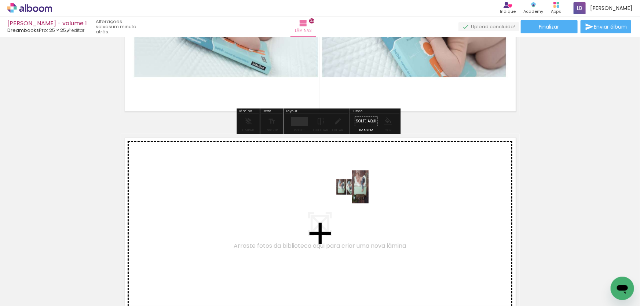
drag, startPoint x: 574, startPoint y: 286, endPoint x: 338, endPoint y: 188, distance: 255.7
click at [338, 188] on quentale-workspace at bounding box center [320, 153] width 640 height 306
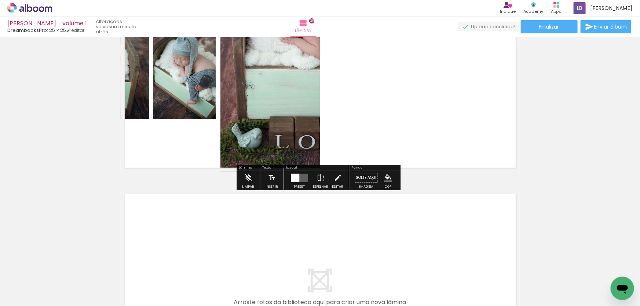
scroll to position [7551, 0]
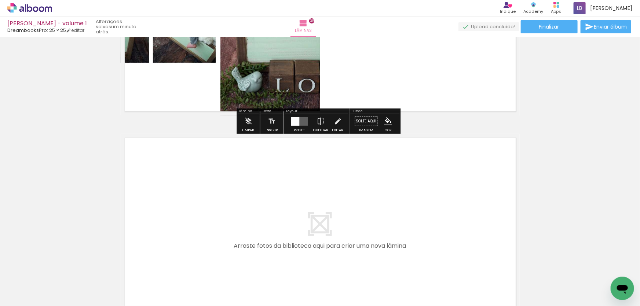
click at [296, 127] on div at bounding box center [299, 121] width 20 height 15
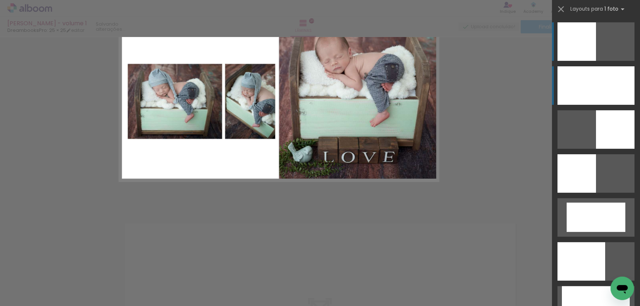
click at [571, 84] on div at bounding box center [596, 85] width 77 height 39
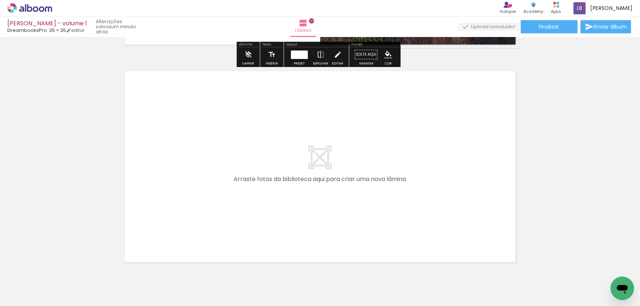
scroll to position [0, 1348]
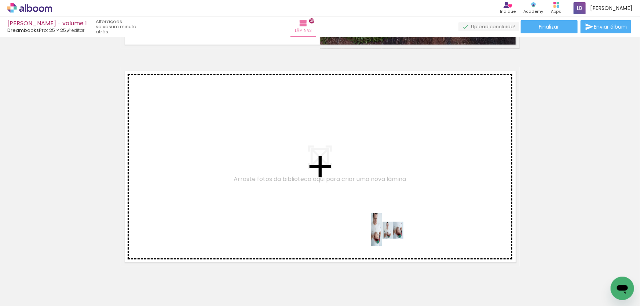
drag, startPoint x: 412, startPoint y: 283, endPoint x: 393, endPoint y: 235, distance: 51.6
click at [393, 235] on quentale-workspace at bounding box center [320, 153] width 640 height 306
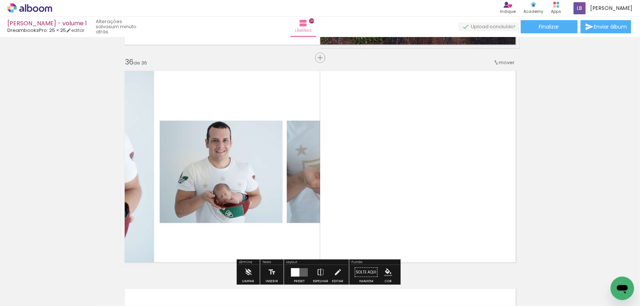
scroll to position [7635, 0]
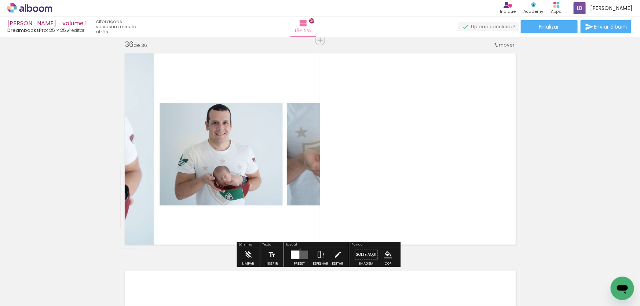
click at [299, 249] on div at bounding box center [299, 255] width 20 height 15
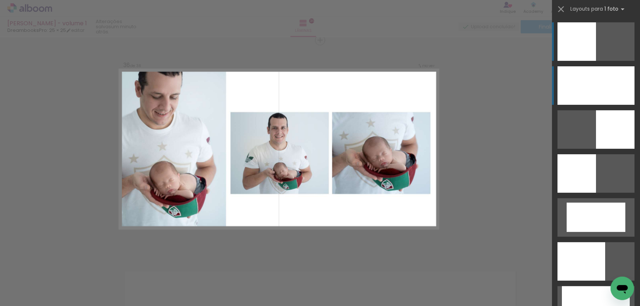
click at [580, 82] on div at bounding box center [596, 85] width 77 height 39
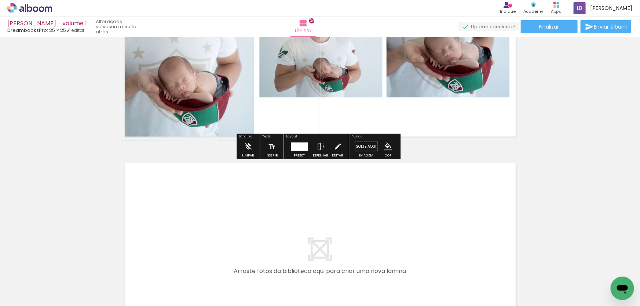
scroll to position [7836, 0]
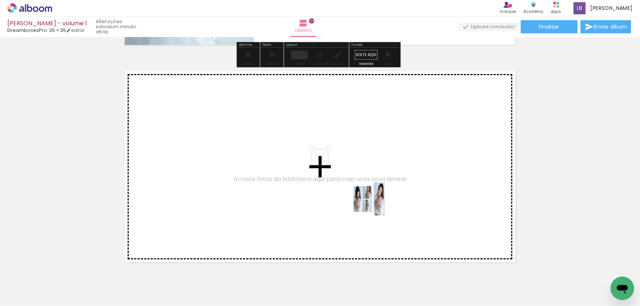
drag, startPoint x: 455, startPoint y: 287, endPoint x: 374, endPoint y: 205, distance: 115.7
click at [374, 205] on quentale-workspace at bounding box center [320, 153] width 640 height 306
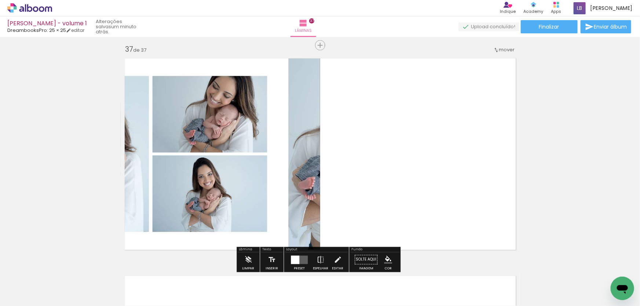
scroll to position [7869, 0]
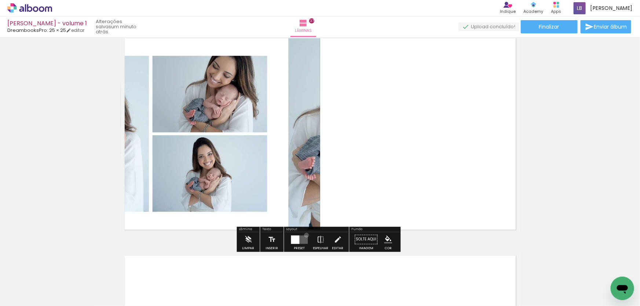
click at [305, 236] on quentale-layouter at bounding box center [299, 240] width 17 height 8
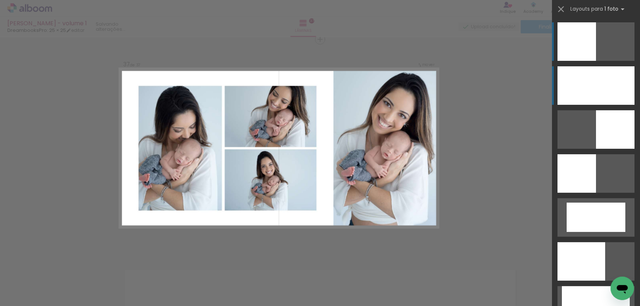
click at [581, 93] on div at bounding box center [596, 85] width 77 height 39
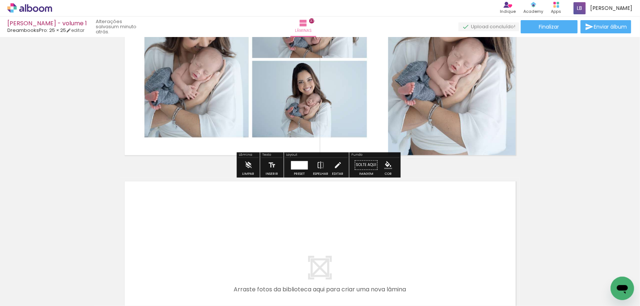
scroll to position [7987, 0]
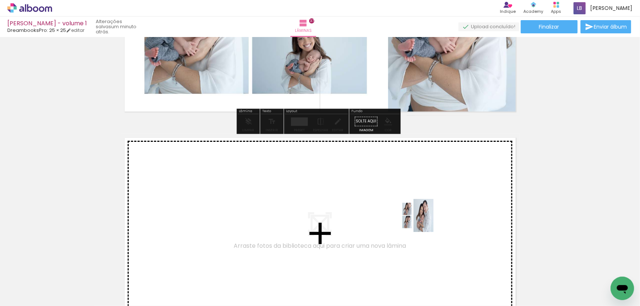
drag, startPoint x: 499, startPoint y: 283, endPoint x: 423, endPoint y: 221, distance: 97.8
click at [423, 221] on quentale-workspace at bounding box center [320, 153] width 640 height 306
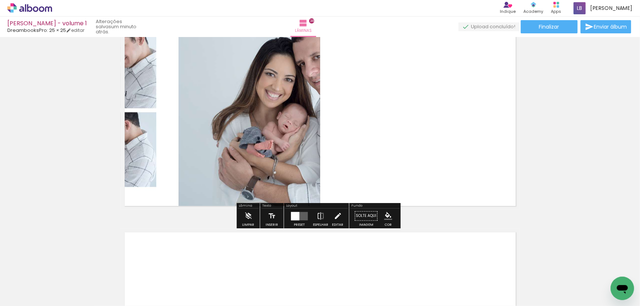
scroll to position [8121, 0]
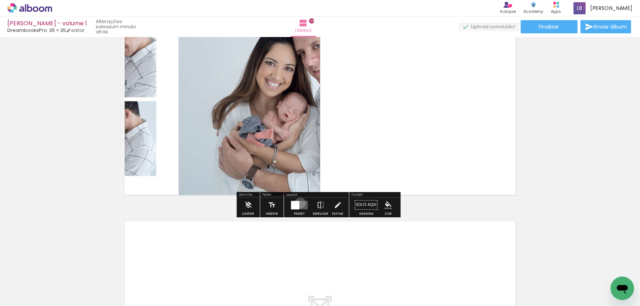
click at [299, 203] on quentale-layouter at bounding box center [299, 205] width 17 height 8
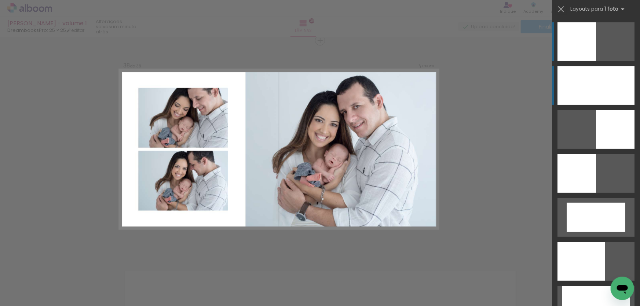
click at [586, 91] on div at bounding box center [596, 85] width 77 height 39
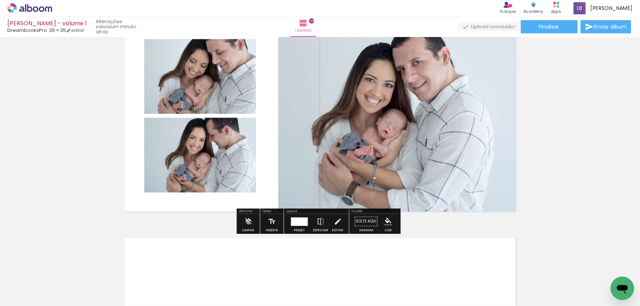
scroll to position [8303, 0]
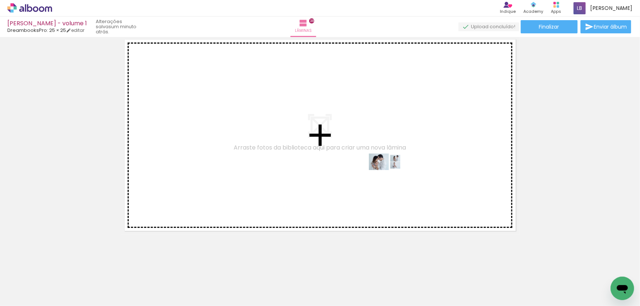
drag, startPoint x: 417, startPoint y: 193, endPoint x: 391, endPoint y: 176, distance: 31.2
click at [391, 176] on quentale-workspace at bounding box center [320, 153] width 640 height 306
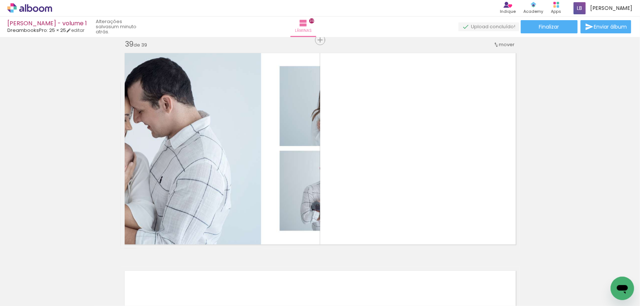
scroll to position [8290, 0]
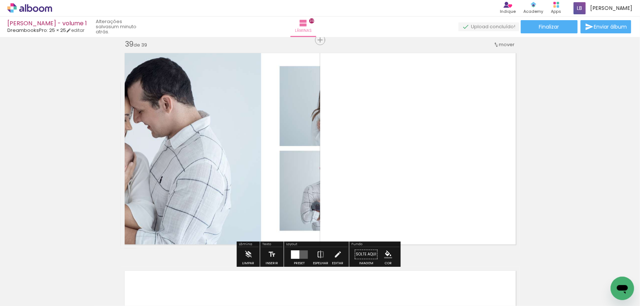
click at [301, 255] on quentale-layouter at bounding box center [299, 255] width 17 height 8
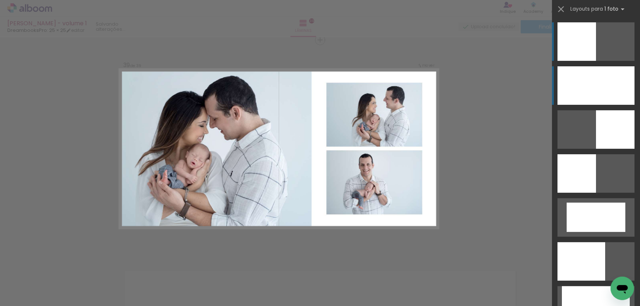
click at [614, 82] on div at bounding box center [596, 85] width 77 height 39
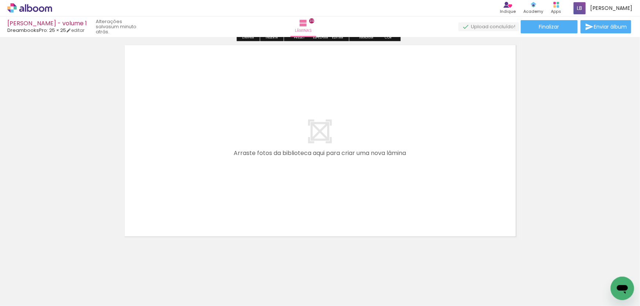
scroll to position [8521, 0]
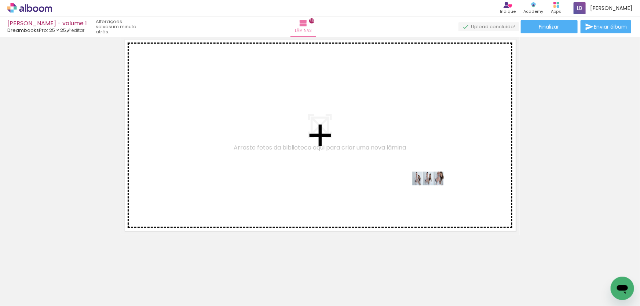
drag, startPoint x: 578, startPoint y: 284, endPoint x: 434, endPoint y: 184, distance: 175.6
click at [434, 184] on quentale-workspace at bounding box center [320, 153] width 640 height 306
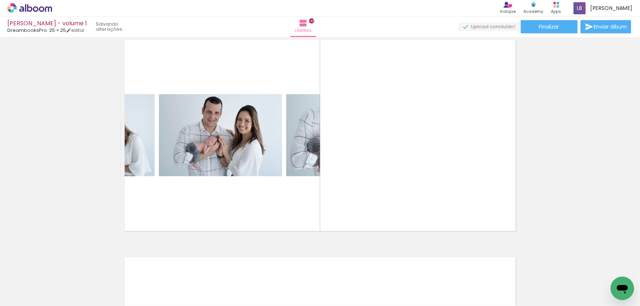
scroll to position [8507, 0]
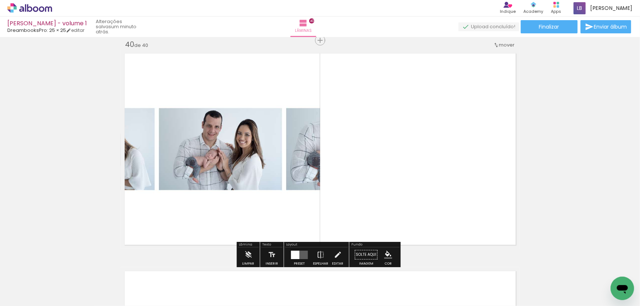
click at [303, 251] on quentale-layouter at bounding box center [299, 255] width 17 height 8
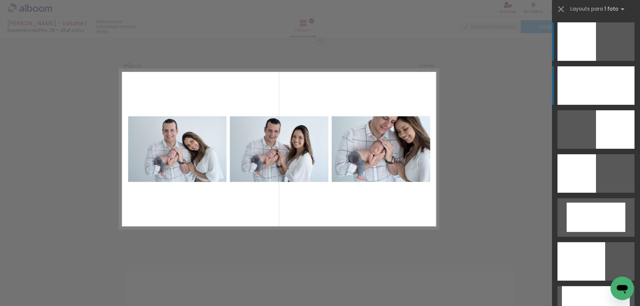
click at [583, 94] on div at bounding box center [596, 85] width 77 height 39
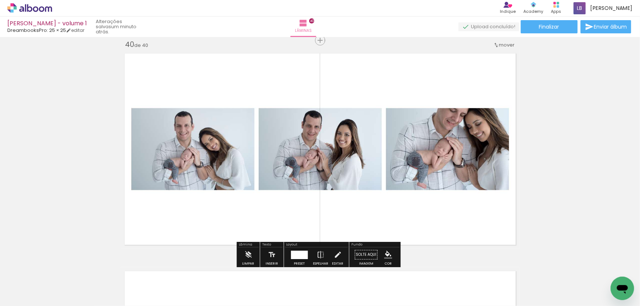
scroll to position [8674, 0]
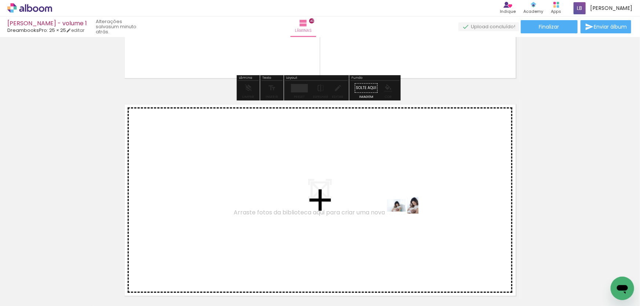
drag, startPoint x: 491, startPoint y: 235, endPoint x: 408, endPoint y: 219, distance: 85.1
click at [408, 219] on quentale-workspace at bounding box center [320, 153] width 640 height 306
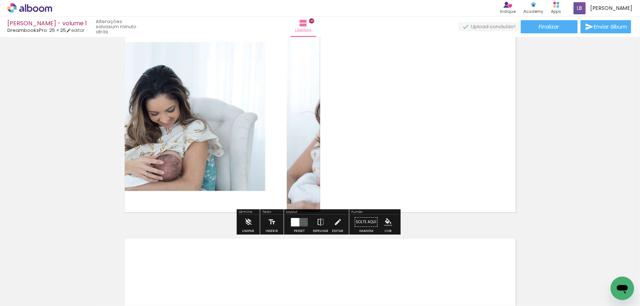
scroll to position [8792, 0]
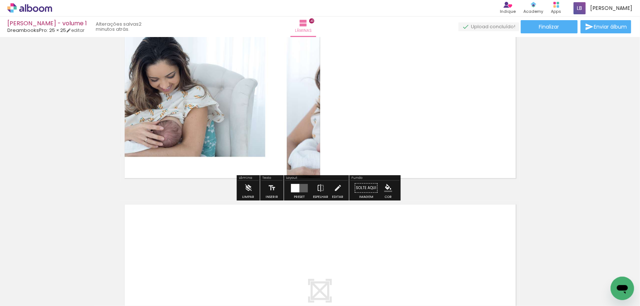
click at [293, 187] on div at bounding box center [295, 188] width 8 height 8
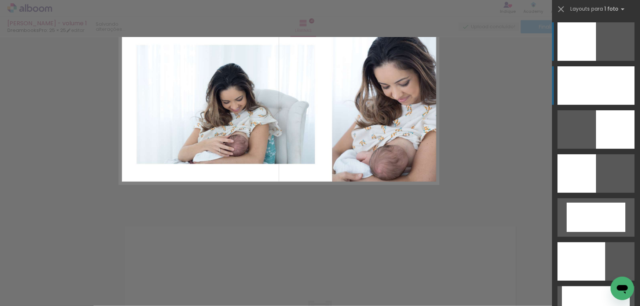
scroll to position [8725, 0]
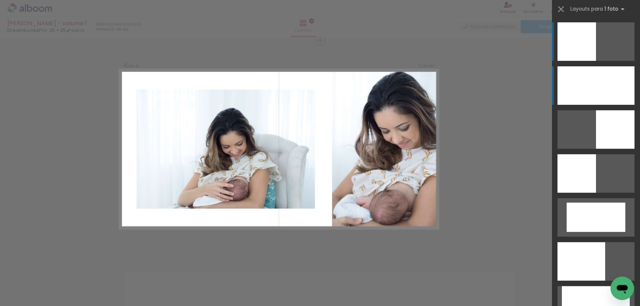
click at [598, 83] on div at bounding box center [596, 85] width 77 height 39
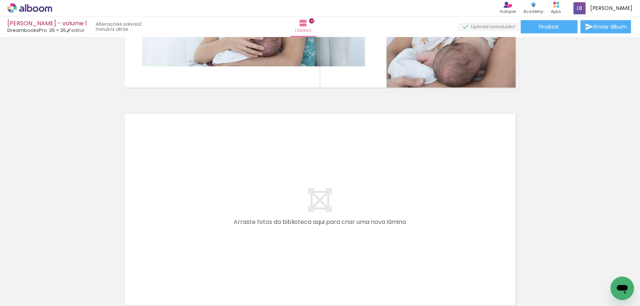
scroll to position [8923, 0]
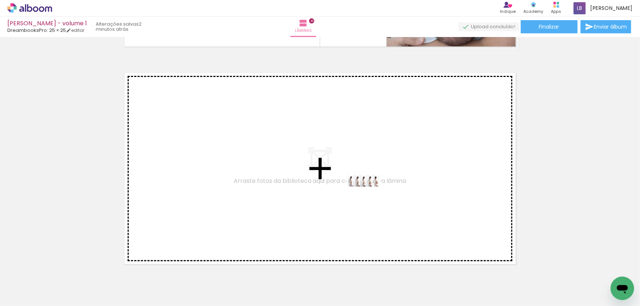
drag, startPoint x: 603, startPoint y: 278, endPoint x: 369, endPoint y: 195, distance: 248.6
click at [369, 195] on quentale-workspace at bounding box center [320, 153] width 640 height 306
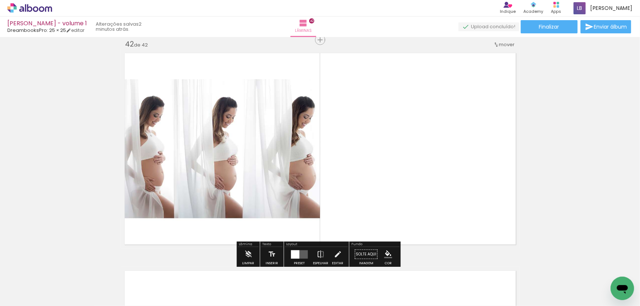
scroll to position [9010, 0]
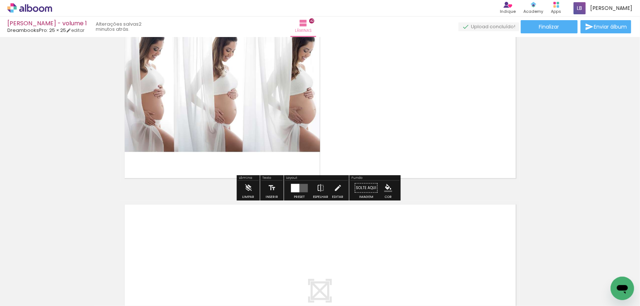
click at [306, 190] on div at bounding box center [299, 188] width 20 height 15
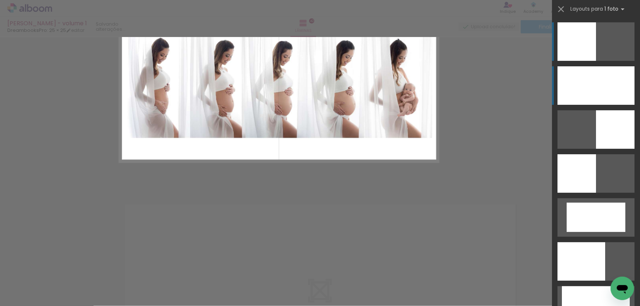
click at [583, 88] on div at bounding box center [596, 85] width 77 height 39
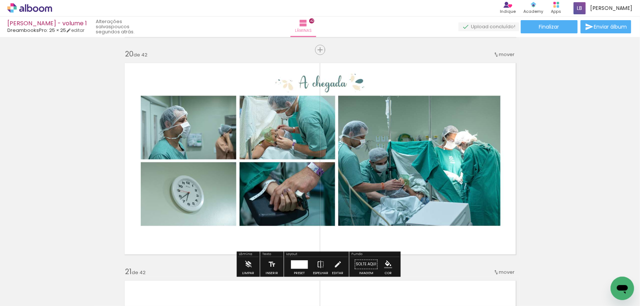
scroll to position [4173, 0]
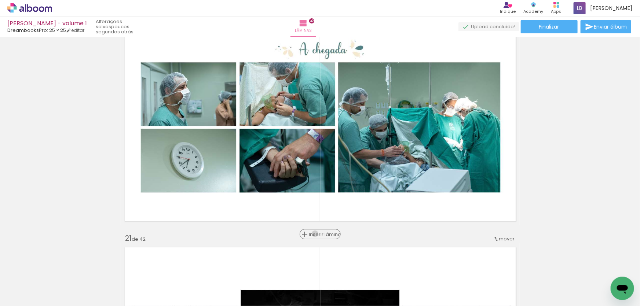
click at [313, 234] on span "Inserir lâmina" at bounding box center [323, 234] width 29 height 5
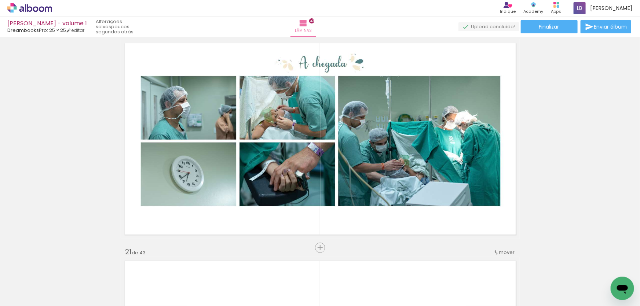
scroll to position [4139, 0]
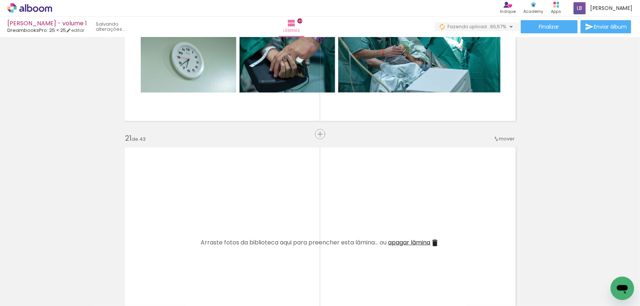
scroll to position [0, 1599]
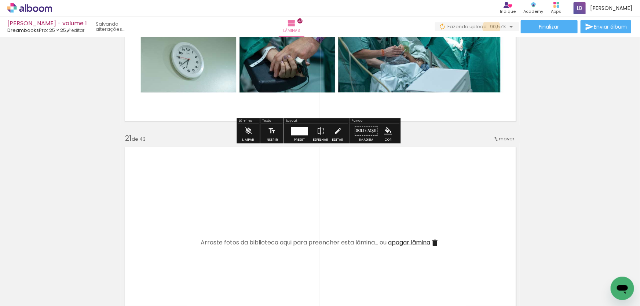
click at [490, 27] on span "90,57%" at bounding box center [498, 26] width 17 height 7
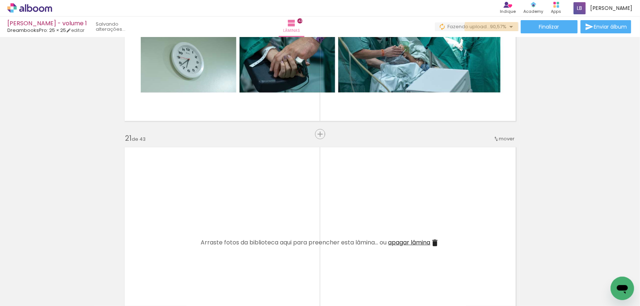
click at [490, 27] on span "90,57%" at bounding box center [498, 26] width 17 height 7
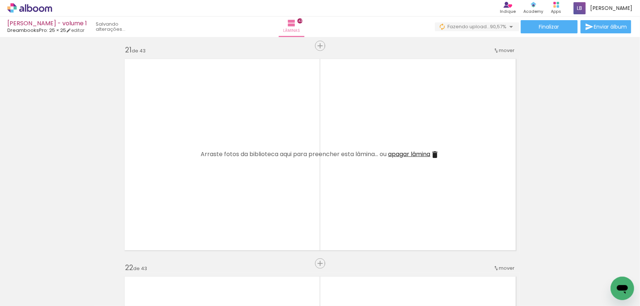
scroll to position [4373, 0]
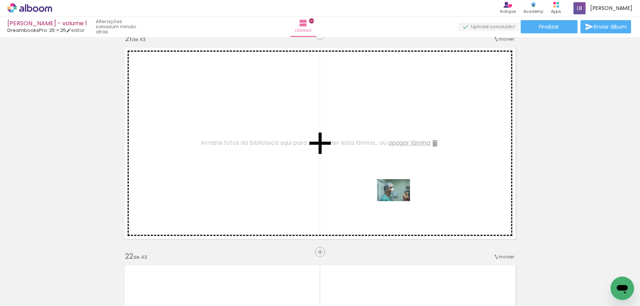
drag, startPoint x: 446, startPoint y: 285, endPoint x: 399, endPoint y: 201, distance: 96.1
click at [399, 201] on quentale-workspace at bounding box center [320, 153] width 640 height 306
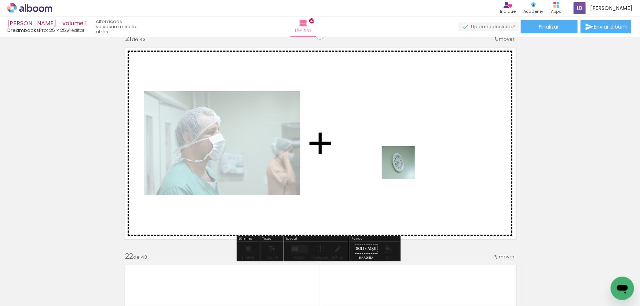
drag, startPoint x: 491, startPoint y: 284, endPoint x: 536, endPoint y: 295, distance: 45.7
click at [403, 167] on quentale-workspace at bounding box center [320, 153] width 640 height 306
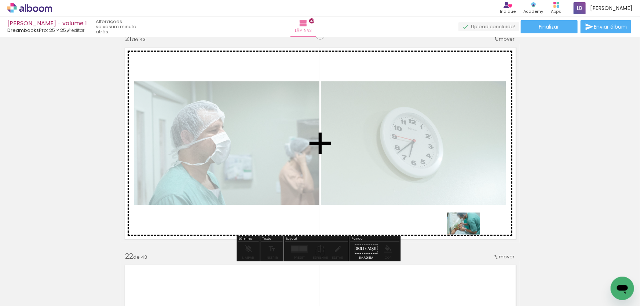
drag, startPoint x: 534, startPoint y: 280, endPoint x: 588, endPoint y: 291, distance: 54.4
click at [469, 235] on quentale-workspace at bounding box center [320, 153] width 640 height 306
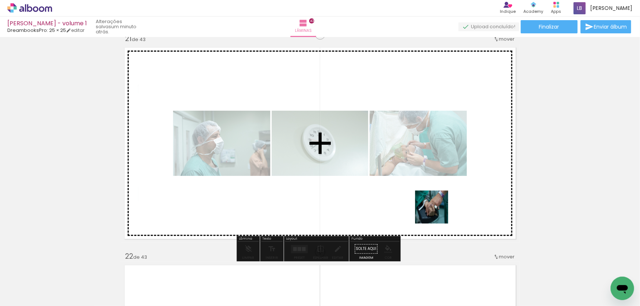
drag, startPoint x: 578, startPoint y: 285, endPoint x: 420, endPoint y: 203, distance: 177.4
click at [420, 203] on quentale-workspace at bounding box center [320, 153] width 640 height 306
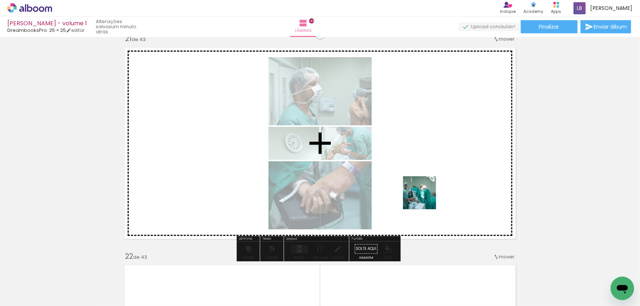
drag, startPoint x: 609, startPoint y: 283, endPoint x: 425, endPoint y: 198, distance: 202.1
click at [425, 198] on quentale-workspace at bounding box center [320, 153] width 640 height 306
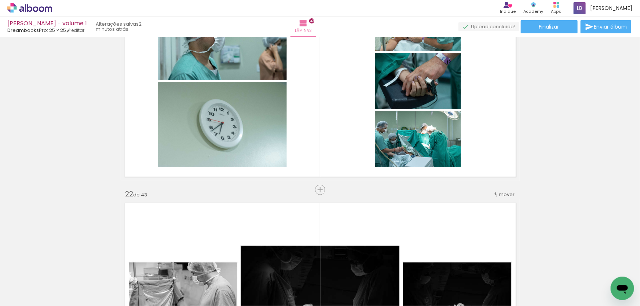
scroll to position [4440, 0]
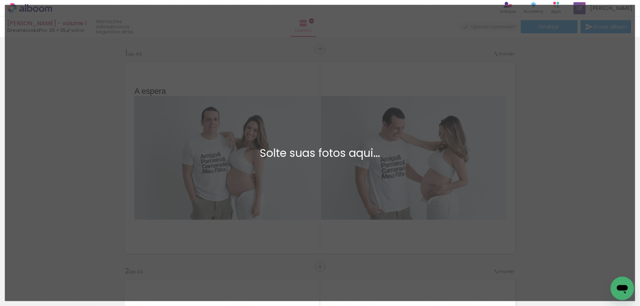
scroll to position [0, 1599]
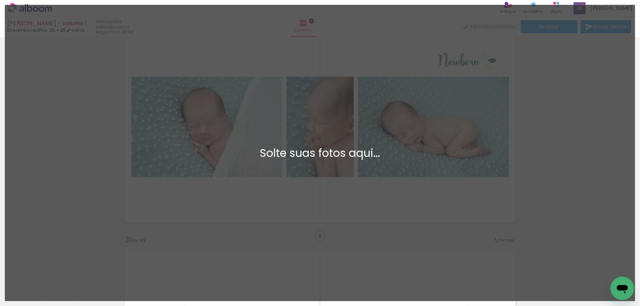
click at [562, 142] on div "Adicionar Fotos Solte suas fotos aqui..." at bounding box center [320, 153] width 630 height 296
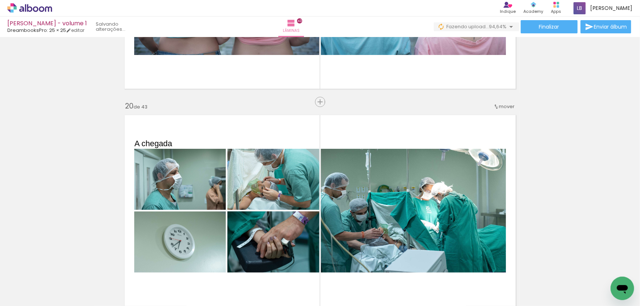
scroll to position [4016, 0]
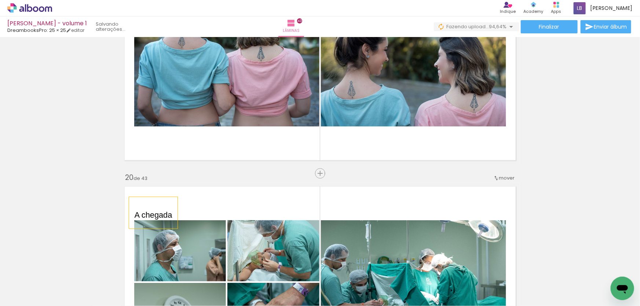
click at [164, 213] on span "A chegada" at bounding box center [154, 215] width 38 height 9
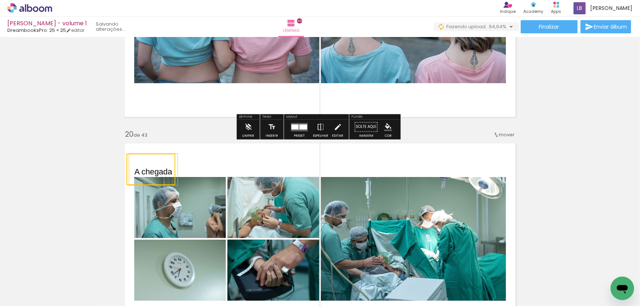
scroll to position [4083, 0]
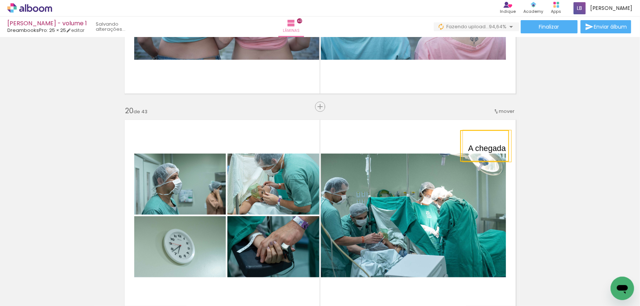
drag, startPoint x: 157, startPoint y: 145, endPoint x: 490, endPoint y: 145, distance: 333.8
click at [490, 145] on quentale-selection at bounding box center [484, 146] width 49 height 32
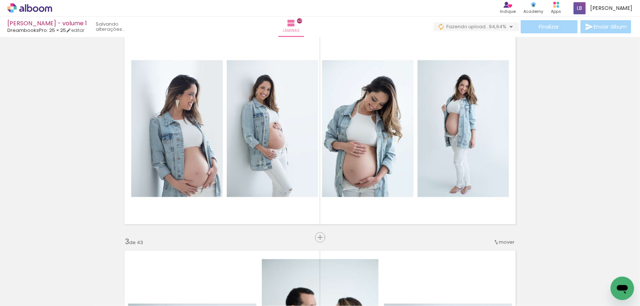
scroll to position [0, 0]
